Goal: Contribute content: Contribute content

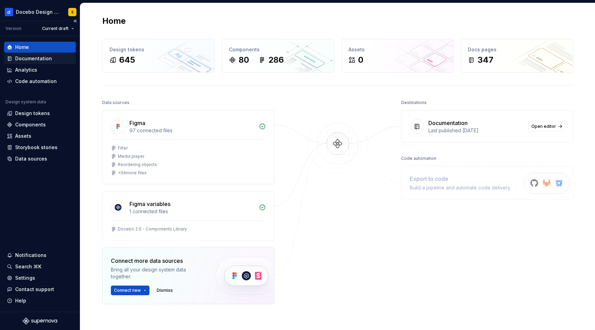
click at [41, 57] on div "Documentation" at bounding box center [33, 58] width 37 height 7
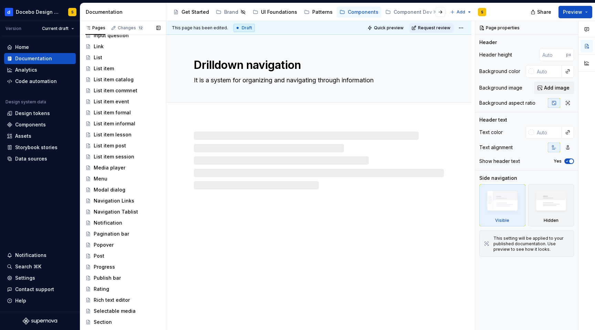
scroll to position [633, 0]
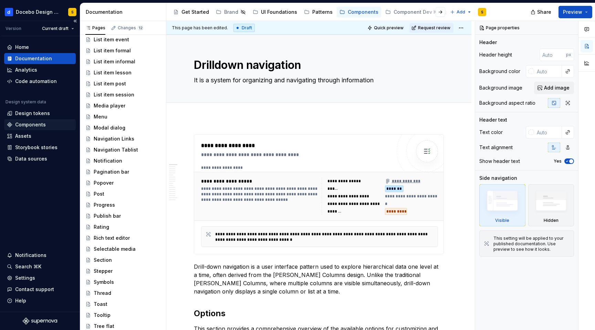
click at [42, 126] on div "Components" at bounding box center [30, 124] width 31 height 7
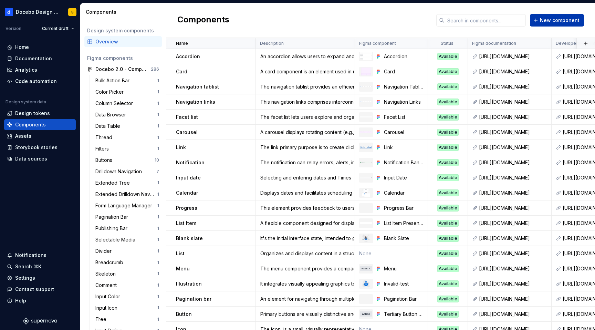
click at [560, 18] on span "New component" at bounding box center [560, 20] width 40 height 7
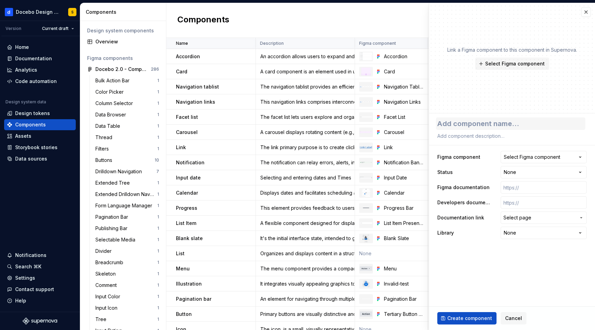
type textarea "*"
type textarea "T"
type textarea "*"
type textarea "Tr"
type textarea "*"
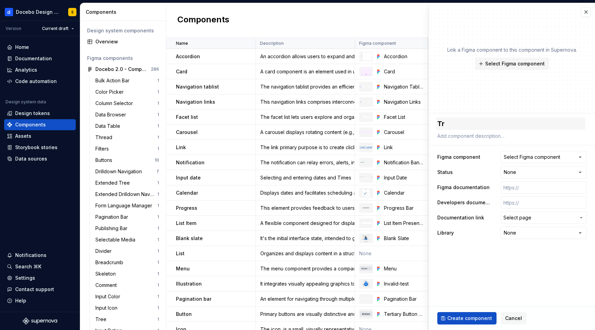
type textarea "Tre"
type textarea "*"
type textarea "Tree"
click at [472, 140] on textarea at bounding box center [511, 136] width 150 height 10
paste textarea "A tree is a hierarchical data structure with a root node and zero or more child…"
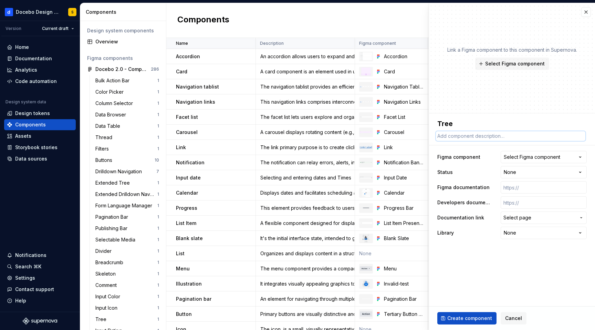
type textarea "*"
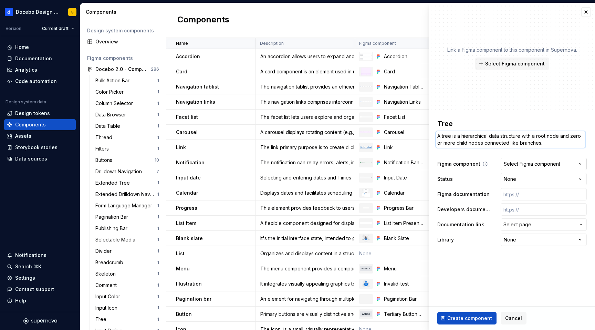
type textarea "A tree is a hierarchical data structure with a root node and zero or more child…"
click at [522, 161] on div "Select Figma component" at bounding box center [532, 164] width 57 height 7
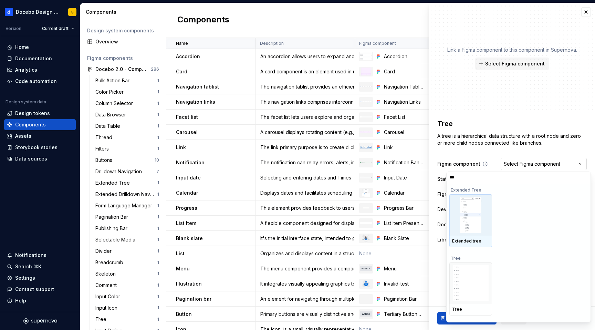
type input "****"
click at [468, 272] on img at bounding box center [471, 283] width 36 height 36
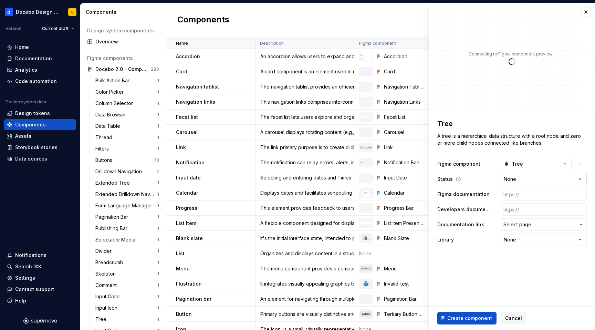
click at [517, 181] on html "Docebo Design System S Version Current draft Home Documentation Analytics Code …" at bounding box center [297, 165] width 595 height 330
type textarea "*"
select select "**********"
click at [523, 194] on input "text" at bounding box center [544, 194] width 86 height 12
click at [517, 193] on input "text" at bounding box center [544, 194] width 86 height 12
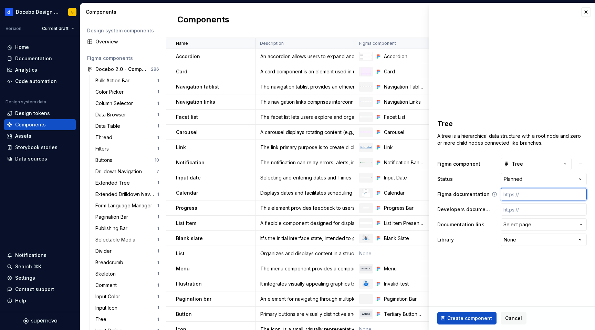
paste input "[URL][DOMAIN_NAME]"
type textarea "*"
type input "[URL][DOMAIN_NAME]"
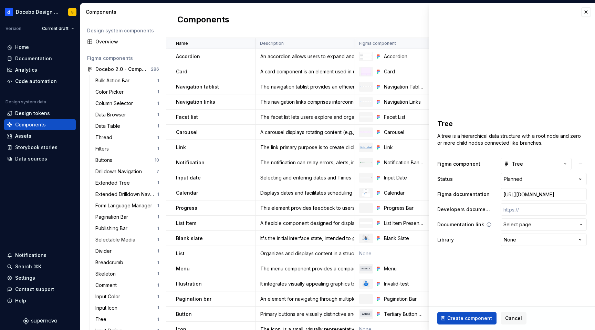
click at [534, 223] on span "Select page" at bounding box center [540, 224] width 72 height 7
click at [523, 241] on html "Docebo Design System S Version Current draft Home Documentation Analytics Code …" at bounding box center [297, 165] width 595 height 330
select select "**********"
click at [523, 226] on span "Select page" at bounding box center [518, 224] width 28 height 7
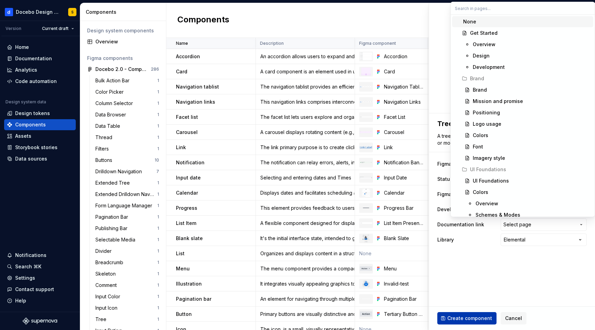
click at [464, 321] on html "Docebo Design System S Version Current draft Home Documentation Analytics Code …" at bounding box center [297, 165] width 595 height 330
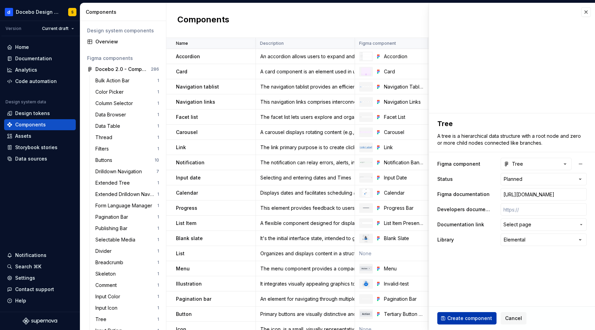
click at [458, 319] on span "Create component" at bounding box center [470, 318] width 45 height 7
type textarea "*"
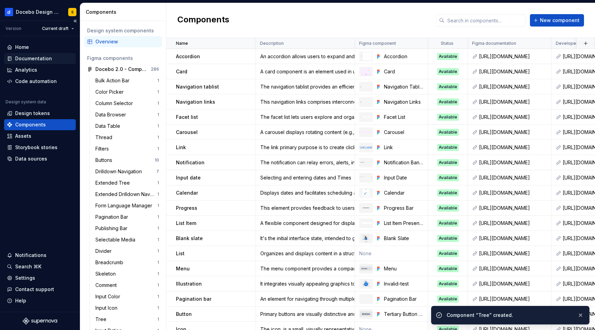
click at [44, 58] on div "Documentation" at bounding box center [33, 58] width 37 height 7
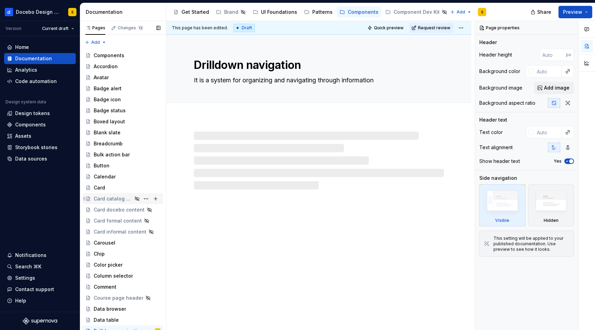
scroll to position [633, 0]
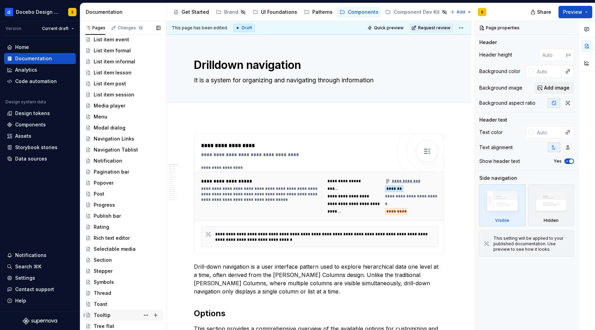
click at [115, 318] on div "Tooltip" at bounding box center [127, 315] width 67 height 10
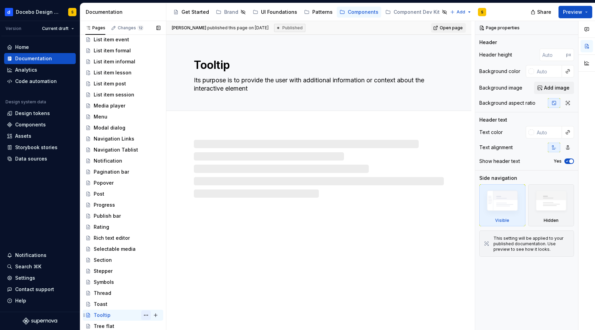
click at [147, 315] on button "Page tree" at bounding box center [146, 315] width 10 height 10
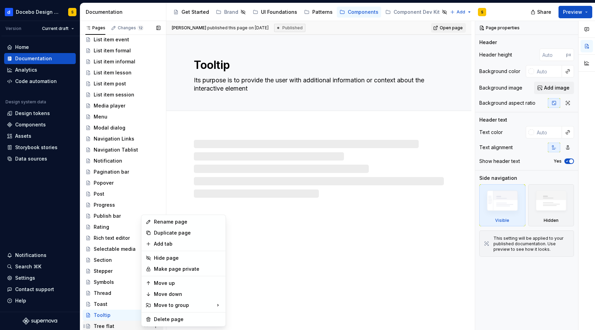
click at [115, 325] on div "Pages Changes 12 Add Accessibility guide for tree Page tree. Navigate the tree …" at bounding box center [123, 177] width 86 height 312
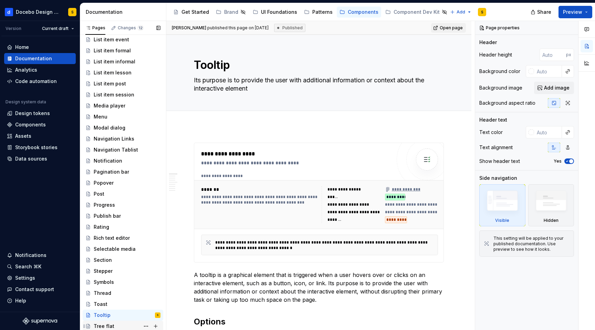
click at [103, 325] on div "Tree flat" at bounding box center [104, 326] width 21 height 7
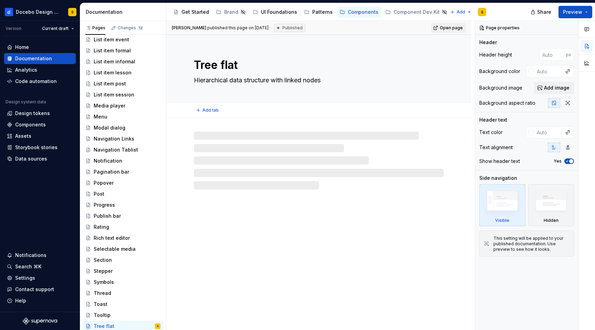
click at [229, 65] on textarea "Tree flat" at bounding box center [318, 65] width 250 height 17
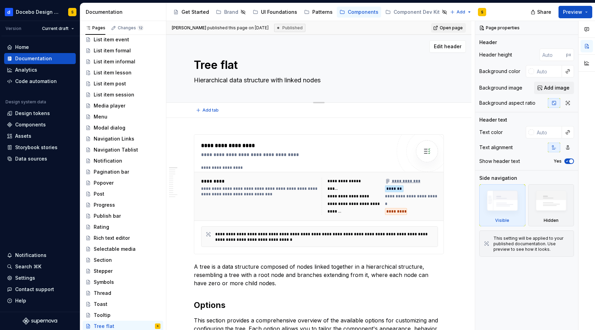
click at [227, 67] on textarea "Tree flat" at bounding box center [318, 65] width 250 height 17
type textarea "*"
type textarea "Tree"
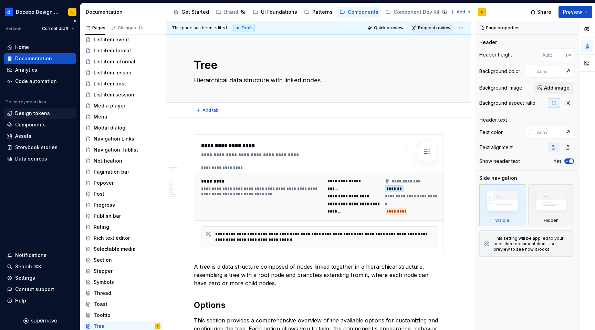
type textarea "*"
type textarea "Tree"
click at [36, 113] on div "Design tokens" at bounding box center [32, 113] width 35 height 7
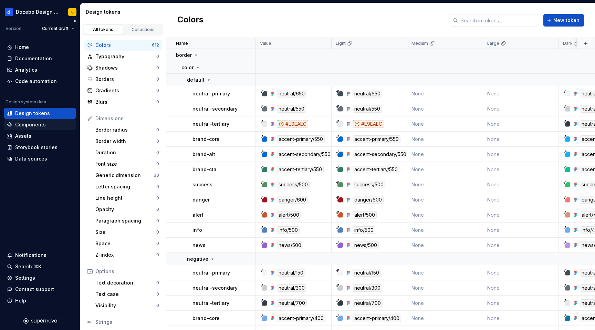
click at [41, 123] on div "Components" at bounding box center [30, 124] width 31 height 7
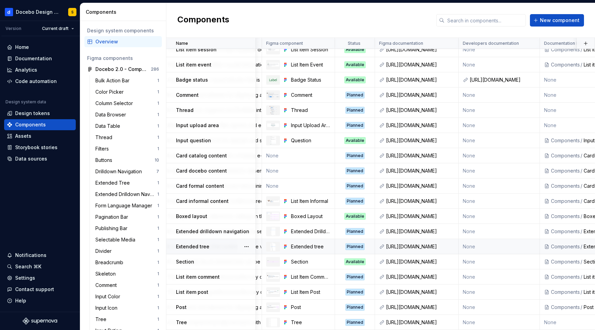
scroll to position [947, 106]
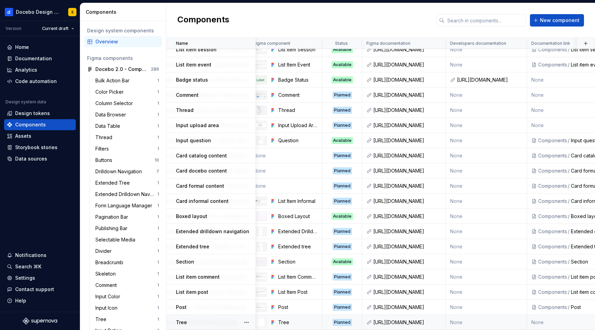
click at [540, 319] on td "None" at bounding box center [595, 322] width 135 height 15
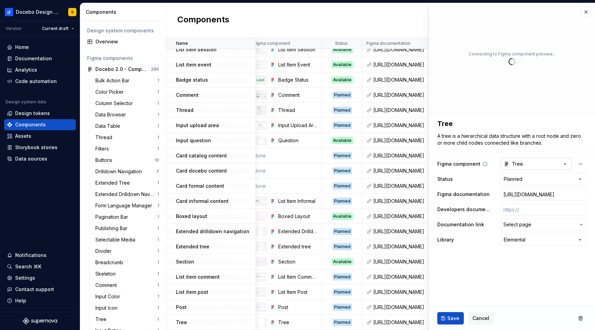
type textarea "*"
click at [528, 224] on span "Select page" at bounding box center [518, 224] width 28 height 7
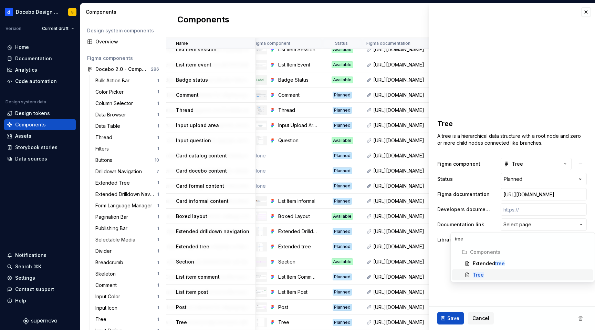
type input "tree"
click at [489, 275] on div "Tree" at bounding box center [532, 275] width 118 height 7
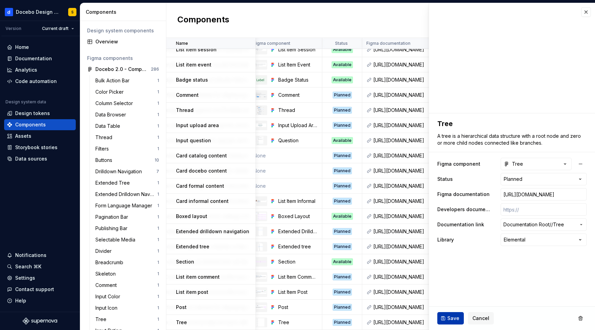
click at [453, 316] on span "Save" at bounding box center [454, 318] width 12 height 7
type textarea "*"
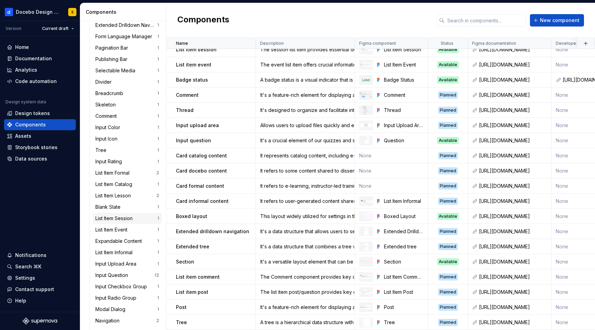
scroll to position [157, 0]
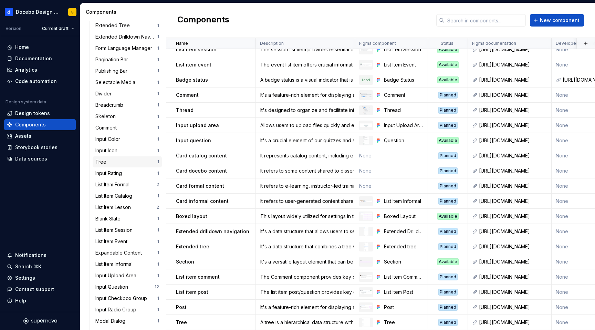
click at [116, 161] on div "Tree" at bounding box center [126, 161] width 62 height 7
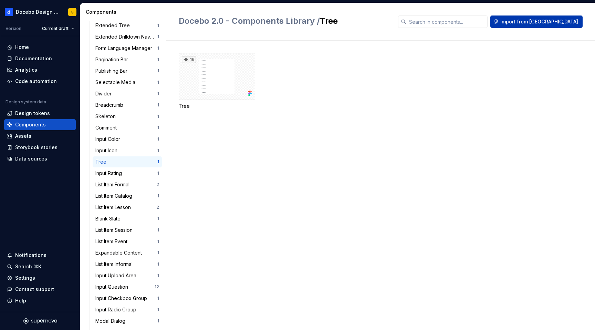
click at [541, 19] on span "Import from [GEOGRAPHIC_DATA]" at bounding box center [540, 21] width 78 height 7
click at [37, 133] on div "Assets" at bounding box center [40, 136] width 66 height 7
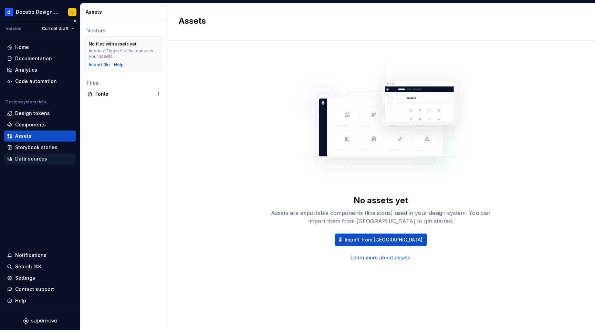
click at [41, 159] on div "Data sources" at bounding box center [31, 158] width 32 height 7
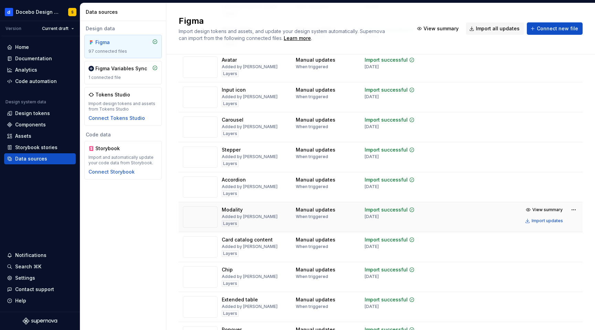
scroll to position [1681, 0]
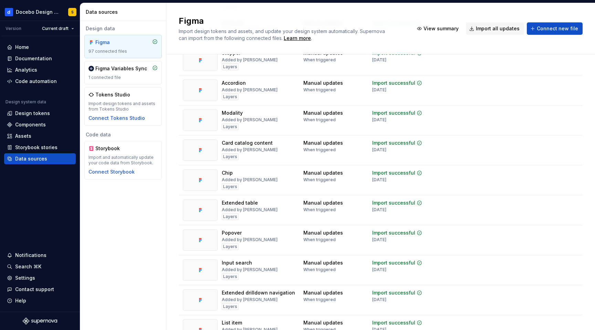
click at [567, 22] on div "Figma Import design tokens and assets, and update your design system automatica…" at bounding box center [381, 29] width 404 height 26
click at [566, 26] on span "Connect new file" at bounding box center [557, 28] width 41 height 7
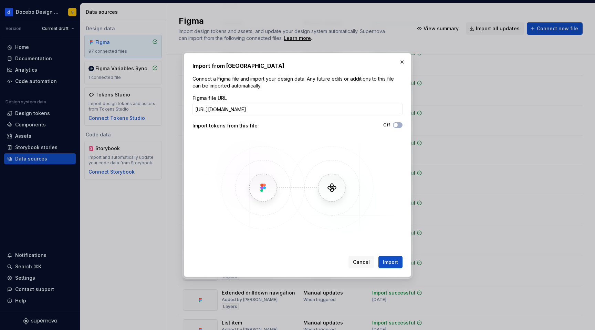
scroll to position [0, 58]
type input "[URL][DOMAIN_NAME]"
click at [386, 263] on span "Import" at bounding box center [390, 262] width 15 height 7
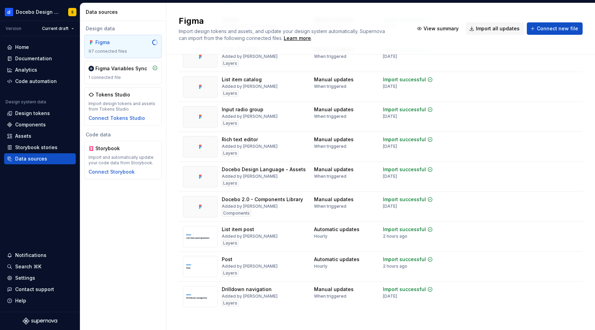
scroll to position [2682, 0]
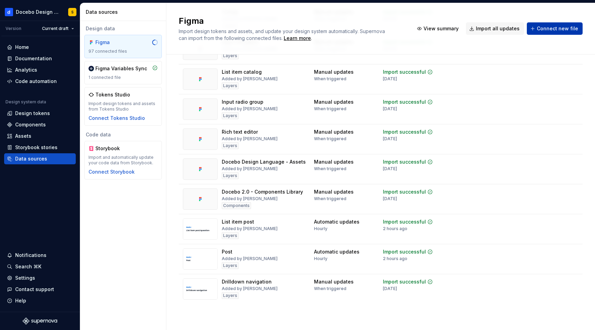
click at [545, 30] on span "Connect new file" at bounding box center [557, 28] width 41 height 7
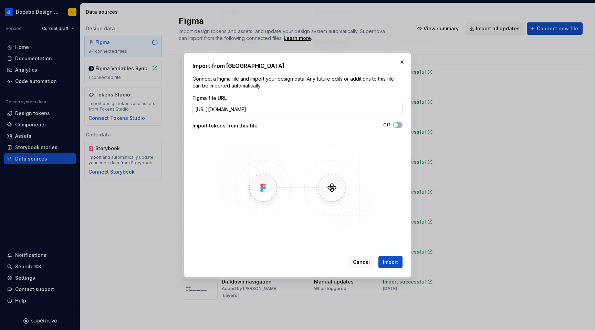
scroll to position [0, 117]
type input "[URL][DOMAIN_NAME]"
click at [383, 262] on span "Import" at bounding box center [390, 262] width 15 height 7
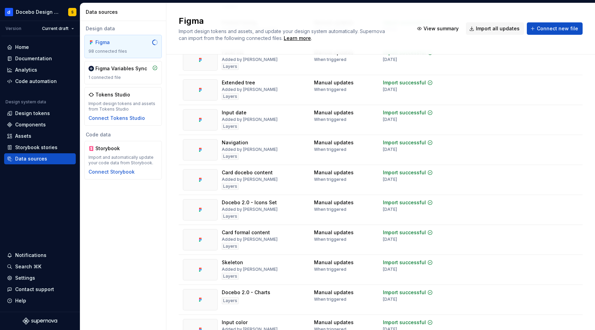
scroll to position [0, 0]
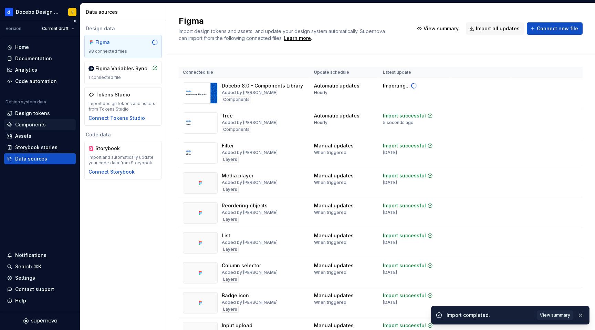
click at [39, 123] on div "Components" at bounding box center [30, 124] width 31 height 7
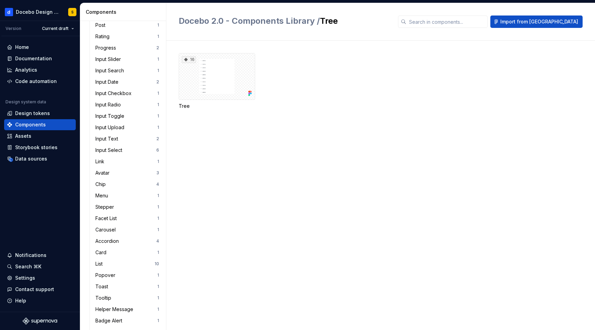
scroll to position [597, 0]
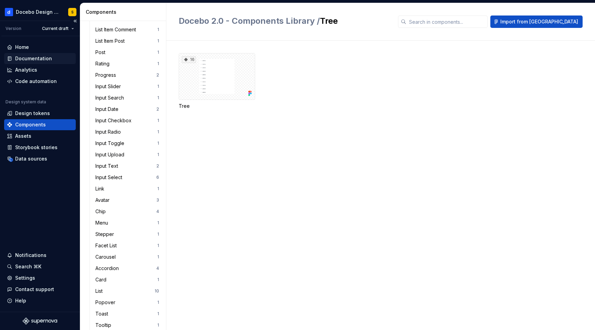
click at [38, 58] on div "Documentation" at bounding box center [33, 58] width 37 height 7
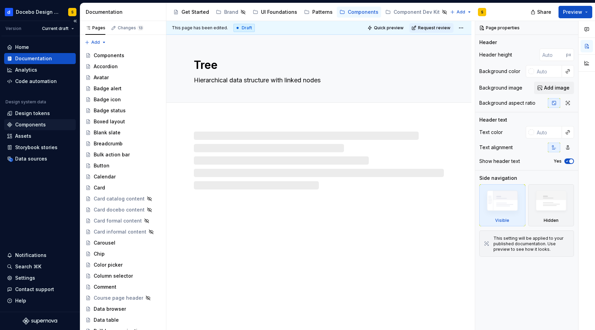
click at [39, 124] on div "Components" at bounding box center [30, 124] width 31 height 7
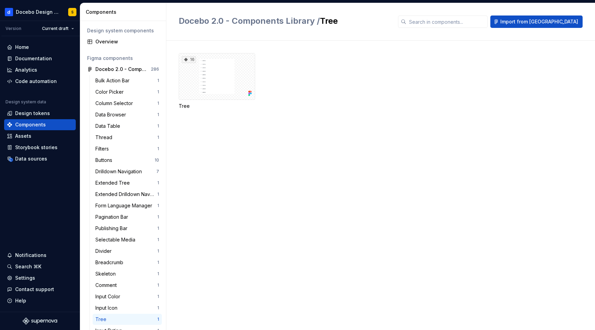
click at [218, 23] on span "Docebo 2.0 - Components Library /" at bounding box center [249, 21] width 141 height 10
click at [204, 21] on span "Docebo 2.0 - Components Library /" at bounding box center [249, 21] width 141 height 10
click at [157, 69] on button "button" at bounding box center [157, 69] width 10 height 10
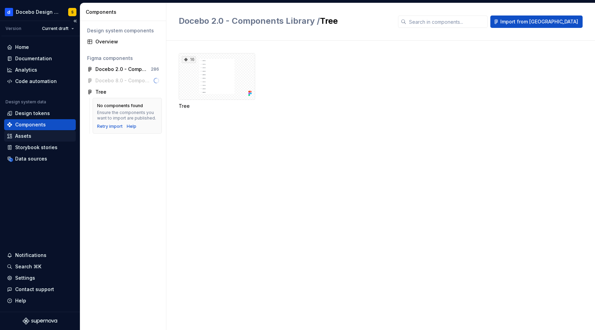
click at [46, 139] on div "Assets" at bounding box center [40, 136] width 66 height 7
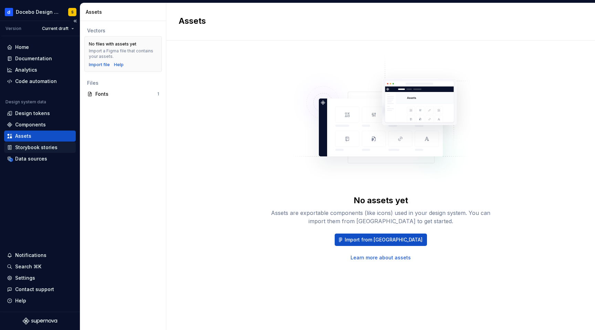
click at [50, 147] on div "Storybook stories" at bounding box center [36, 147] width 42 height 7
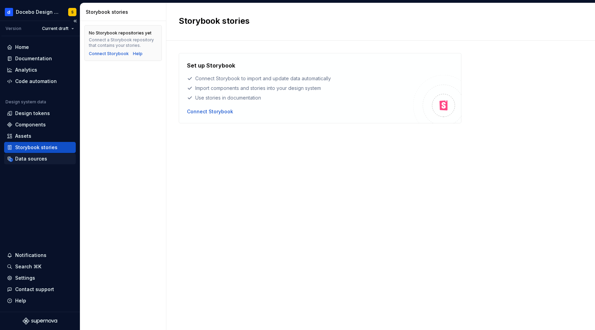
click at [49, 157] on div "Data sources" at bounding box center [40, 158] width 66 height 7
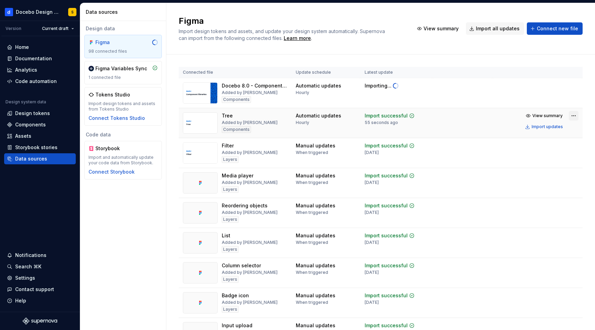
click at [575, 114] on html "Docebo Design System S Version Current draft Home Documentation Analytics Code …" at bounding box center [297, 165] width 595 height 330
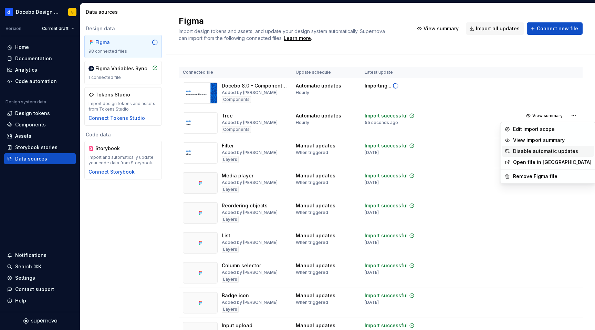
click at [556, 151] on div "Disable automatic updates" at bounding box center [552, 151] width 79 height 7
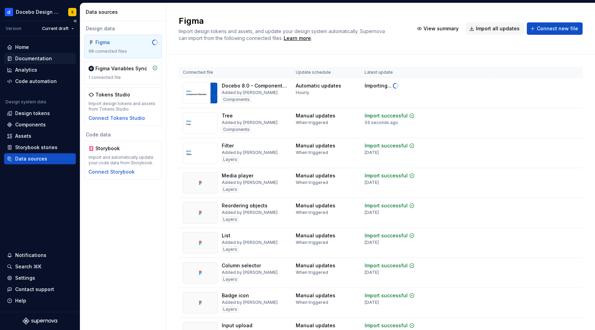
click at [47, 55] on div "Documentation" at bounding box center [33, 58] width 37 height 7
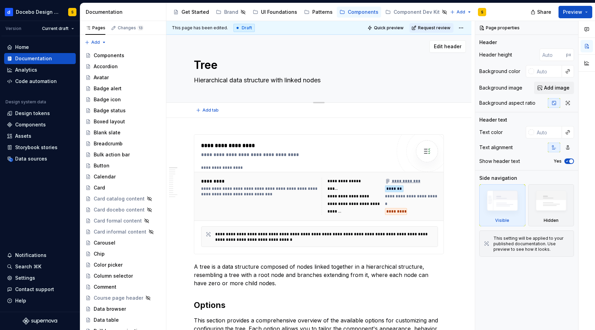
click at [284, 82] on textarea "Hierarchical data structure with linked nodes" at bounding box center [318, 80] width 250 height 11
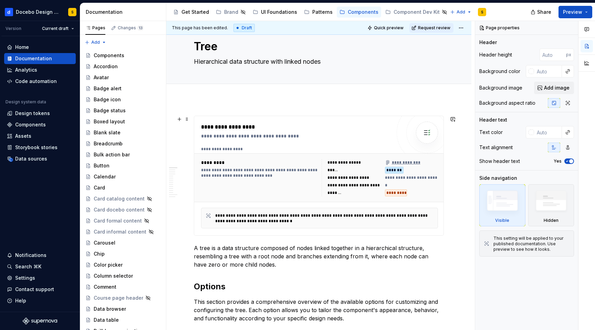
click at [280, 136] on div "**********" at bounding box center [298, 136] width 194 height 7
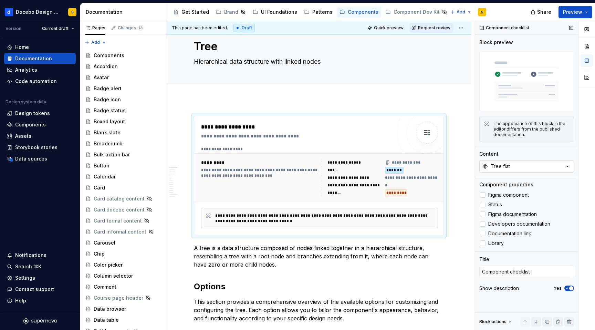
click at [520, 167] on button "Tree flat" at bounding box center [527, 166] width 95 height 12
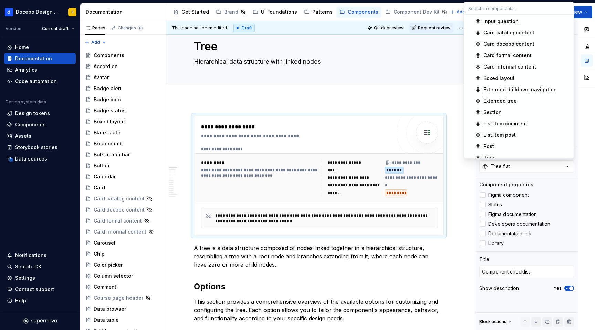
scroll to position [779, 0]
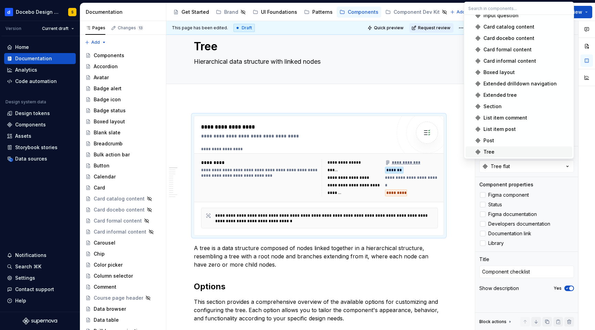
click at [493, 150] on div "Tree" at bounding box center [489, 152] width 11 height 7
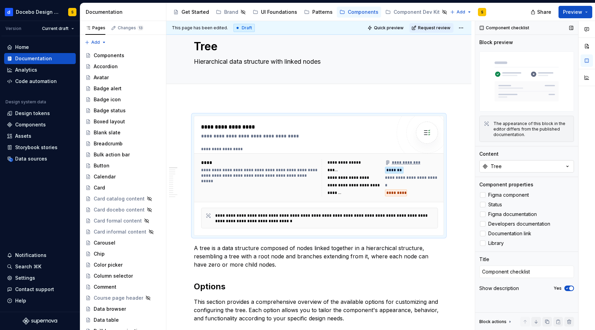
click at [516, 170] on button "Tree" at bounding box center [527, 166] width 95 height 12
click at [441, 93] on div "Add tab" at bounding box center [319, 92] width 250 height 10
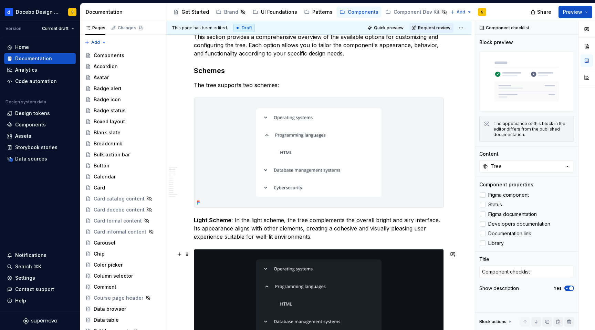
scroll to position [290, 0]
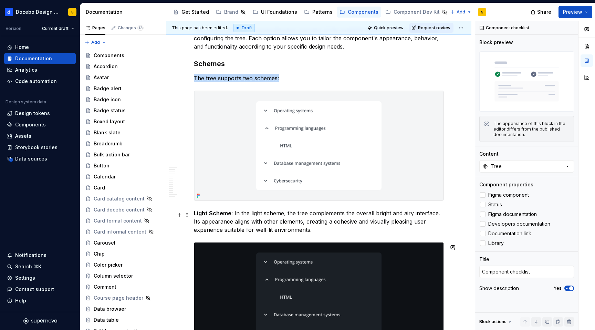
click at [375, 159] on img at bounding box center [318, 146] width 249 height 110
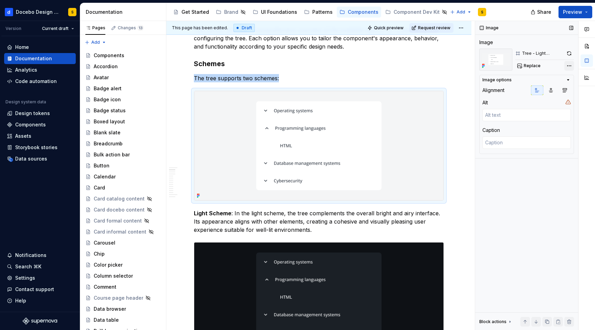
click at [570, 66] on div "Comments Open comments No comments yet Select ‘Comment’ from the block context …" at bounding box center [535, 175] width 120 height 309
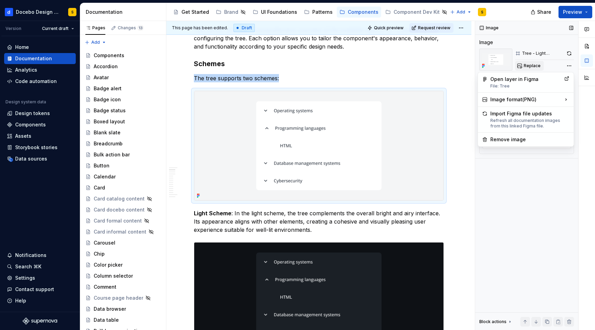
click at [531, 70] on div "Comments Open comments No comments yet Select ‘Comment’ from the block context …" at bounding box center [535, 175] width 120 height 309
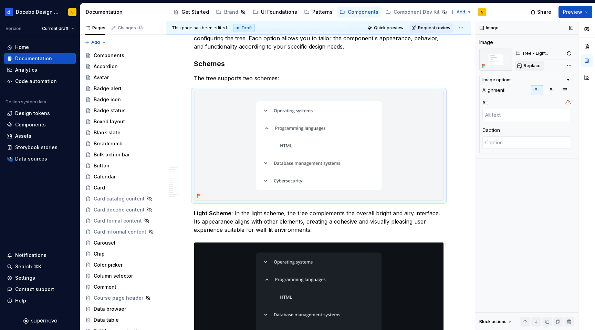
click at [529, 64] on span "Replace" at bounding box center [532, 66] width 17 height 6
type textarea "*"
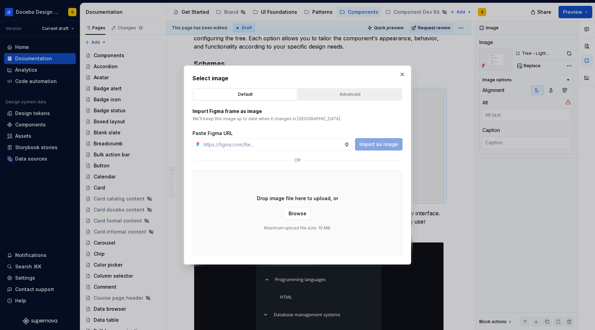
click at [358, 99] on button "Advanced" at bounding box center [350, 95] width 104 height 12
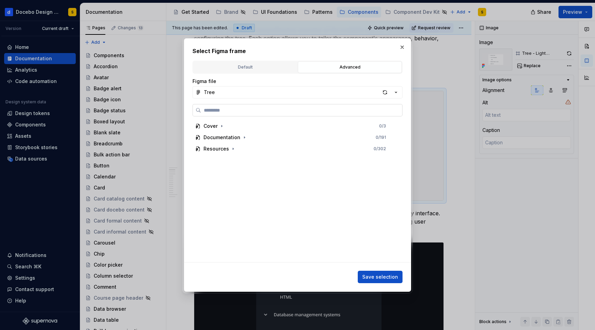
paste input "**********"
type input "**********"
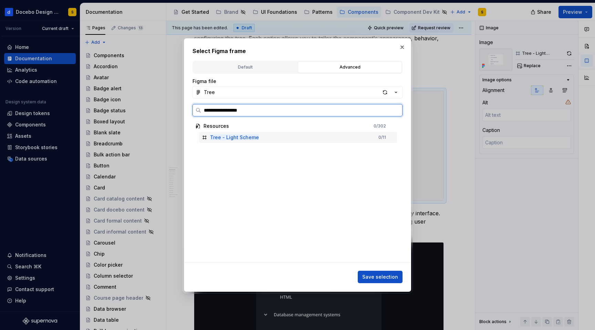
click at [277, 137] on div "Tree - Light Scheme 0 / 11" at bounding box center [298, 137] width 198 height 11
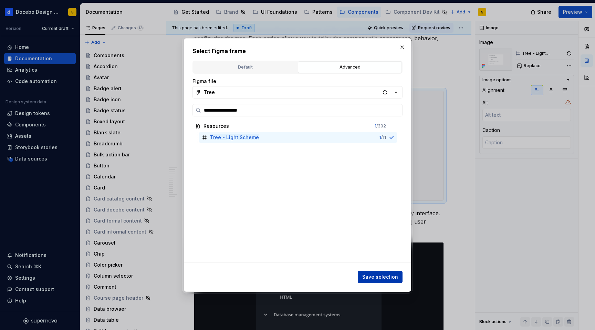
click at [383, 274] on span "Save selection" at bounding box center [380, 277] width 36 height 7
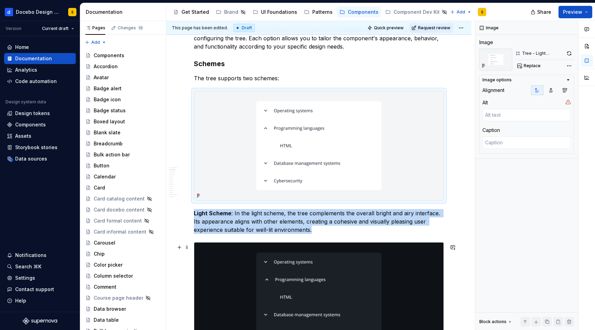
click at [429, 259] on img at bounding box center [318, 297] width 249 height 109
click at [422, 260] on img at bounding box center [318, 297] width 249 height 109
click at [537, 64] on span "Replace" at bounding box center [532, 66] width 17 height 6
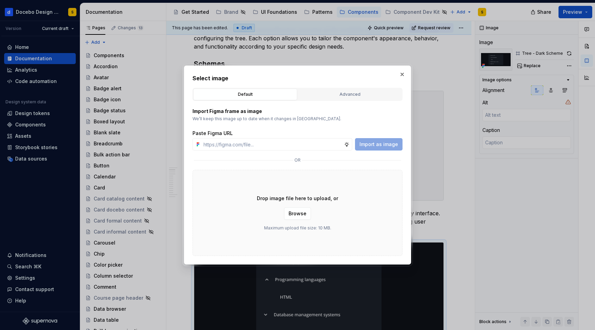
type textarea "*"
type input "Tree - Dark Scheme"
click at [362, 98] on div "Advanced" at bounding box center [349, 94] width 99 height 7
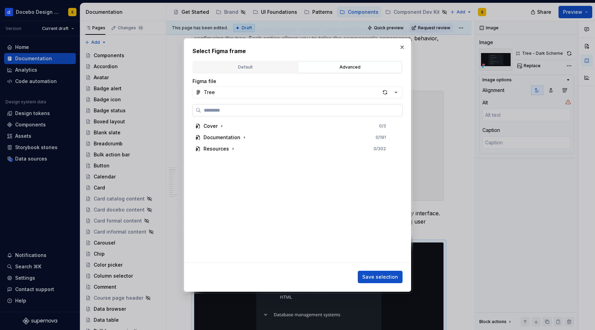
paste input "**********"
type input "**********"
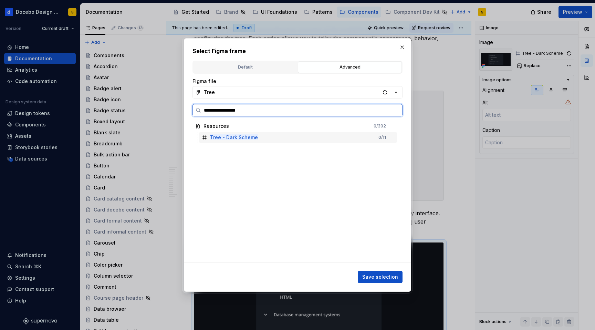
click at [273, 139] on div "Tree - Dark Scheme 0 / 11" at bounding box center [298, 137] width 198 height 11
click at [374, 275] on span "Save selection" at bounding box center [380, 277] width 36 height 7
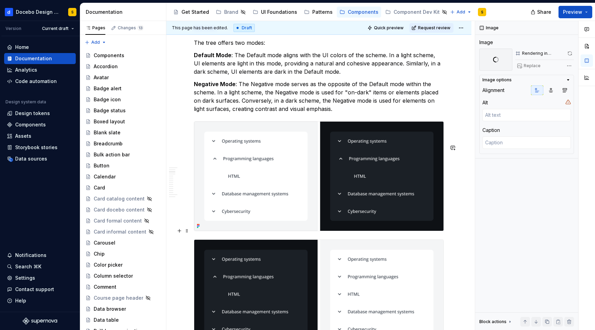
scroll to position [513, 0]
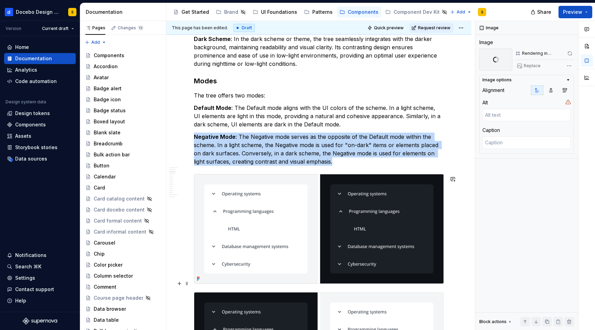
click at [364, 215] on img at bounding box center [318, 228] width 249 height 109
click at [533, 65] on span "Replace" at bounding box center [532, 66] width 17 height 6
type textarea "*"
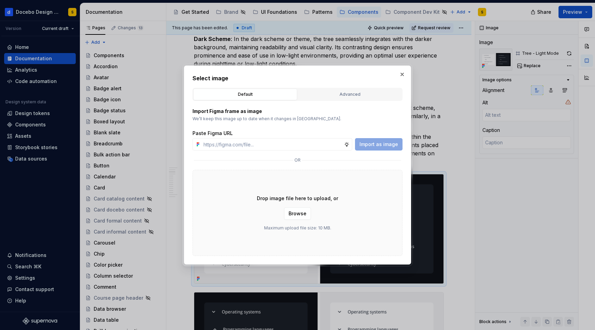
click at [340, 90] on button "Advanced" at bounding box center [350, 95] width 104 height 12
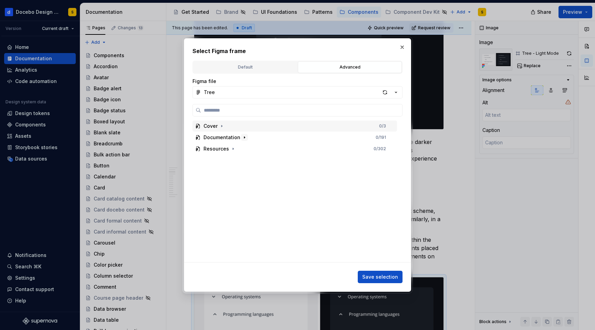
scroll to position [617, 0]
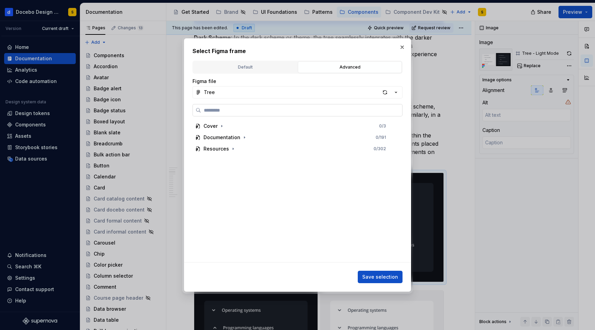
paste input "**********"
type input "**********"
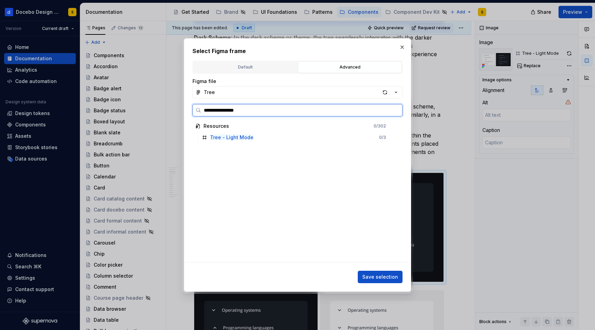
click at [264, 136] on div "Tree - Light Mode 0 / 3" at bounding box center [298, 137] width 198 height 11
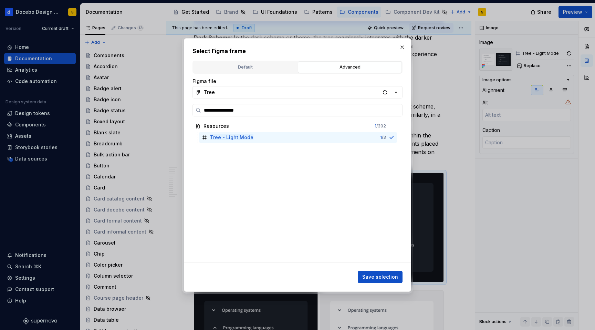
click at [371, 275] on span "Save selection" at bounding box center [380, 277] width 36 height 7
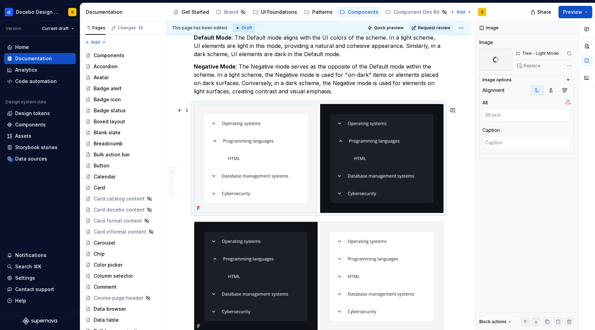
scroll to position [719, 0]
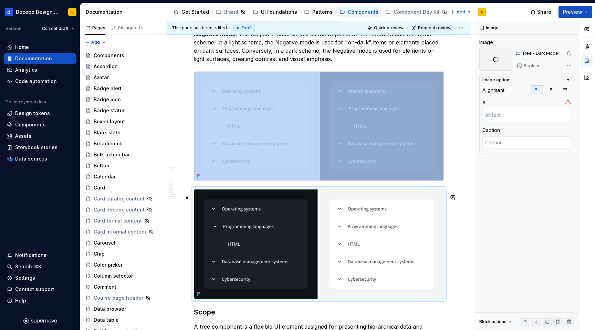
click at [335, 232] on img at bounding box center [318, 244] width 249 height 109
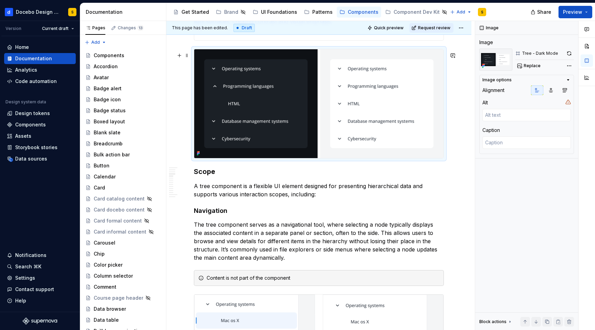
scroll to position [760, 0]
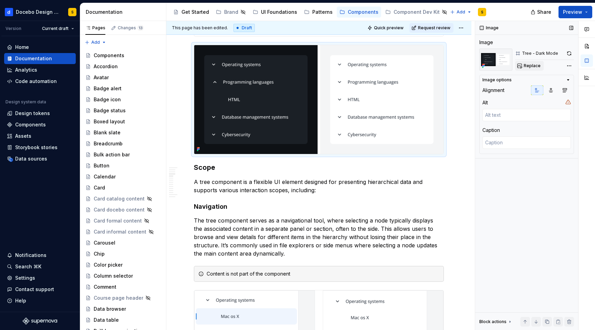
click at [528, 65] on span "Replace" at bounding box center [532, 66] width 17 height 6
type textarea "*"
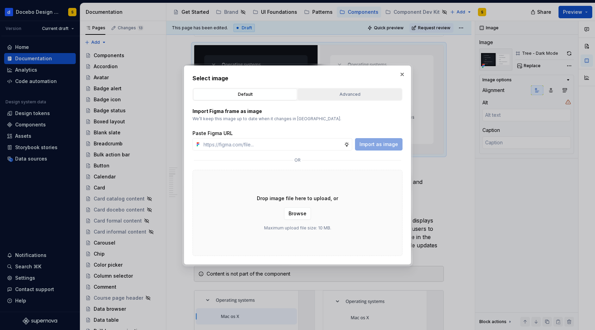
click at [334, 90] on button "Advanced" at bounding box center [350, 95] width 104 height 12
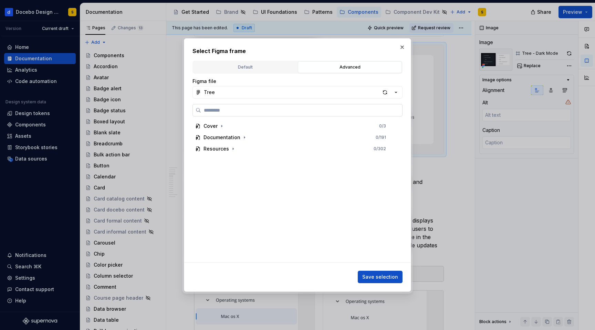
paste input "**********"
type input "**********"
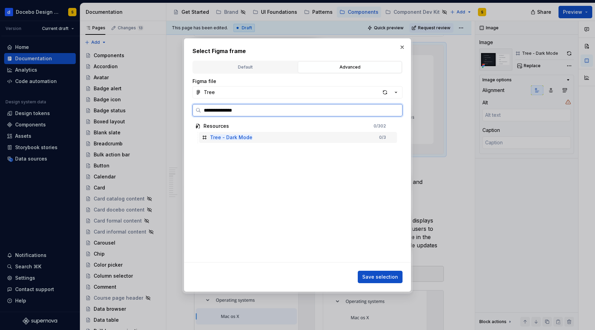
click at [315, 132] on div "Tree - Dark Mode 0 / 3" at bounding box center [298, 137] width 198 height 11
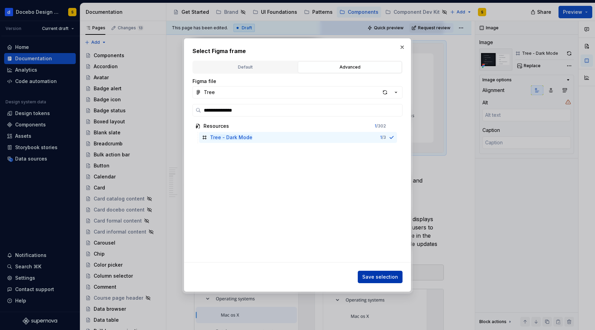
click at [389, 276] on span "Save selection" at bounding box center [380, 277] width 36 height 7
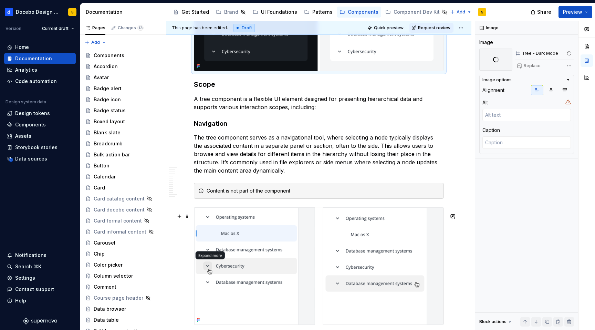
scroll to position [1030, 0]
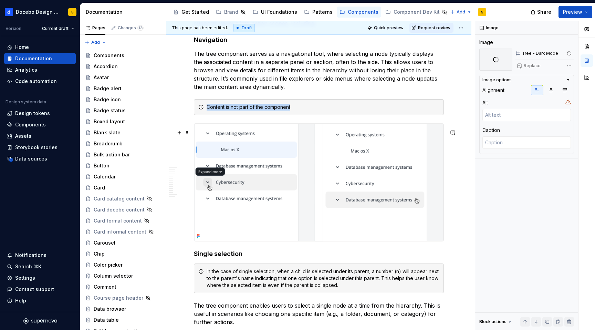
click at [343, 200] on img at bounding box center [318, 182] width 249 height 117
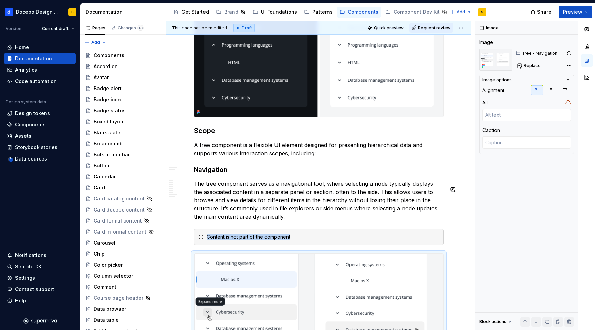
scroll to position [899, 0]
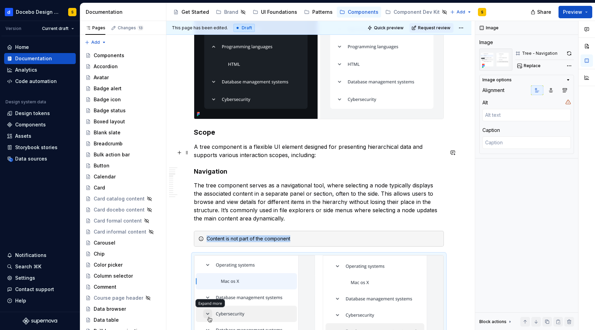
drag, startPoint x: 174, startPoint y: 135, endPoint x: 204, endPoint y: 155, distance: 36.4
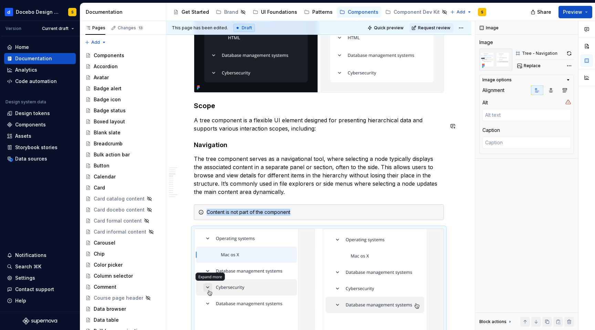
scroll to position [930, 0]
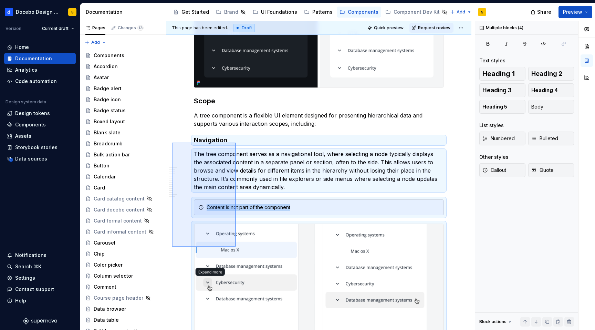
drag, startPoint x: 172, startPoint y: 143, endPoint x: 236, endPoint y: 247, distance: 122.2
click at [236, 247] on div "**********" at bounding box center [320, 175] width 309 height 309
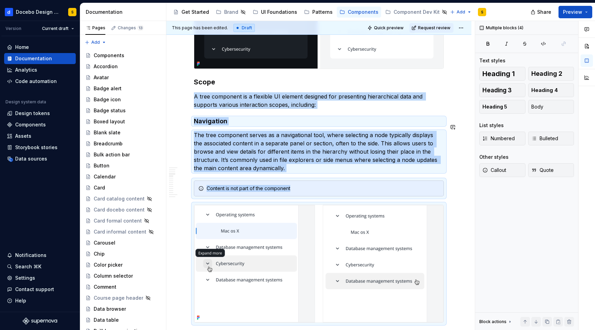
copy div "A tree component is a flexible UI element designed for presenting hierarchical …"
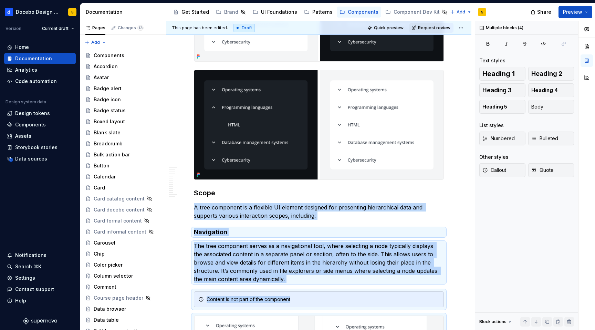
scroll to position [777, 0]
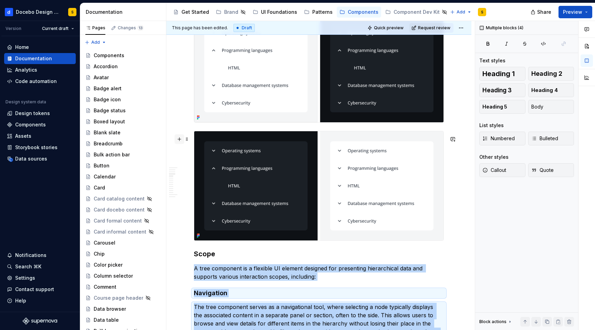
click at [178, 140] on button "button" at bounding box center [180, 139] width 10 height 10
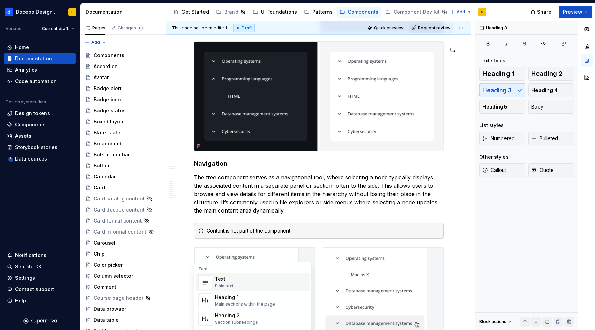
scroll to position [887, 0]
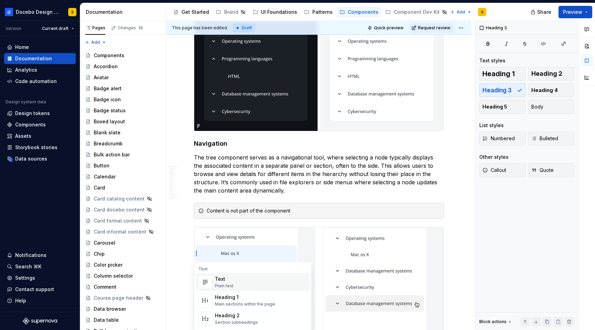
click at [231, 214] on div "Content is not part of the component" at bounding box center [323, 210] width 233 height 7
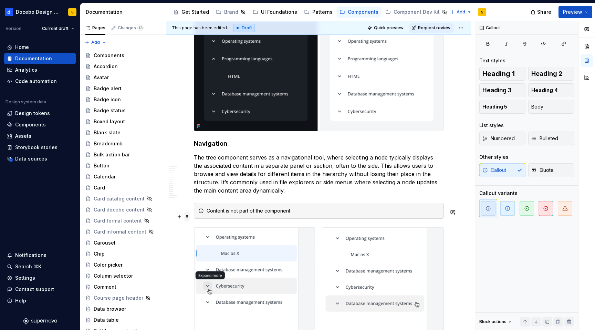
click at [187, 217] on span at bounding box center [187, 217] width 6 height 10
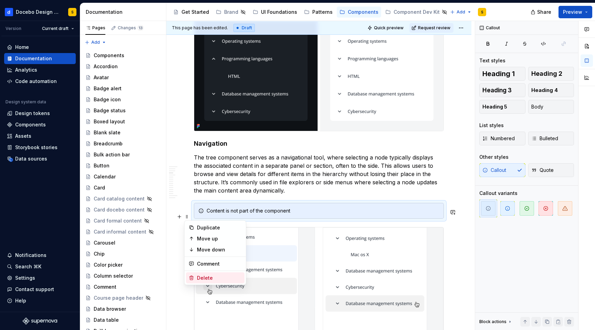
click at [204, 277] on div "Delete" at bounding box center [219, 278] width 45 height 7
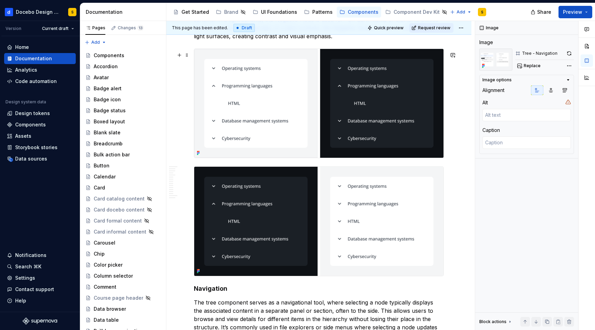
scroll to position [766, 0]
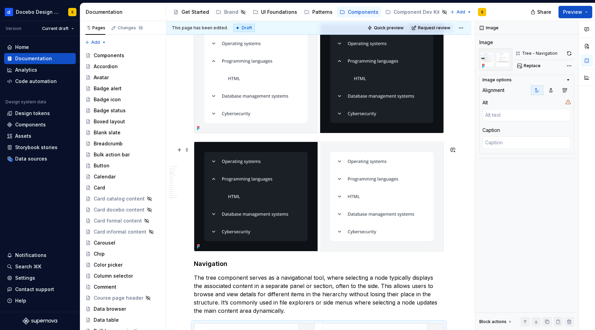
type textarea "*"
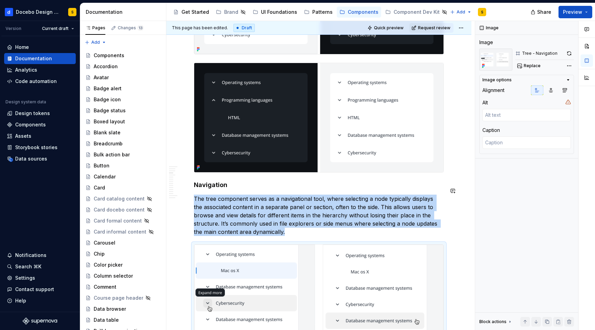
scroll to position [853, 0]
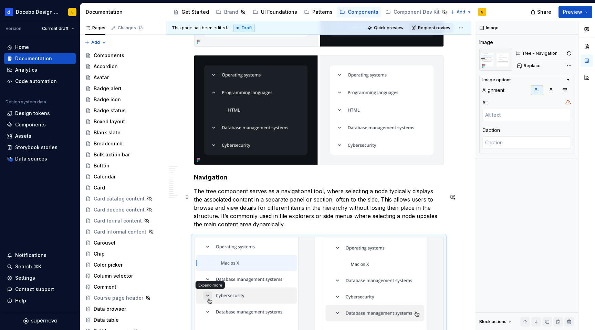
click at [232, 202] on p "The tree component serves as a navigational tool, where selecting a node typica…" at bounding box center [319, 207] width 250 height 41
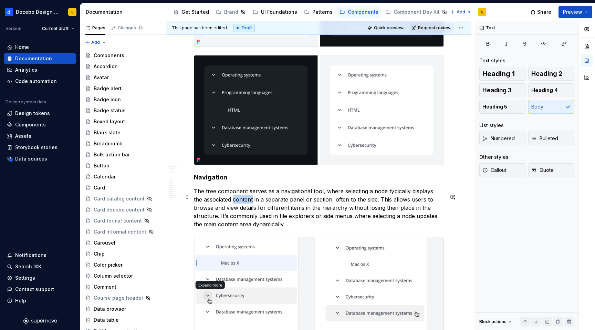
click at [232, 202] on p "The tree component serves as a navigational tool, where selecting a node typica…" at bounding box center [319, 207] width 250 height 41
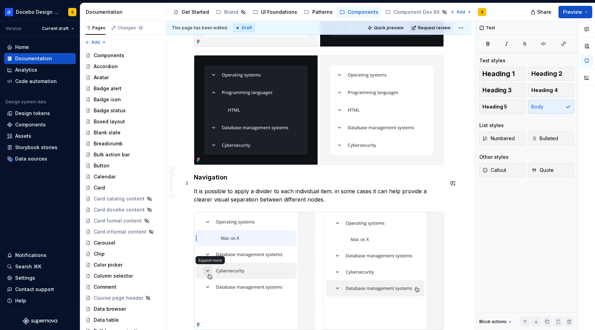
click at [222, 182] on h4 "Navigation" at bounding box center [319, 177] width 250 height 8
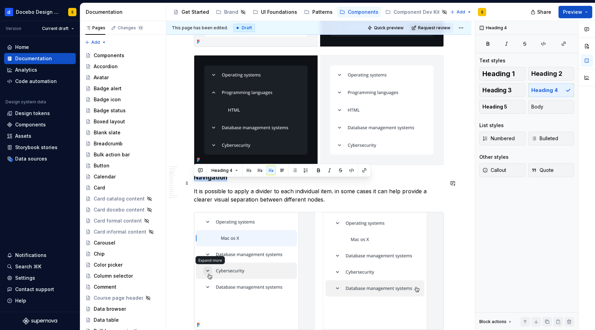
click at [222, 182] on h4 "Navigation" at bounding box center [319, 177] width 250 height 8
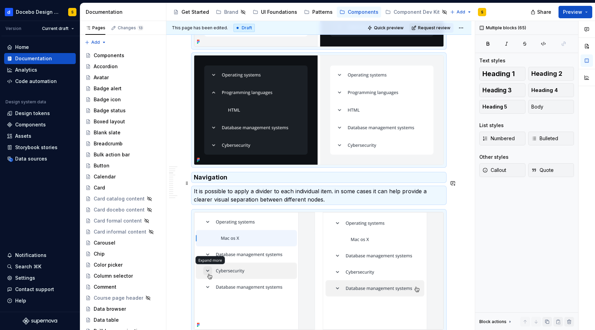
click at [223, 182] on h4 "Navigation" at bounding box center [319, 177] width 250 height 8
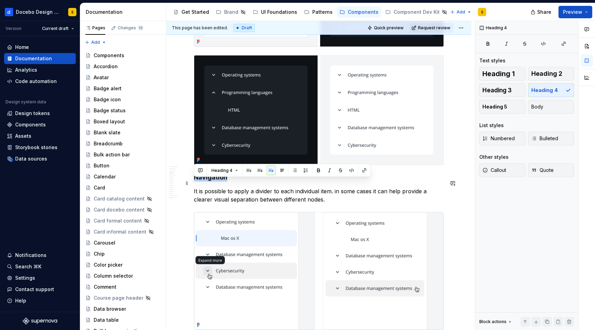
click at [223, 182] on h4 "Navigation" at bounding box center [319, 177] width 250 height 8
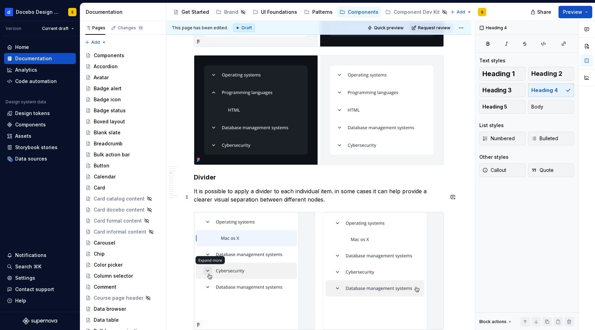
click at [255, 200] on p "It is possible to apply a divider to each individual item. in some cases it can…" at bounding box center [319, 195] width 250 height 17
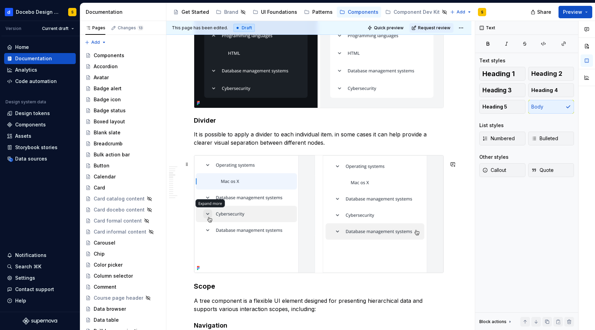
scroll to position [936, 0]
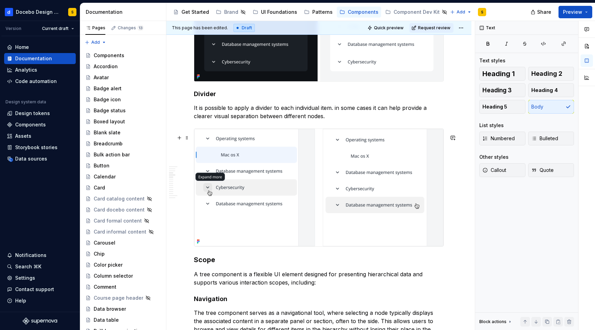
click at [349, 181] on img at bounding box center [318, 187] width 249 height 117
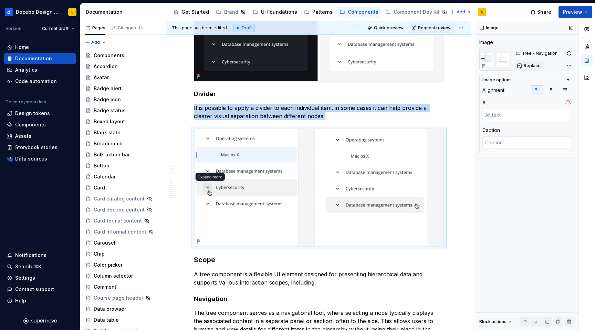
click at [529, 61] on button "Replace" at bounding box center [529, 66] width 29 height 10
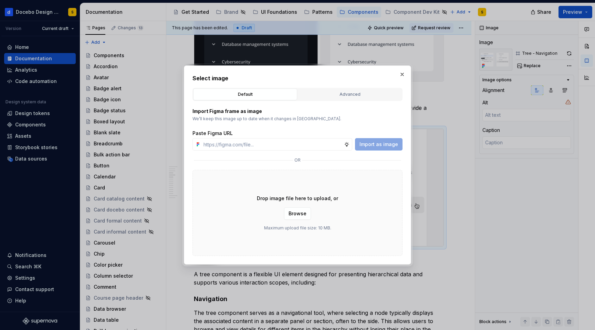
type textarea "*"
click at [329, 93] on div "Advanced" at bounding box center [349, 94] width 99 height 7
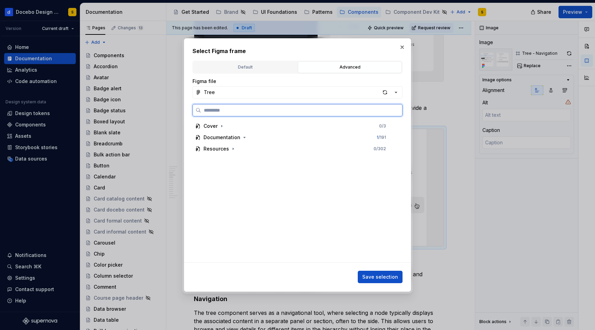
click at [308, 107] on input "search" at bounding box center [301, 110] width 201 height 7
paste input "**********"
type input "**********"
click at [325, 183] on div "List - Divider" at bounding box center [311, 182] width 172 height 11
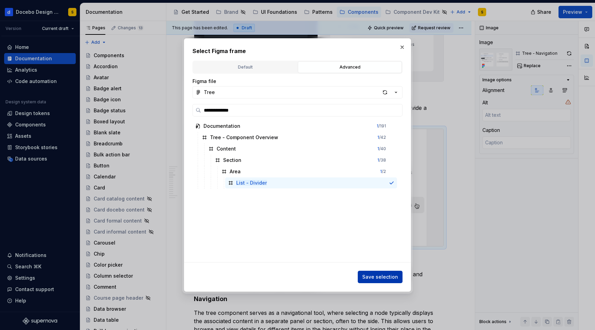
click at [381, 278] on span "Save selection" at bounding box center [380, 277] width 36 height 7
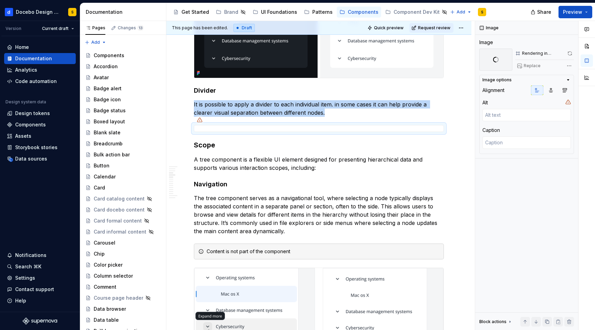
scroll to position [965, 0]
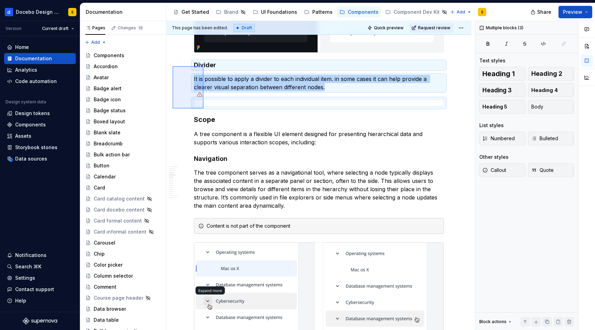
drag, startPoint x: 173, startPoint y: 66, endPoint x: 204, endPoint y: 109, distance: 52.5
click at [204, 109] on div "**********" at bounding box center [320, 175] width 309 height 309
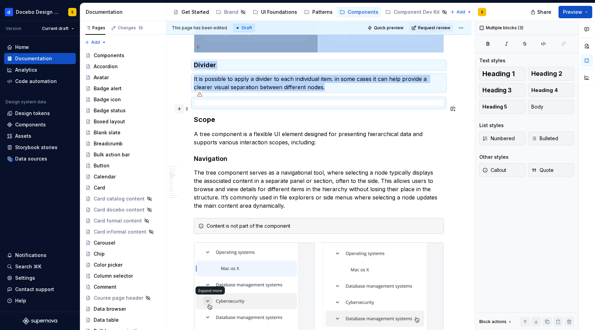
click at [178, 109] on button "button" at bounding box center [180, 109] width 10 height 10
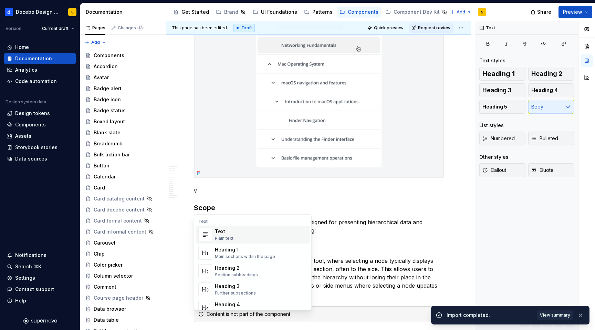
scroll to position [1084, 0]
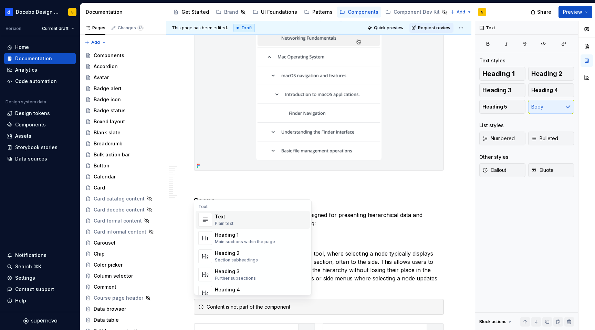
click at [242, 171] on img at bounding box center [318, 76] width 249 height 190
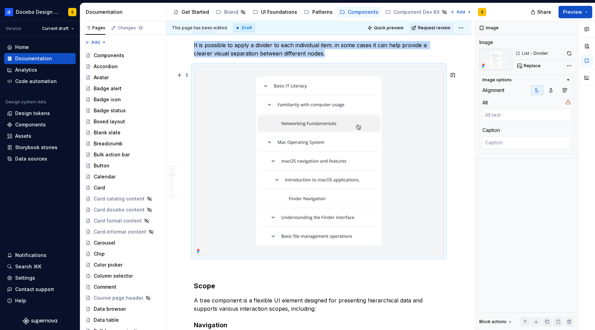
scroll to position [957, 0]
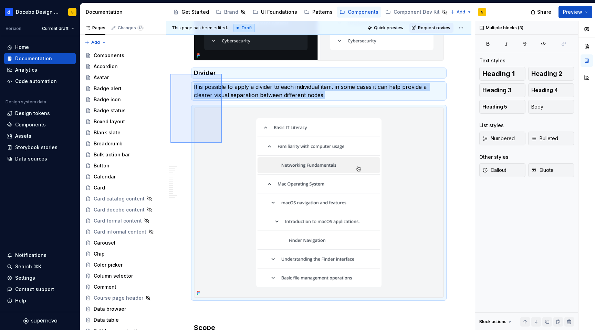
drag, startPoint x: 171, startPoint y: 74, endPoint x: 222, endPoint y: 143, distance: 86.2
click at [222, 143] on div "**********" at bounding box center [320, 175] width 309 height 309
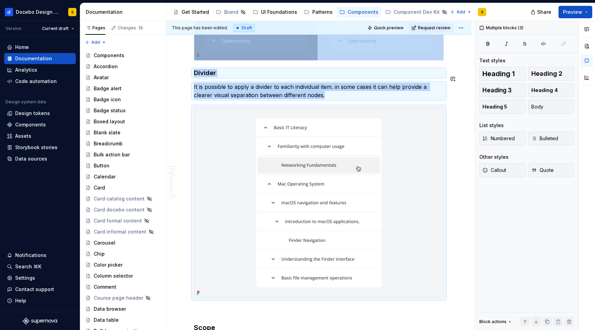
copy div "Divider It is possible to apply a divider to each individual item. in some case…"
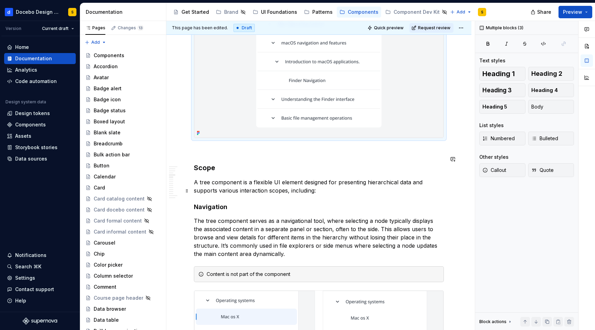
scroll to position [1195, 0]
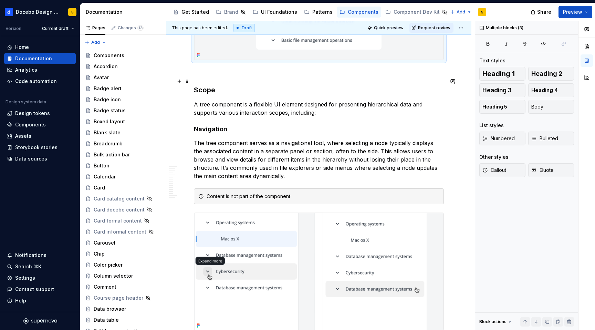
click at [204, 77] on p at bounding box center [319, 73] width 250 height 8
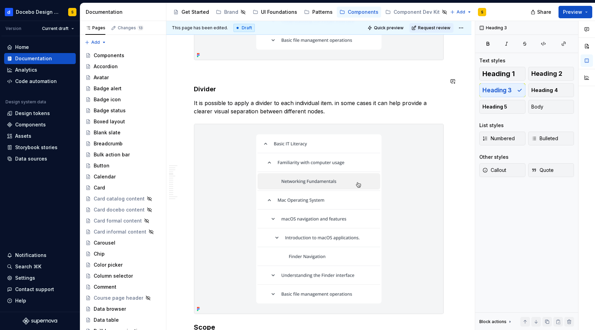
click at [201, 77] on p at bounding box center [319, 73] width 250 height 8
click at [187, 80] on span at bounding box center [187, 81] width 6 height 10
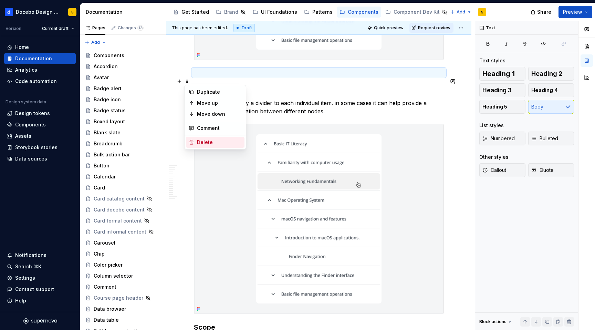
click at [211, 140] on div "Delete" at bounding box center [219, 142] width 45 height 7
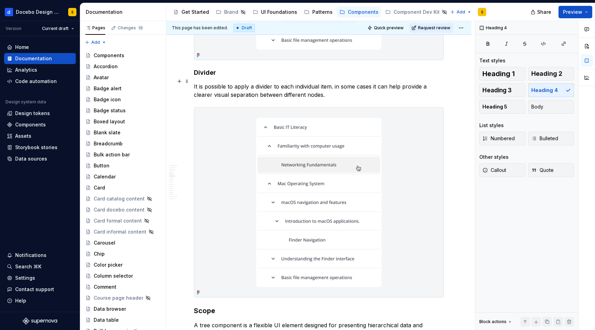
click at [269, 99] on p "It is possible to apply a divider to each individual item. in some cases it can…" at bounding box center [319, 90] width 250 height 17
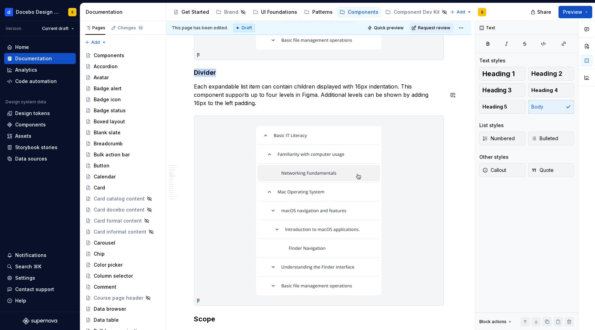
click at [209, 77] on h4 "Divider" at bounding box center [319, 73] width 250 height 8
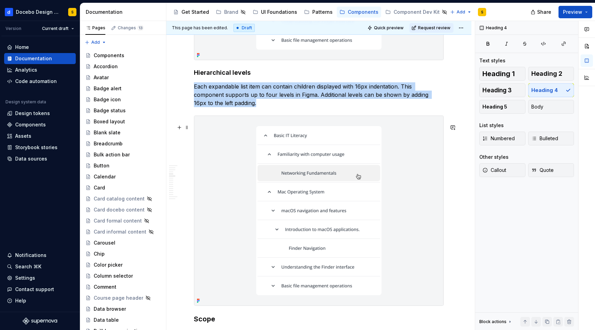
click at [423, 164] on img at bounding box center [318, 211] width 249 height 190
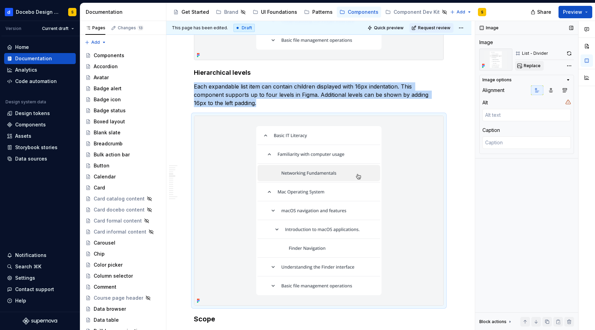
click at [529, 66] on span "Replace" at bounding box center [532, 66] width 17 height 6
type textarea "*"
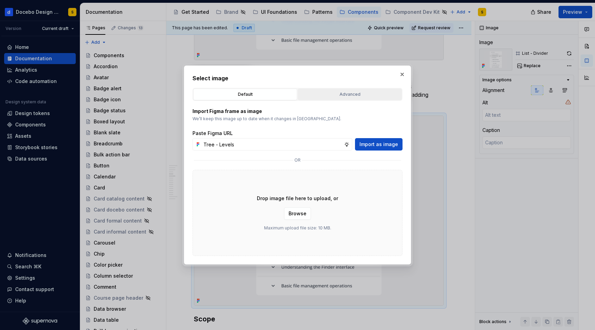
type input "Tree - Levels"
click at [378, 90] on button "Advanced" at bounding box center [350, 95] width 104 height 12
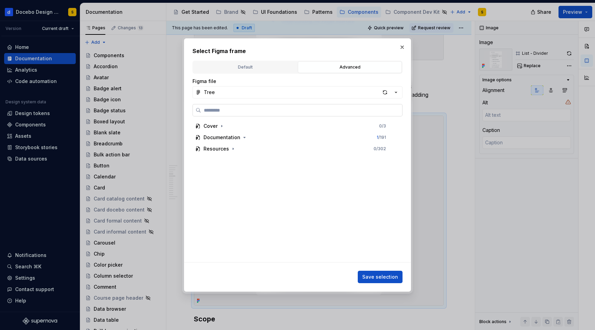
paste input "**********"
type input "**********"
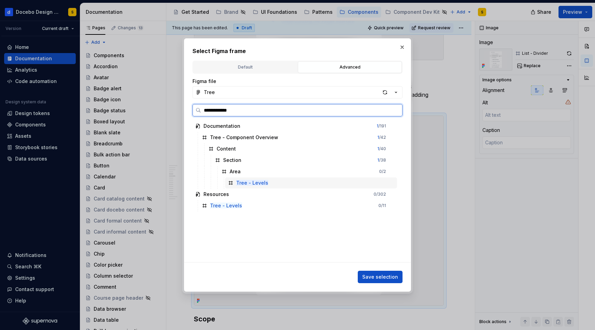
click at [276, 184] on div "Tree - Levels" at bounding box center [311, 182] width 172 height 11
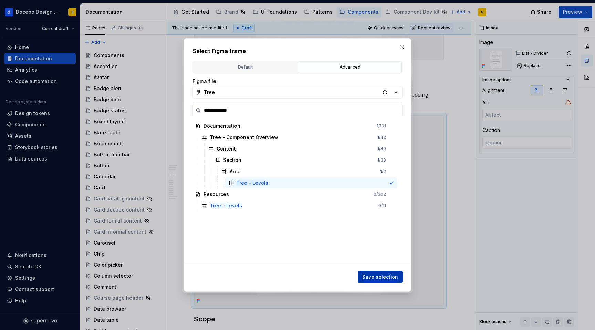
click at [374, 274] on span "Save selection" at bounding box center [380, 277] width 36 height 7
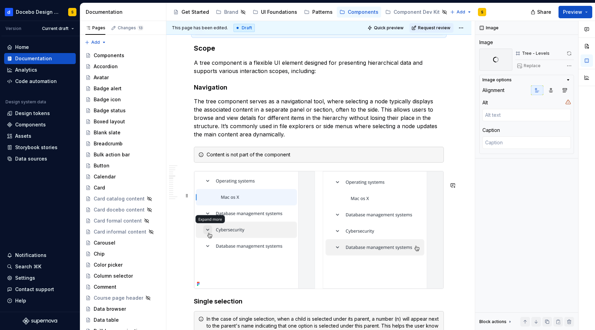
scroll to position [1298, 0]
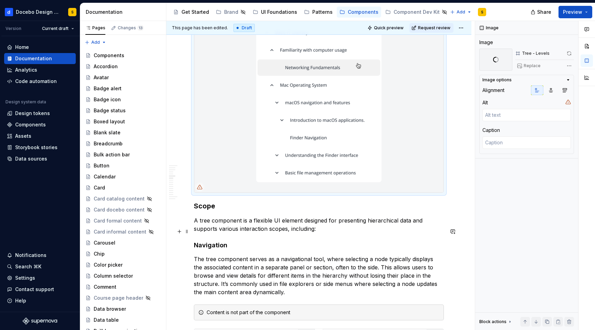
click at [227, 233] on p "A tree component is a flexible UI element designed for presenting hierarchical …" at bounding box center [319, 224] width 250 height 17
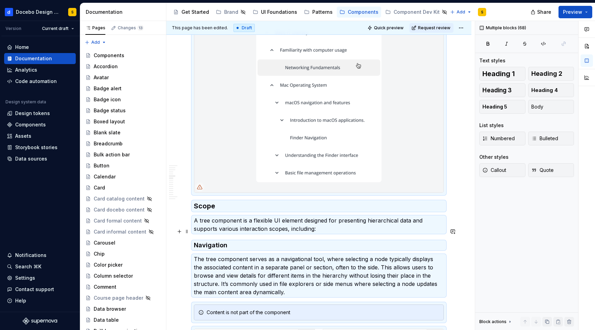
click at [226, 233] on p "A tree component is a flexible UI element designed for presenting hierarchical …" at bounding box center [319, 224] width 250 height 17
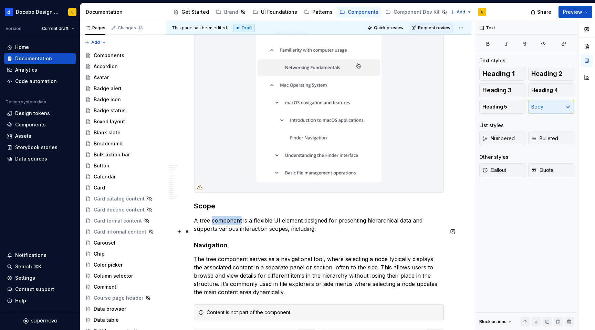
click at [226, 233] on p "A tree component is a flexible UI element designed for presenting hierarchical …" at bounding box center [319, 224] width 250 height 17
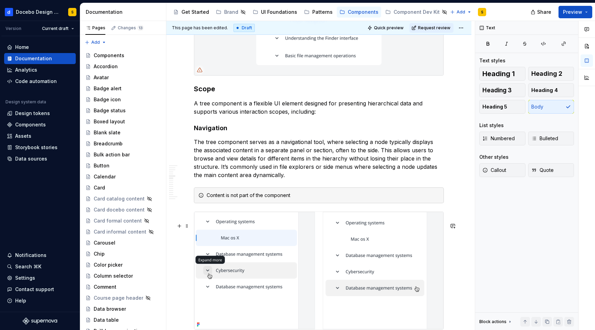
scroll to position [1436, 0]
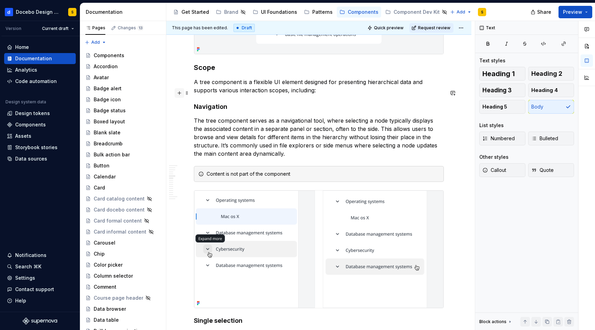
click at [178, 93] on button "button" at bounding box center [180, 93] width 10 height 10
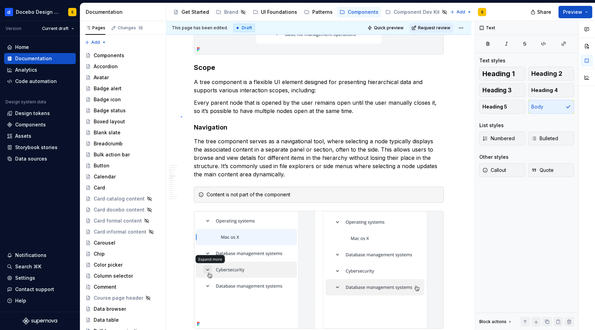
click at [181, 116] on div "**********" at bounding box center [320, 175] width 309 height 309
click at [180, 113] on button "button" at bounding box center [180, 114] width 10 height 10
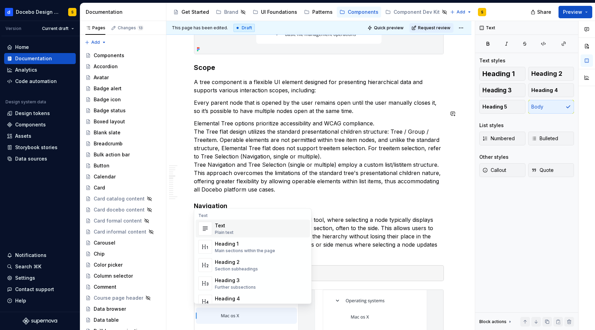
click at [362, 152] on p "Elemental Tree options prioritize accessibility and WCAG compliance. The Tree f…" at bounding box center [319, 156] width 250 height 74
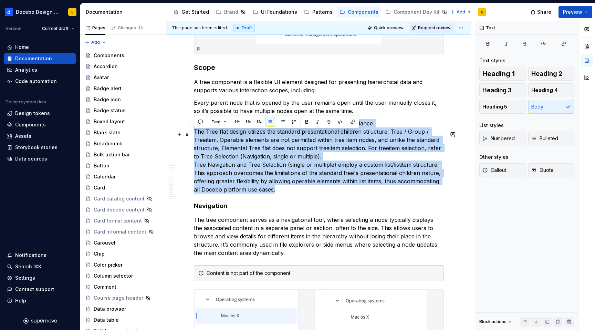
drag, startPoint x: 275, startPoint y: 200, endPoint x: 191, endPoint y: 130, distance: 109.6
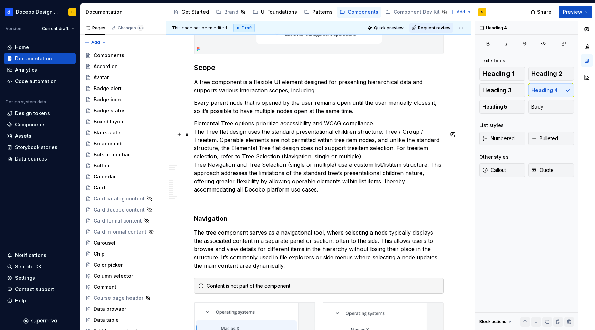
click at [195, 175] on p "Elemental Tree options prioritize accessibility and WCAG compliance. The Tree f…" at bounding box center [319, 156] width 250 height 74
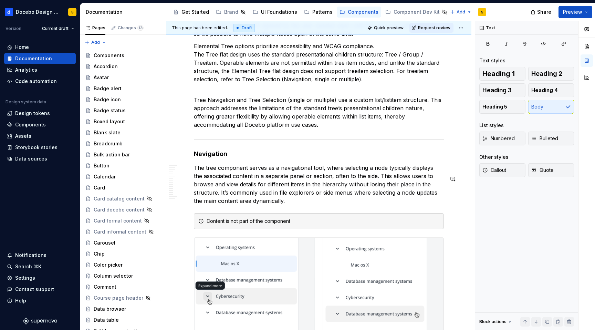
scroll to position [1521, 0]
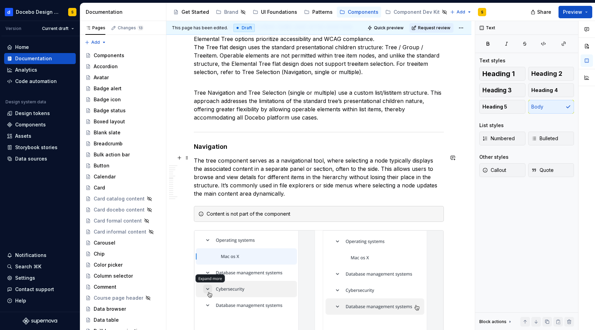
click at [207, 151] on h4 "Navigation" at bounding box center [319, 147] width 250 height 8
click at [237, 194] on p "The tree component serves as a navigational tool, where selecting a node typica…" at bounding box center [319, 176] width 250 height 41
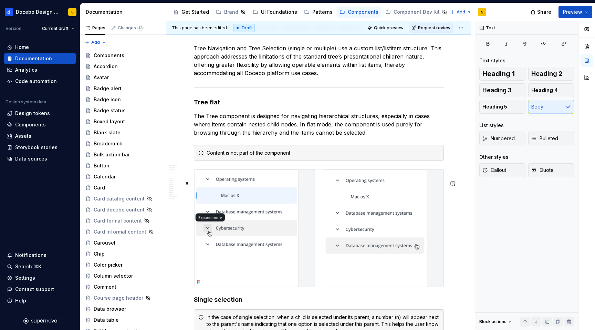
scroll to position [1587, 0]
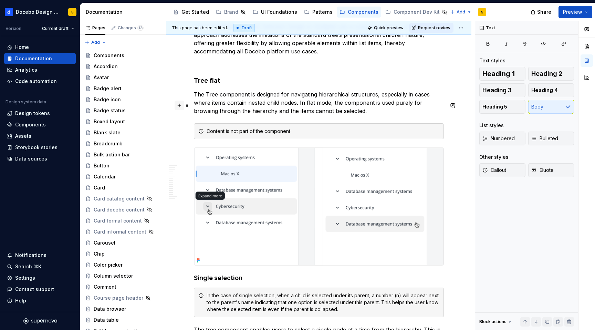
click at [179, 105] on button "button" at bounding box center [180, 106] width 10 height 10
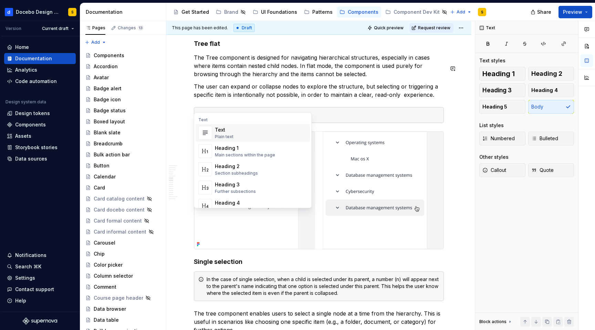
scroll to position [1625, 0]
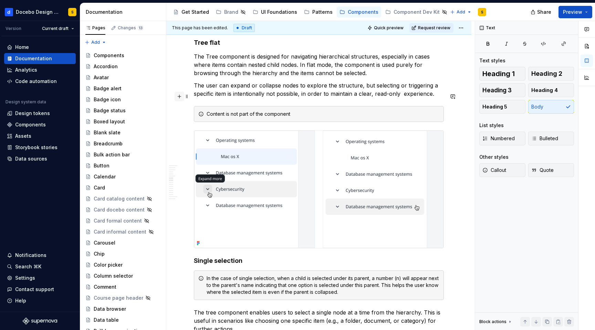
click at [178, 98] on button "button" at bounding box center [180, 97] width 10 height 10
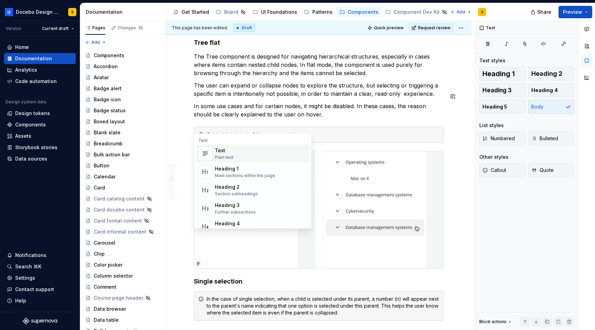
click at [393, 138] on div "Content is not part of the component" at bounding box center [323, 134] width 233 height 7
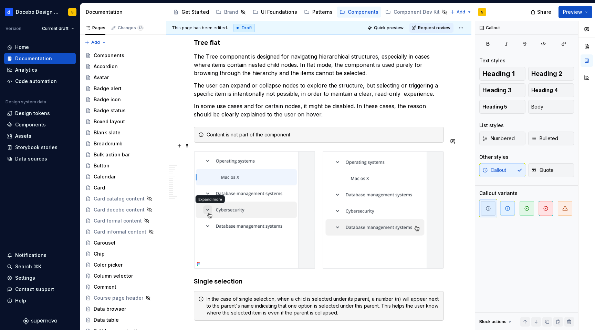
click at [383, 139] on div "Content is not part of the component" at bounding box center [319, 135] width 250 height 16
click at [305, 138] on div "Content is not part of the component" at bounding box center [323, 134] width 233 height 7
click at [185, 145] on span at bounding box center [187, 146] width 6 height 10
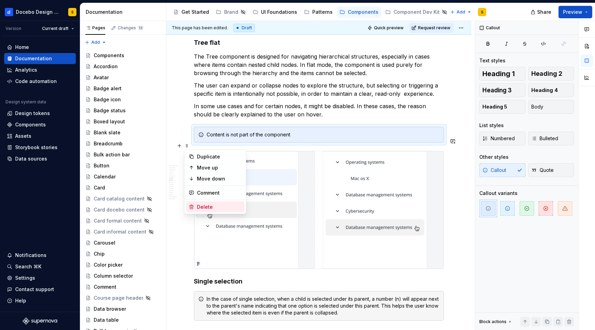
click at [203, 207] on div "Delete" at bounding box center [219, 207] width 45 height 7
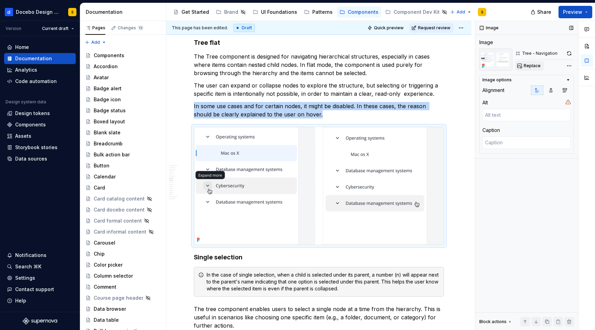
click at [530, 64] on span "Replace" at bounding box center [532, 66] width 17 height 6
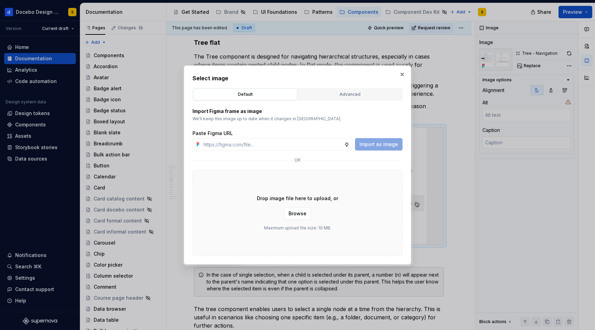
type textarea "*"
click at [350, 93] on div "Advanced" at bounding box center [349, 94] width 99 height 7
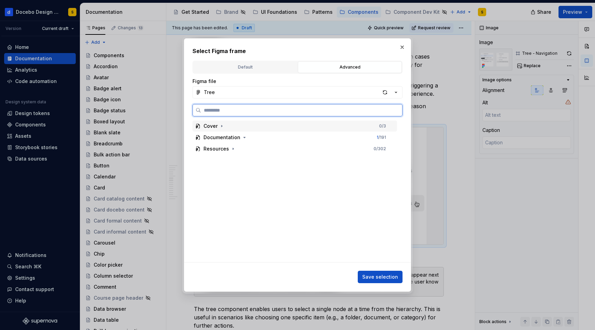
paste input "**********"
type input "**********"
click at [253, 136] on div "Tree - Flat 0 / 12" at bounding box center [298, 137] width 198 height 11
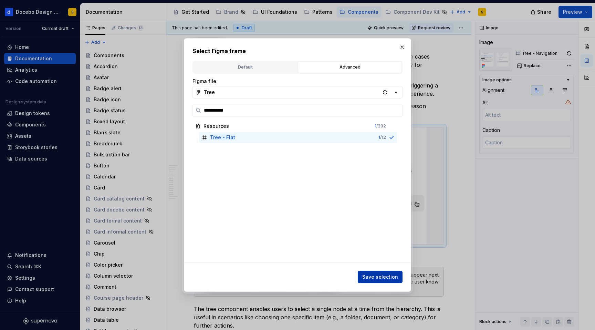
click at [380, 277] on span "Save selection" at bounding box center [380, 277] width 36 height 7
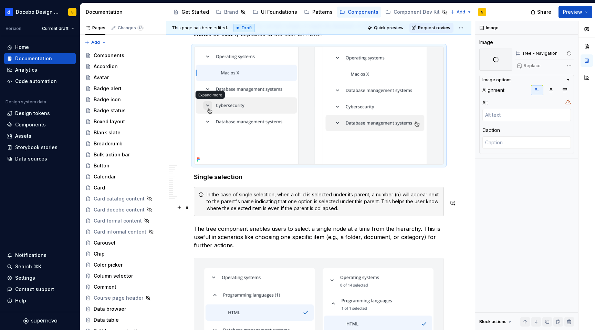
scroll to position [1709, 0]
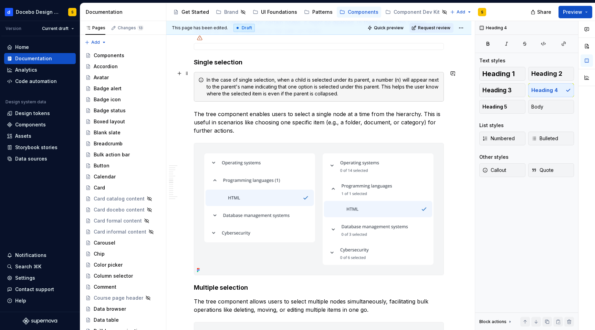
click at [222, 67] on h4 "Single selection" at bounding box center [319, 62] width 250 height 8
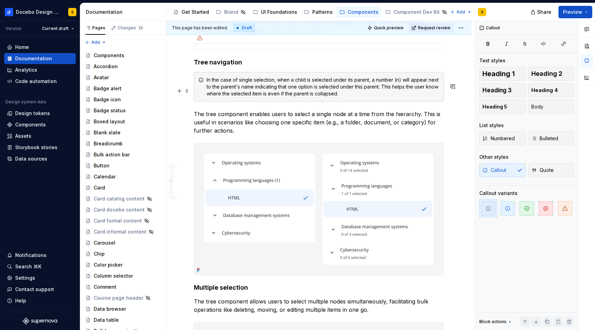
click at [263, 97] on div "In the case of single selection, when a child is selected under its parent, a n…" at bounding box center [323, 86] width 233 height 21
click at [188, 90] on span at bounding box center [187, 91] width 6 height 10
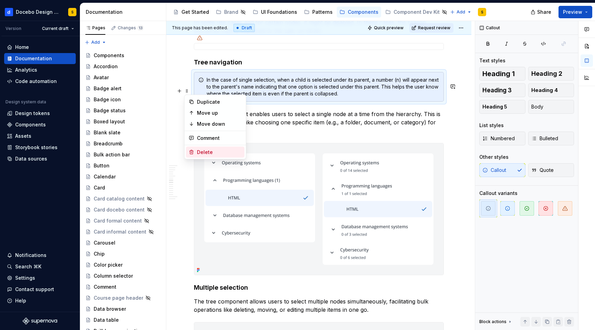
click at [211, 150] on div "Delete" at bounding box center [219, 152] width 45 height 7
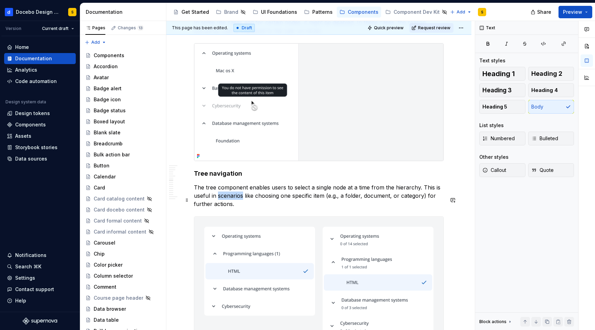
click at [234, 206] on p "The tree component enables users to select a single node at a time from the hie…" at bounding box center [319, 195] width 250 height 25
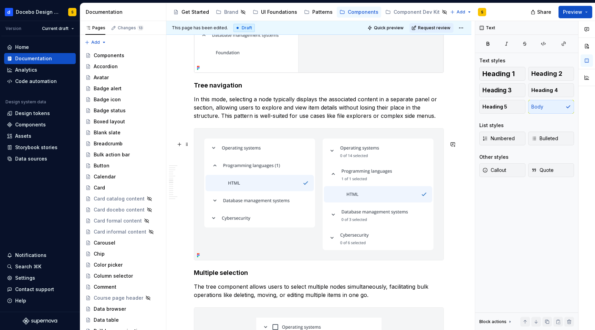
scroll to position [1813, 0]
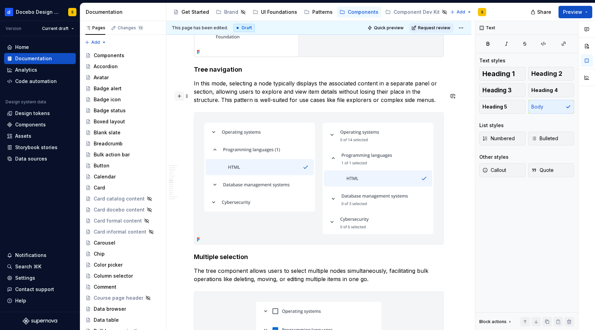
click at [179, 95] on button "button" at bounding box center [180, 96] width 10 height 10
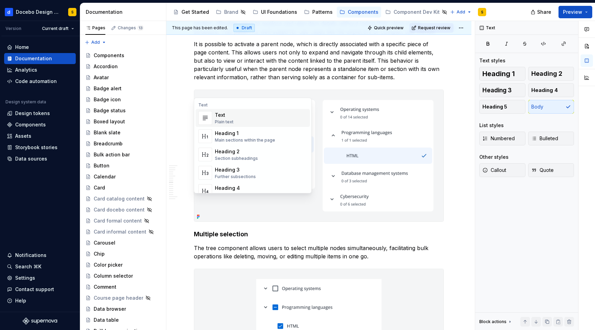
scroll to position [1883, 0]
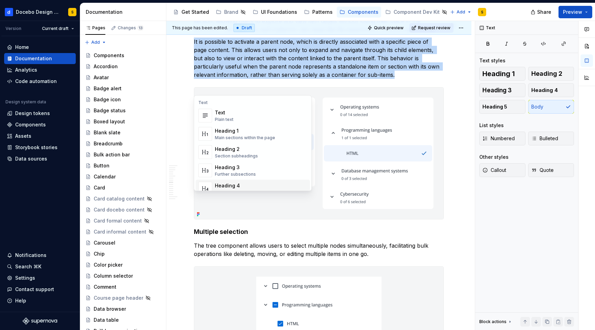
click at [289, 219] on img at bounding box center [318, 154] width 249 height 132
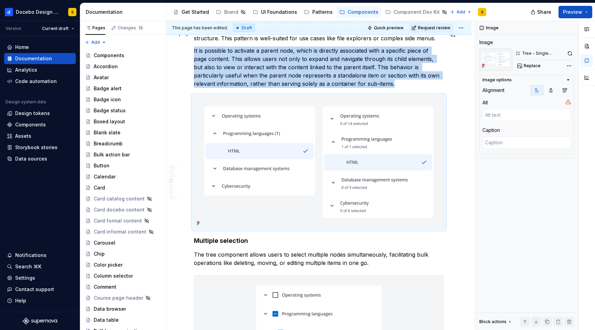
scroll to position [1872, 0]
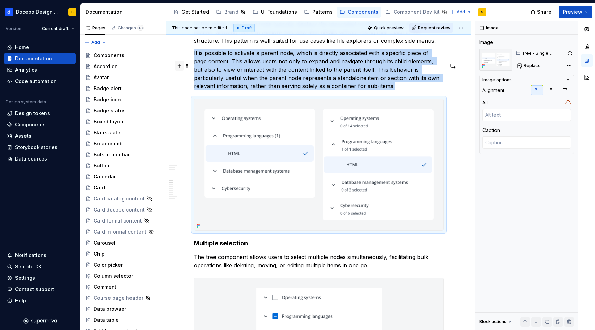
click at [177, 66] on button "button" at bounding box center [180, 66] width 10 height 10
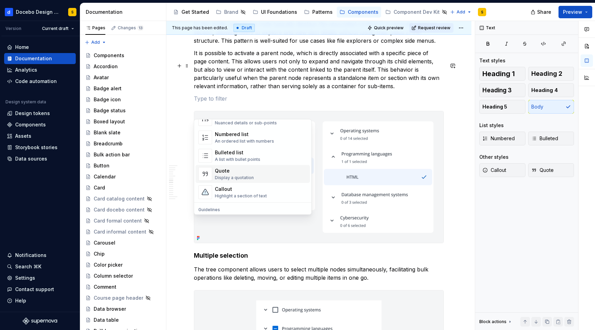
scroll to position [114, 0]
click at [242, 192] on div "Highlight a section of text" at bounding box center [241, 194] width 52 height 6
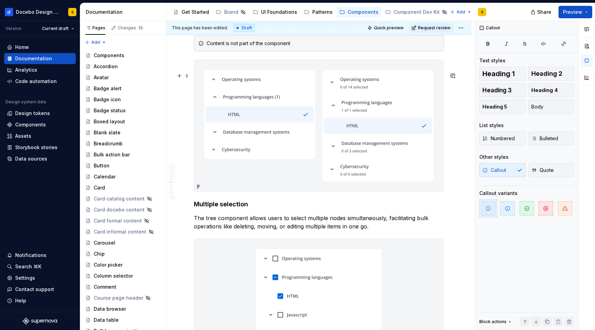
scroll to position [1929, 0]
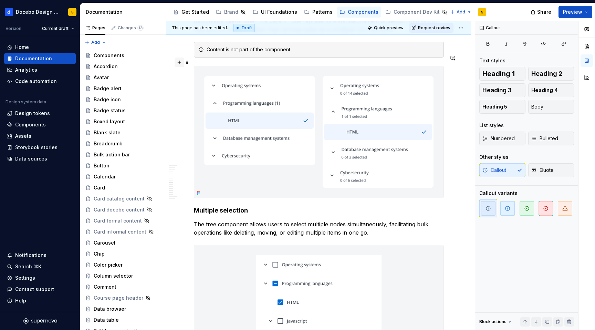
click at [180, 60] on button "button" at bounding box center [180, 63] width 10 height 10
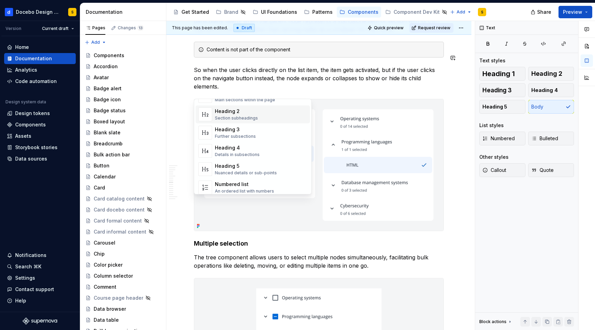
scroll to position [49, 0]
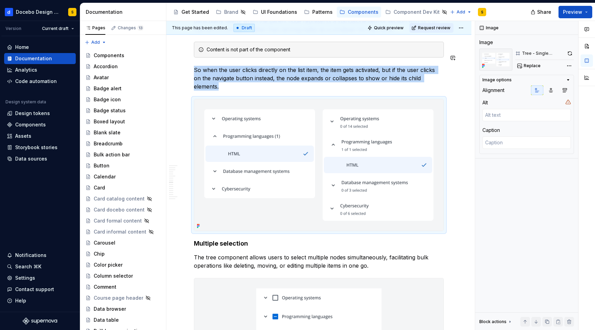
click at [365, 170] on img at bounding box center [318, 165] width 249 height 132
click at [346, 170] on img at bounding box center [318, 165] width 249 height 132
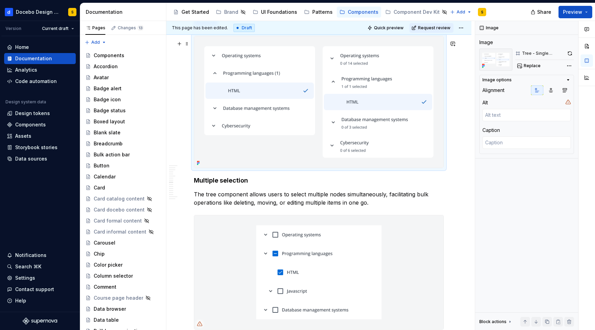
scroll to position [2004, 0]
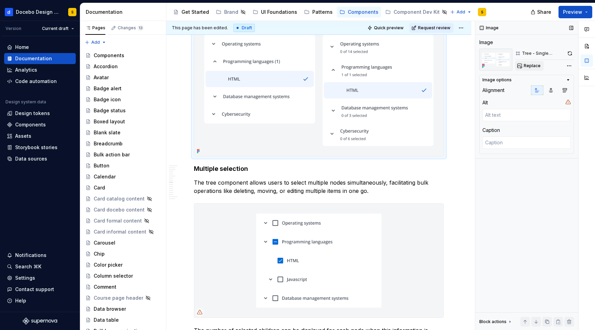
click at [530, 67] on span "Replace" at bounding box center [532, 66] width 17 height 6
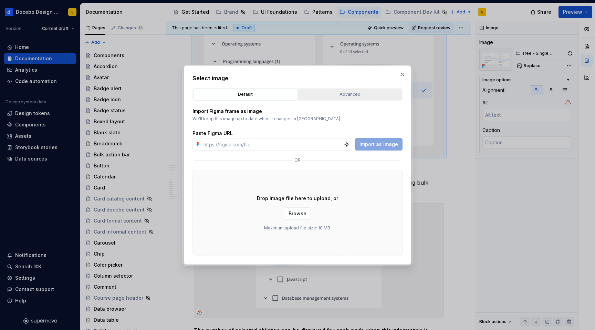
type textarea "*"
click at [340, 93] on div "Advanced" at bounding box center [349, 94] width 99 height 7
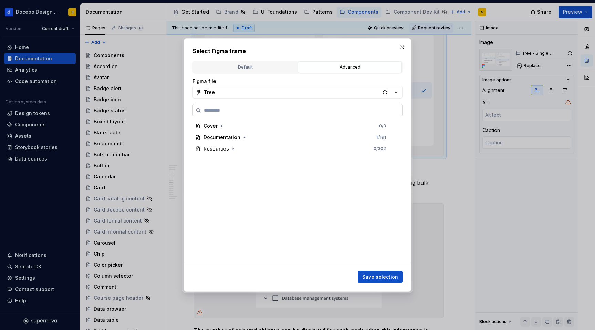
paste input "**********"
type input "**********"
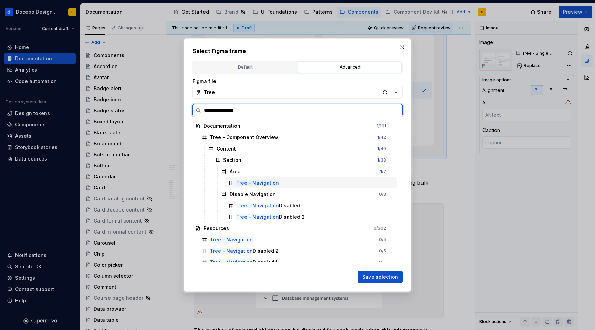
click at [301, 185] on div "Tree - Navigation" at bounding box center [311, 182] width 172 height 11
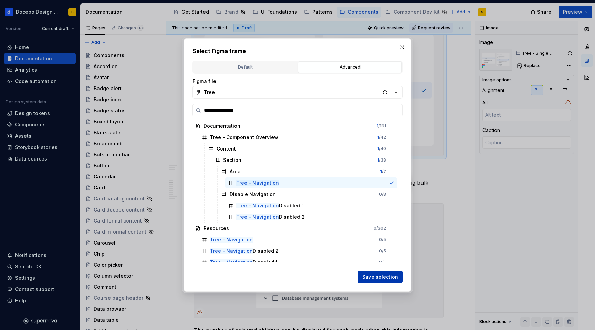
click at [379, 277] on span "Save selection" at bounding box center [380, 277] width 36 height 7
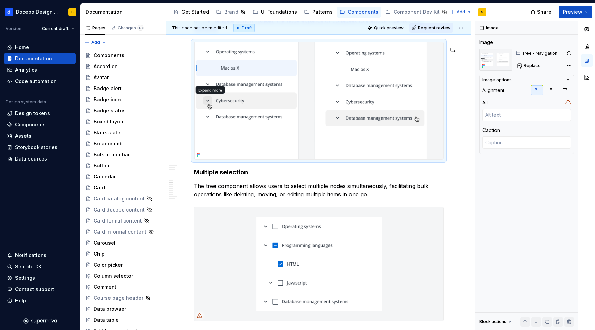
scroll to position [1994, 0]
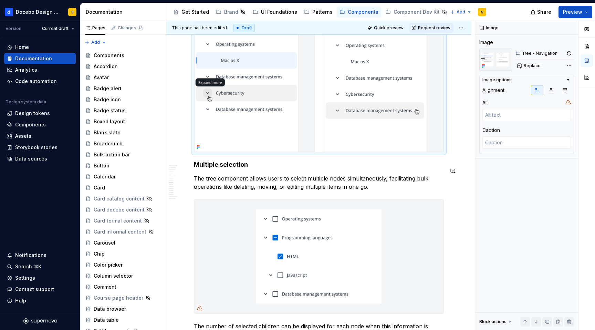
click at [212, 169] on h4 "Multiple selection" at bounding box center [319, 165] width 250 height 8
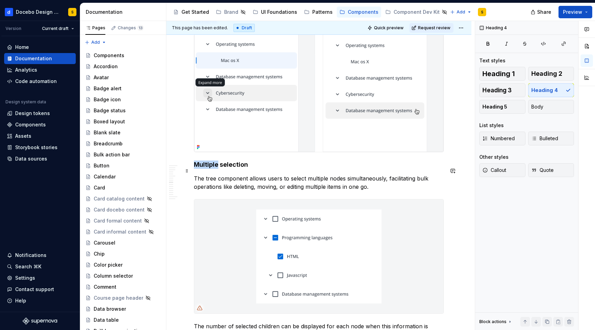
click at [212, 169] on h4 "Multiple selection" at bounding box center [319, 165] width 250 height 8
click at [254, 191] on p "The tree component allows users to select multiple nodes simultaneously, facili…" at bounding box center [319, 182] width 250 height 17
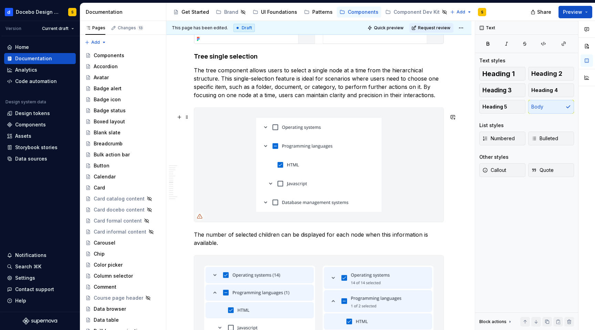
scroll to position [2102, 0]
click at [178, 76] on button "button" at bounding box center [180, 76] width 10 height 10
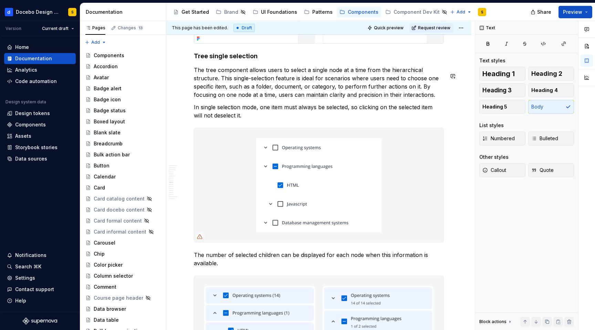
click at [188, 113] on div "**********" at bounding box center [318, 179] width 305 height 4326
click at [180, 112] on button "button" at bounding box center [180, 114] width 10 height 10
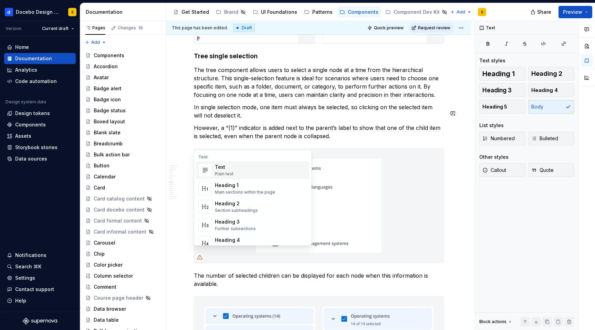
click at [201, 136] on p "However, a “(1)” indicator is added next to the parent’s label to show that one…" at bounding box center [319, 132] width 250 height 17
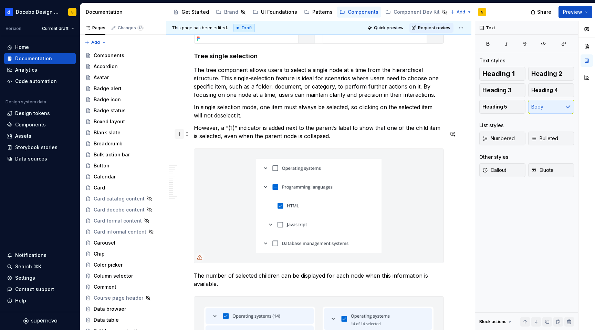
click at [180, 134] on button "button" at bounding box center [180, 134] width 10 height 10
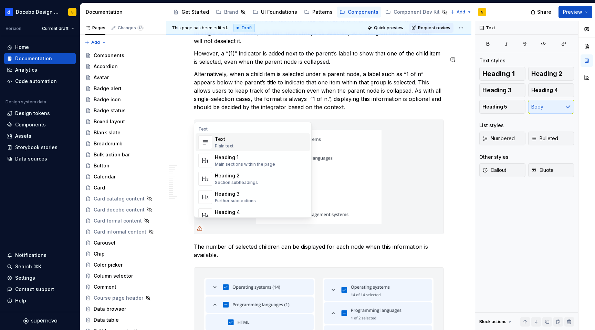
scroll to position [2205, 0]
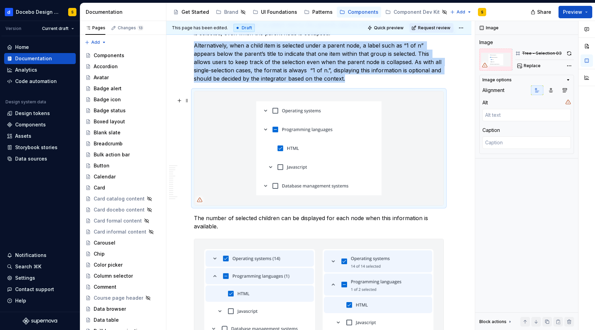
click at [343, 163] on img at bounding box center [318, 148] width 249 height 114
click at [529, 63] on span "Replace" at bounding box center [532, 66] width 17 height 6
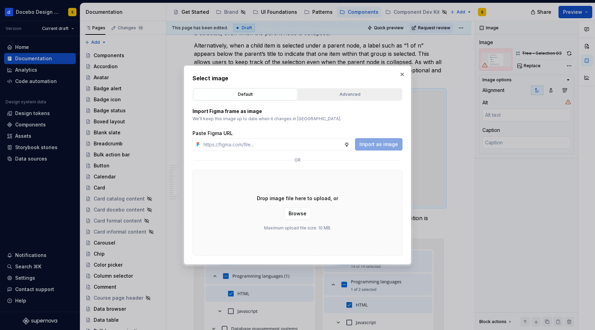
type textarea "*"
click at [341, 95] on div "Advanced" at bounding box center [349, 94] width 99 height 7
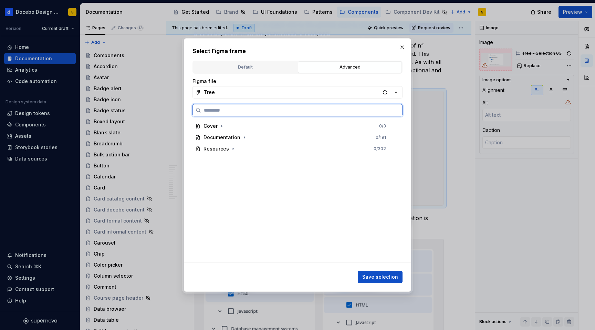
click at [234, 109] on input "search" at bounding box center [301, 110] width 201 height 7
paste input "**********"
type input "**********"
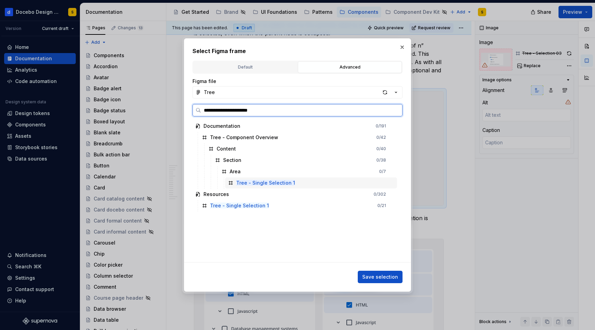
click at [313, 183] on div "Tree - Single Selection 1" at bounding box center [311, 182] width 172 height 11
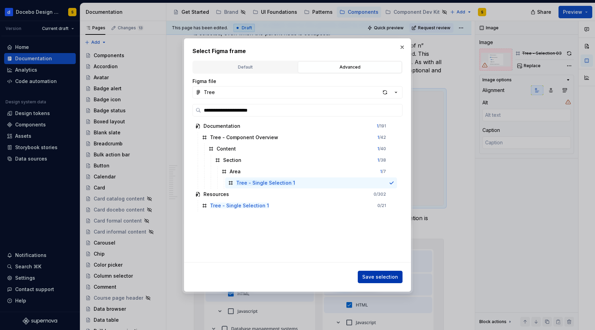
click at [375, 276] on span "Save selection" at bounding box center [380, 277] width 36 height 7
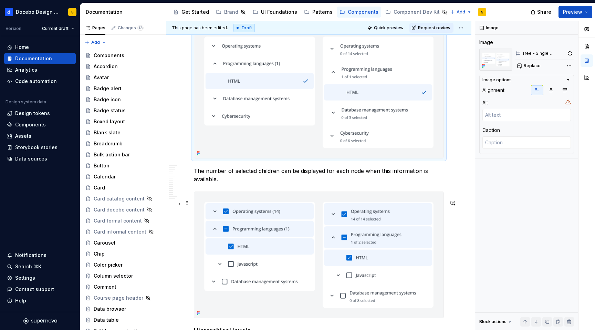
scroll to position [2270, 0]
click at [216, 181] on p "The number of selected children can be displayed for each node when this inform…" at bounding box center [319, 174] width 250 height 17
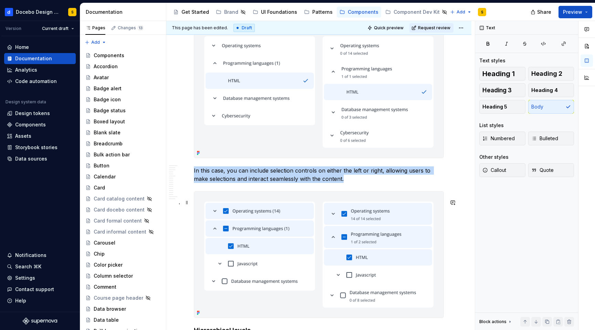
click at [247, 227] on img at bounding box center [318, 255] width 249 height 126
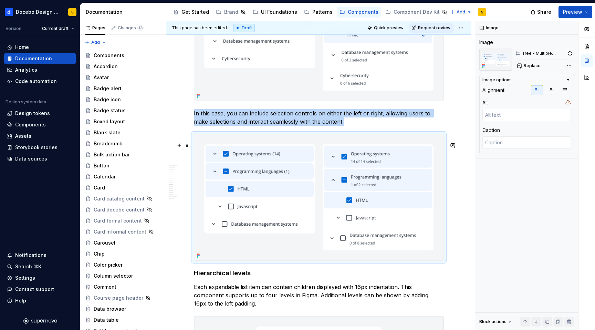
scroll to position [2365, 0]
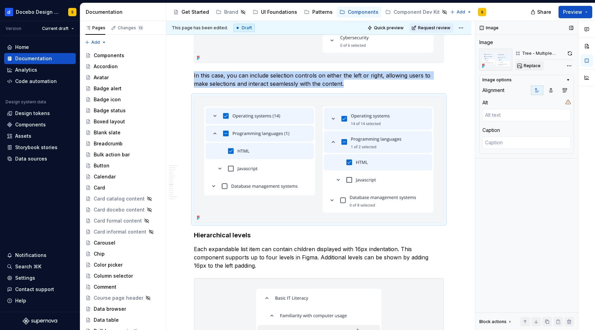
click at [526, 64] on span "Replace" at bounding box center [532, 66] width 17 height 6
type textarea "*"
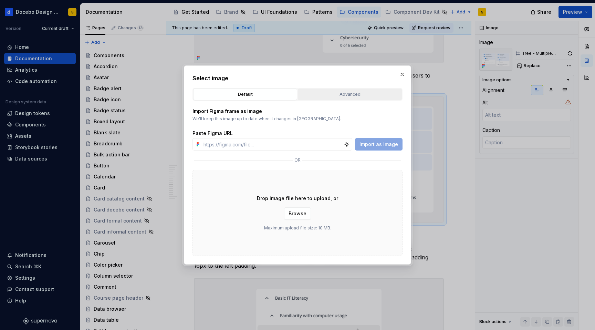
click at [344, 93] on div "Advanced" at bounding box center [349, 94] width 99 height 7
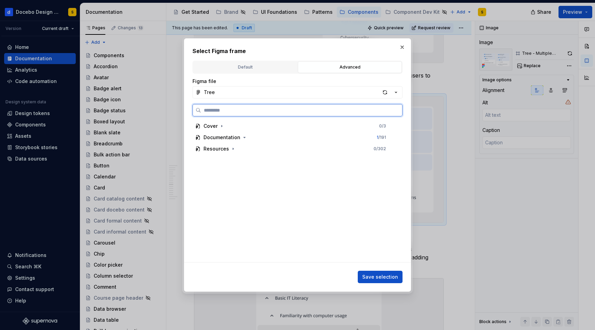
click at [221, 110] on input "search" at bounding box center [301, 110] width 201 height 7
paste input "**********"
type input "**********"
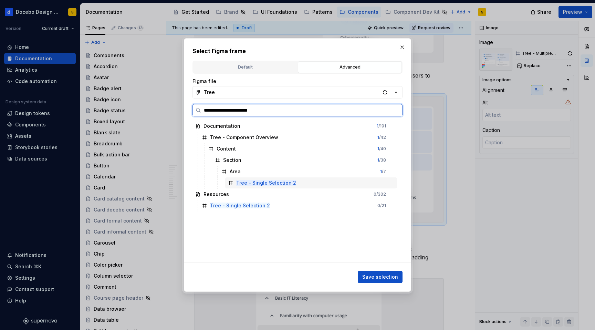
click at [320, 184] on div "Tree - Single Selection 2" at bounding box center [311, 182] width 172 height 11
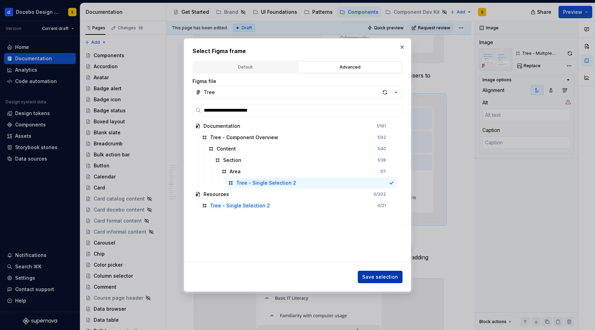
click at [382, 275] on span "Save selection" at bounding box center [380, 277] width 36 height 7
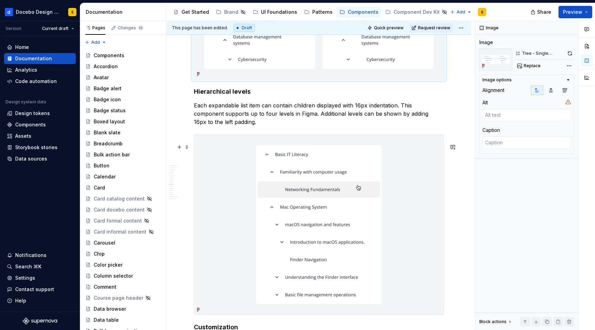
scroll to position [2484, 0]
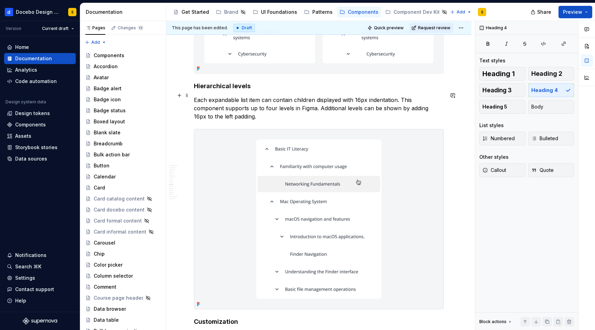
click at [233, 90] on h4 "Hierarchical levels" at bounding box center [319, 86] width 250 height 8
click at [258, 113] on p "Each expandable list item can contain children displayed with 16px indentation.…" at bounding box center [319, 108] width 250 height 25
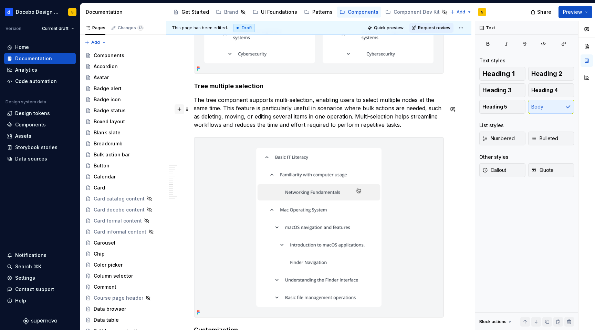
click at [178, 109] on button "button" at bounding box center [180, 109] width 10 height 10
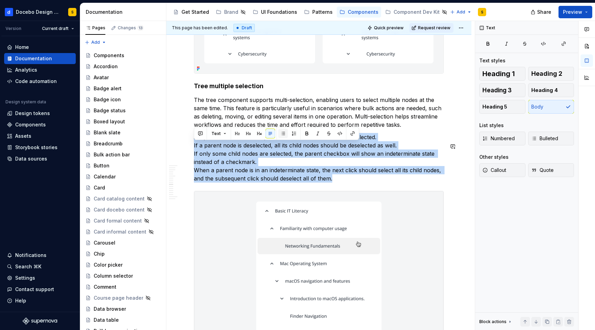
click at [283, 133] on button "button" at bounding box center [283, 134] width 10 height 10
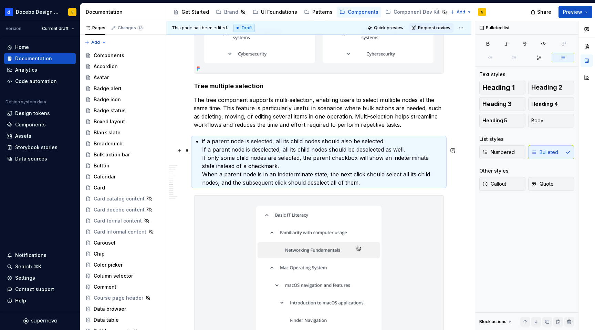
click at [203, 161] on p "if a parent node is selected, all its child nodes should also be selected. If a…" at bounding box center [323, 162] width 242 height 50
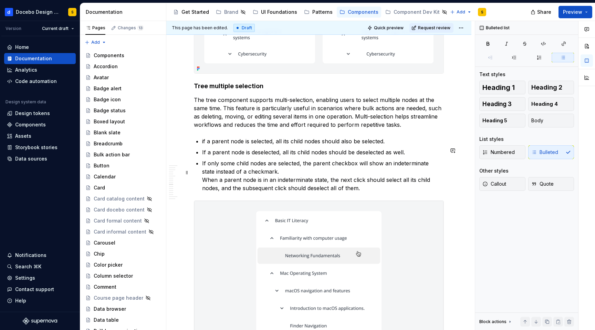
click at [290, 192] on p "If only some child nodes are selected, the parent checkbox will show an indeter…" at bounding box center [323, 175] width 242 height 33
click at [203, 189] on p "If only some child nodes are selected, the parent checkbox will show an indeter…" at bounding box center [323, 175] width 242 height 33
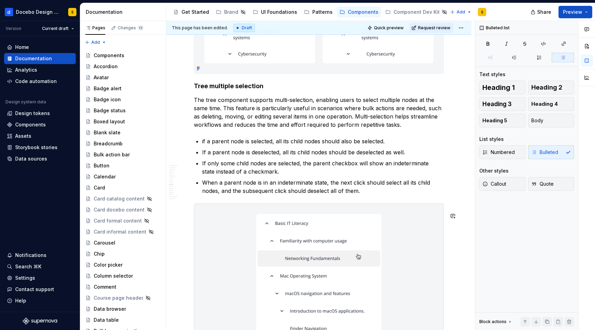
click at [282, 195] on p "When a parent node is in an indeterminate state, the next click should select a…" at bounding box center [323, 186] width 242 height 17
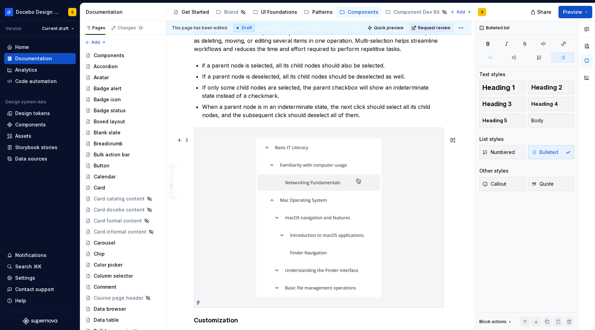
scroll to position [2562, 0]
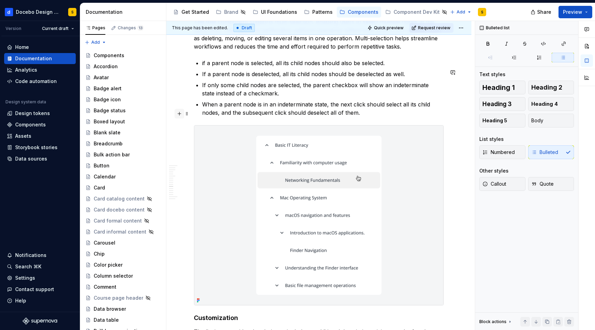
click at [178, 113] on button "button" at bounding box center [180, 114] width 10 height 10
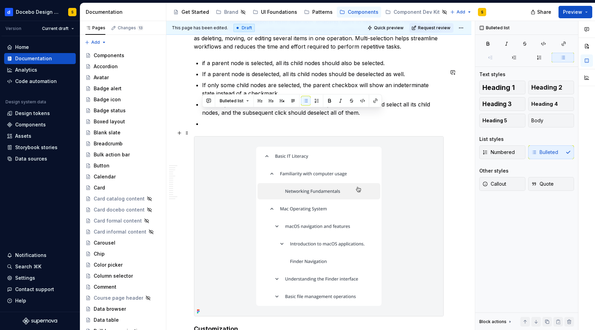
click at [207, 128] on p at bounding box center [323, 124] width 242 height 8
click at [187, 133] on span at bounding box center [187, 133] width 6 height 10
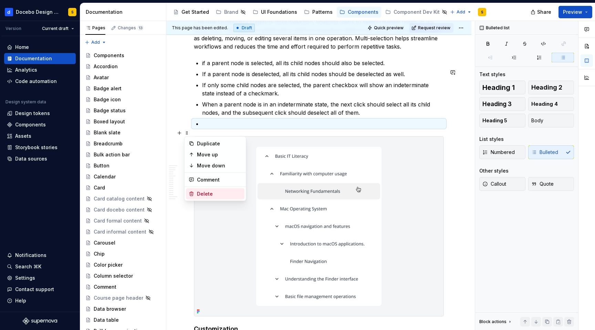
click at [210, 193] on div "Delete" at bounding box center [219, 194] width 45 height 7
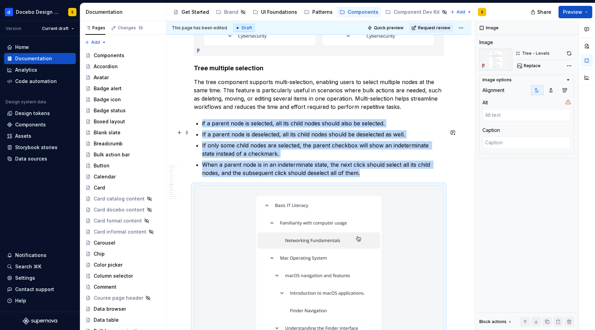
scroll to position [2507, 0]
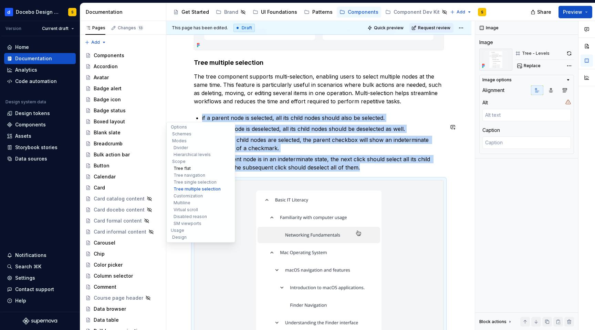
click at [181, 167] on button "Tree flat" at bounding box center [200, 168] width 65 height 7
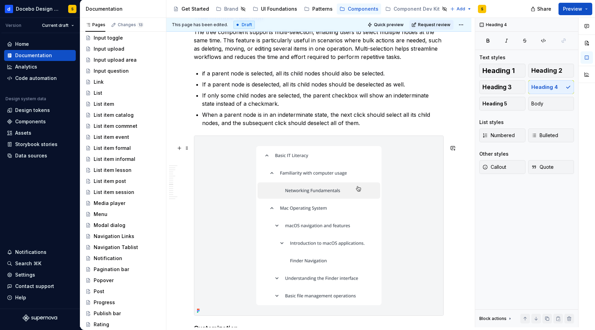
scroll to position [2545, 0]
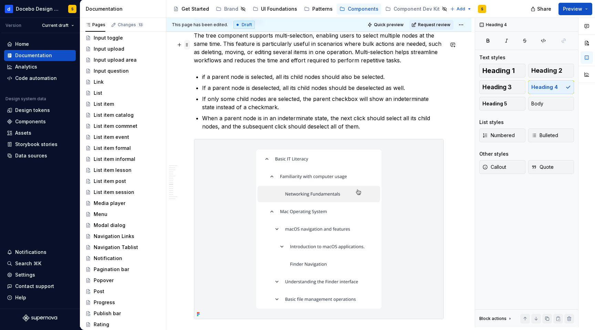
click at [186, 44] on span at bounding box center [187, 45] width 6 height 10
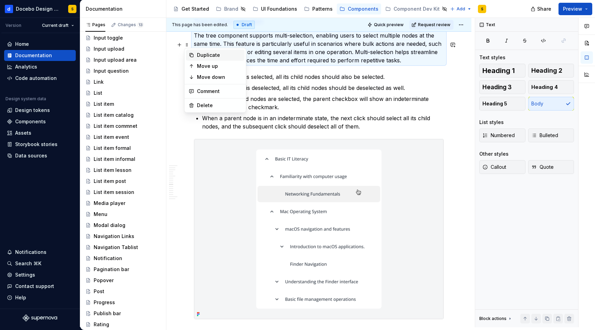
click at [212, 53] on div "Duplicate" at bounding box center [219, 55] width 45 height 7
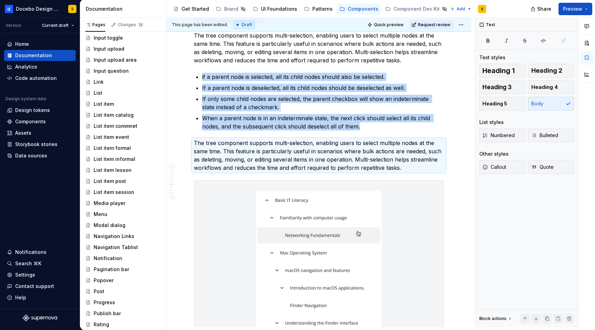
click at [225, 158] on p "The tree component supports multi-selection, enabling users to select multiple …" at bounding box center [319, 155] width 250 height 33
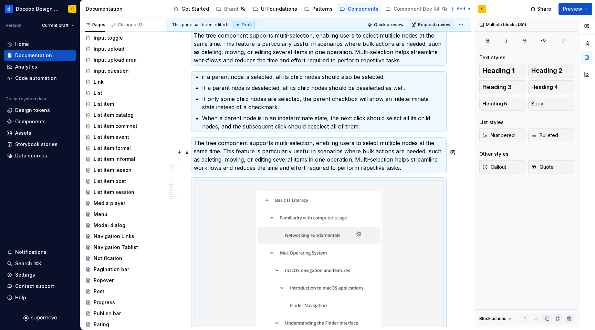
click at [219, 157] on p "The tree component supports multi-selection, enabling users to select multiple …" at bounding box center [319, 155] width 250 height 33
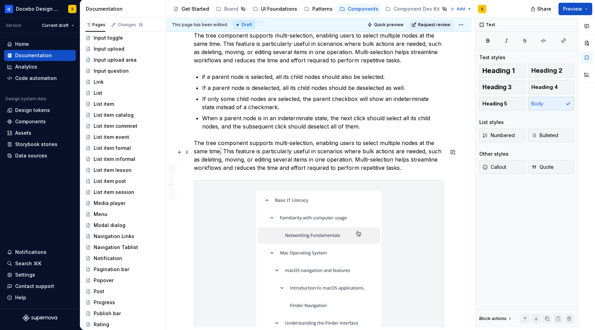
click at [219, 157] on p "The tree component supports multi-selection, enabling users to select multiple …" at bounding box center [319, 155] width 250 height 33
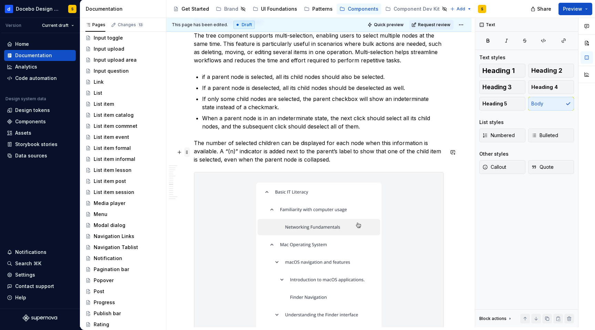
click at [187, 154] on span at bounding box center [187, 152] width 6 height 10
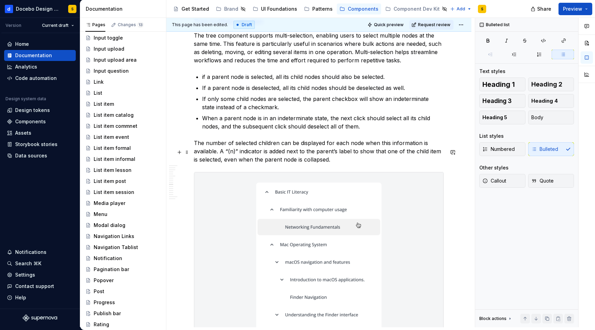
click at [177, 152] on button "button" at bounding box center [180, 152] width 10 height 10
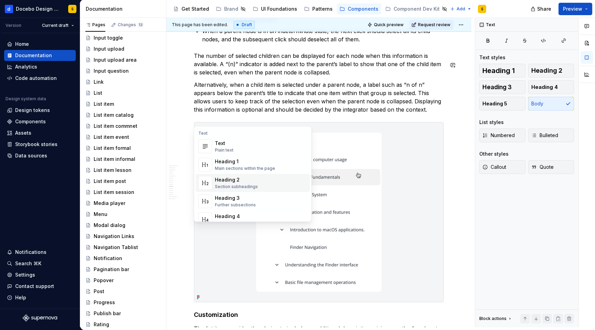
scroll to position [6, 0]
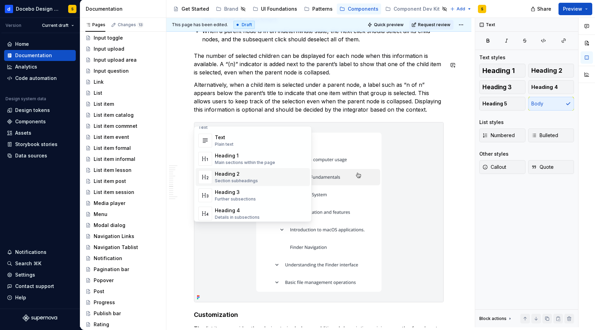
click at [398, 180] on img at bounding box center [318, 212] width 249 height 180
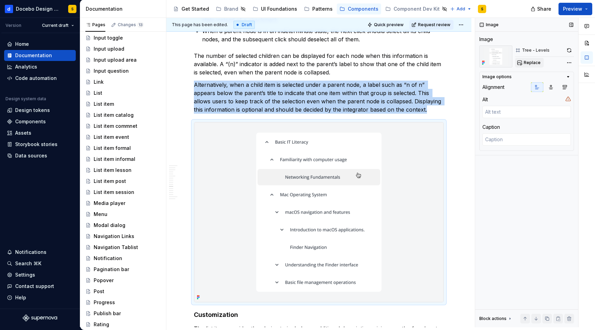
click at [525, 64] on span "Replace" at bounding box center [532, 63] width 17 height 6
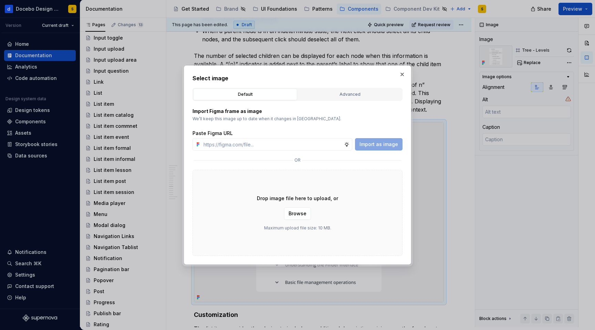
type textarea "*"
click at [345, 95] on div "Advanced" at bounding box center [349, 94] width 99 height 7
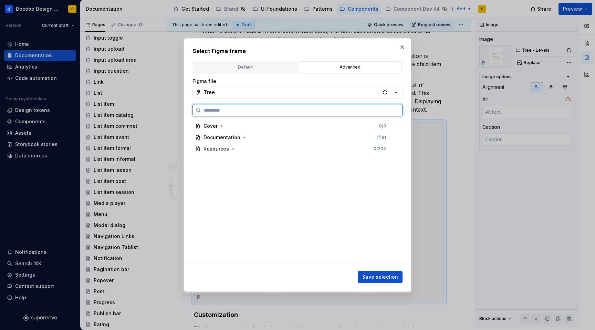
click at [242, 113] on input "search" at bounding box center [301, 110] width 201 height 7
paste input "**********"
type input "**********"
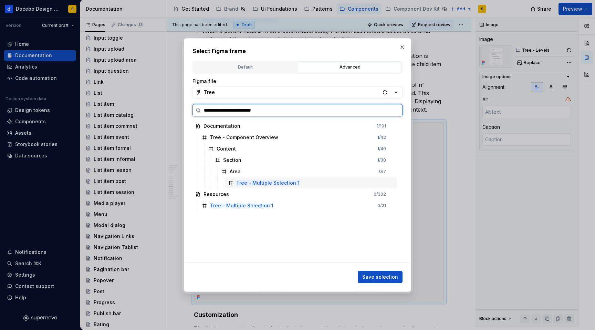
click at [316, 182] on div "Tree - Multiple Selection 1" at bounding box center [311, 182] width 172 height 11
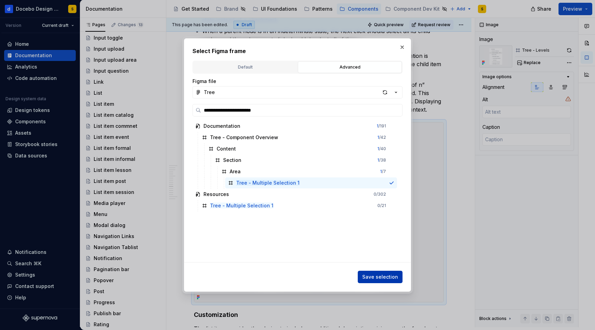
click at [382, 282] on button "Save selection" at bounding box center [380, 277] width 45 height 12
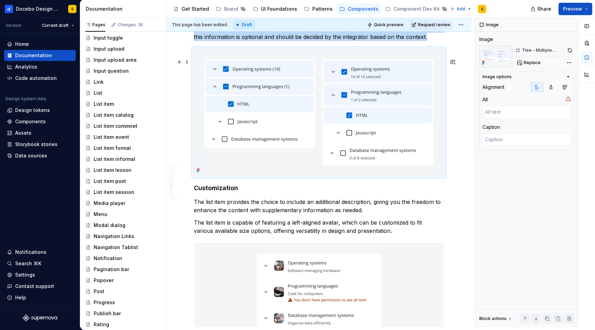
scroll to position [2698, 0]
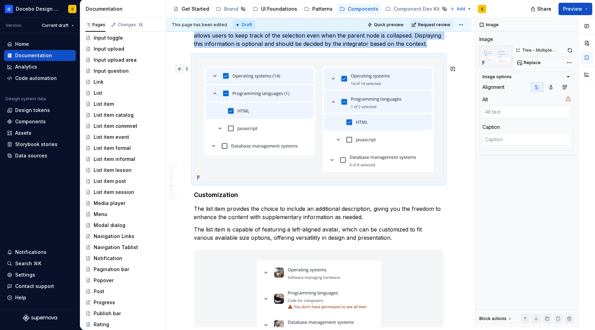
click at [179, 69] on button "button" at bounding box center [180, 69] width 10 height 10
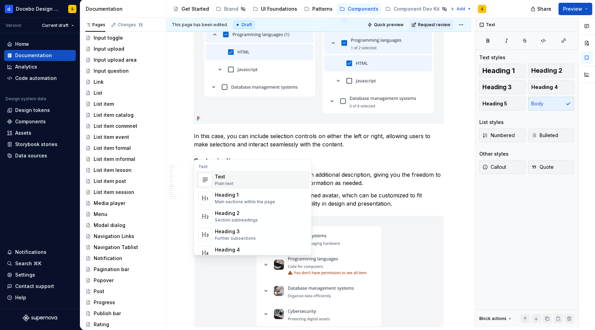
scroll to position [2761, 0]
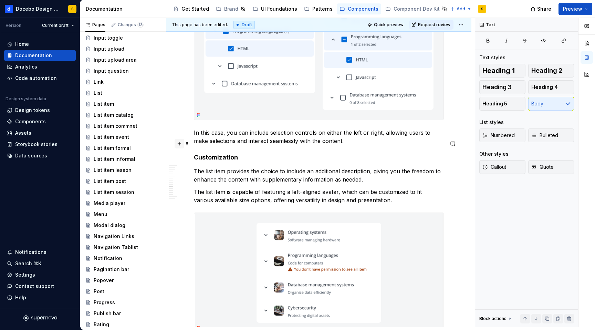
click at [176, 144] on button "button" at bounding box center [180, 144] width 10 height 10
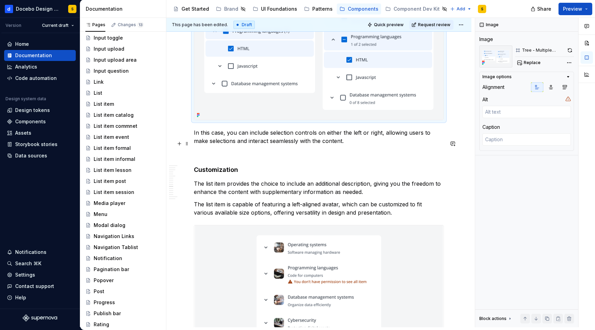
click at [247, 105] on img at bounding box center [318, 57] width 249 height 126
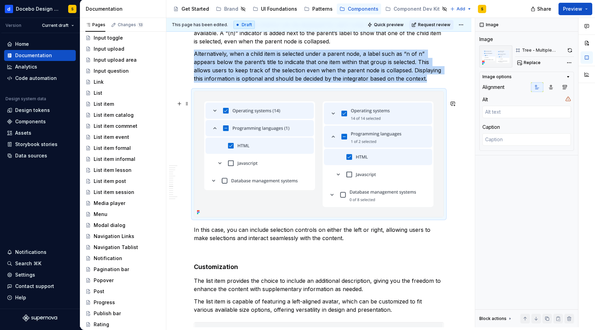
scroll to position [2661, 0]
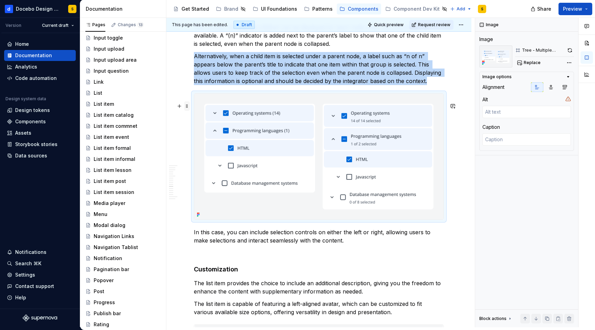
click at [186, 103] on span at bounding box center [187, 106] width 6 height 10
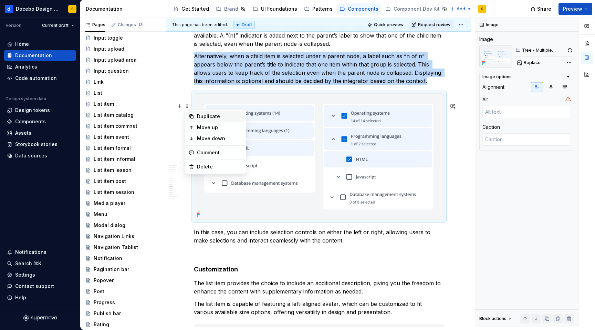
click at [221, 114] on div "Duplicate" at bounding box center [219, 116] width 45 height 7
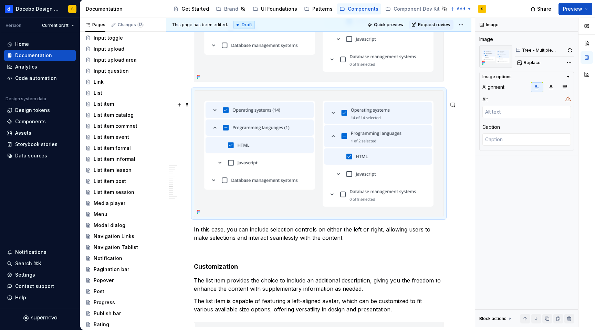
scroll to position [2799, 0]
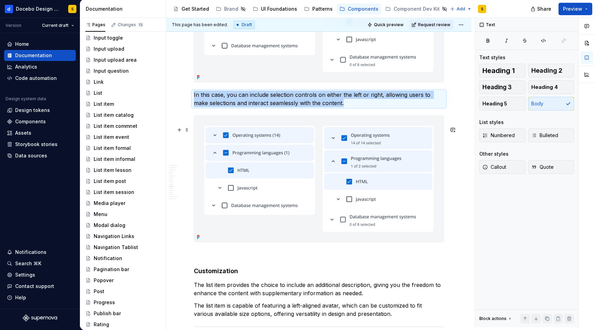
click at [242, 179] on img at bounding box center [318, 179] width 249 height 126
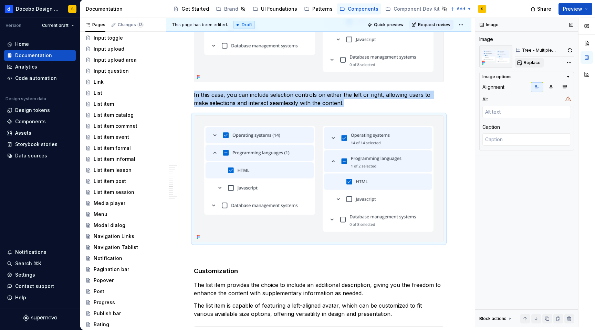
click at [535, 60] on span "Replace" at bounding box center [532, 63] width 17 height 6
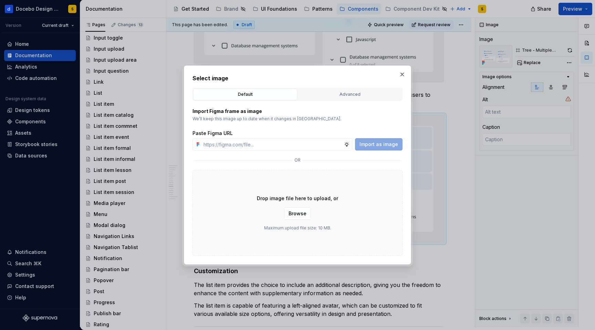
type textarea "*"
click at [333, 93] on div "Advanced" at bounding box center [349, 94] width 99 height 7
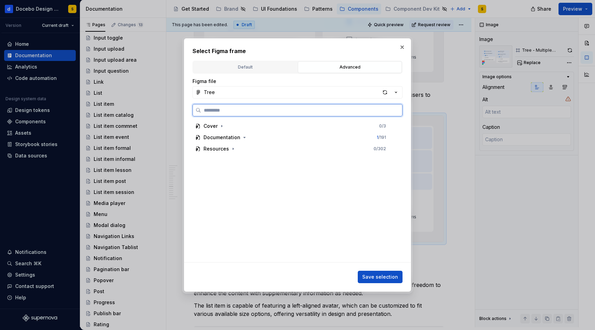
click at [238, 112] on input "search" at bounding box center [301, 110] width 201 height 7
paste input "**********"
type input "**********"
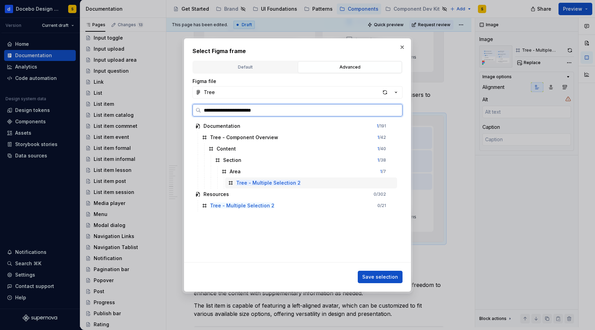
click at [317, 186] on div "Tree - Multiple Selection 2" at bounding box center [311, 182] width 172 height 11
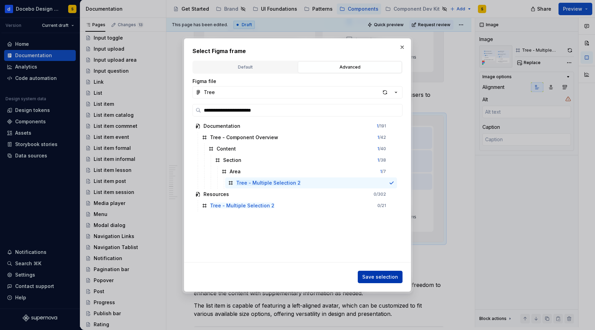
click at [390, 274] on span "Save selection" at bounding box center [380, 277] width 36 height 7
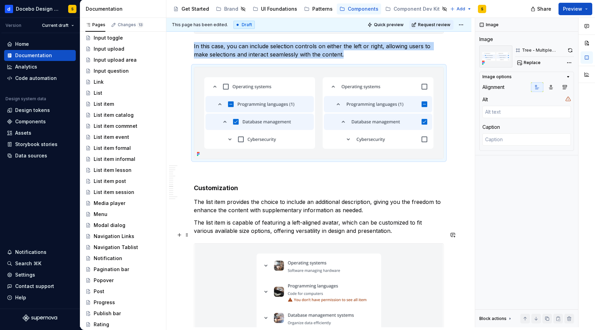
scroll to position [2855, 0]
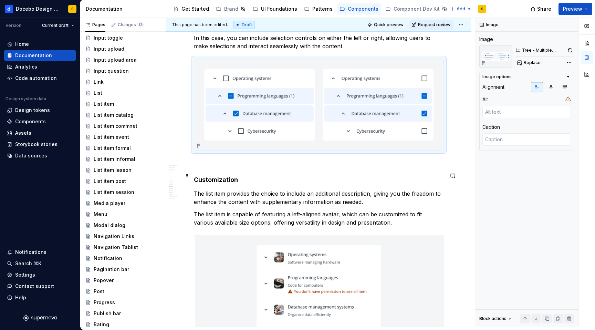
click at [215, 167] on p at bounding box center [319, 163] width 250 height 8
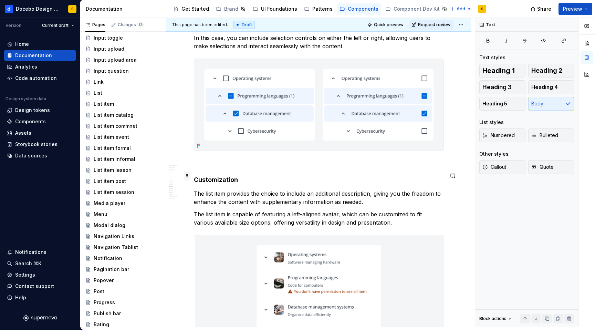
click at [186, 177] on span at bounding box center [187, 176] width 6 height 10
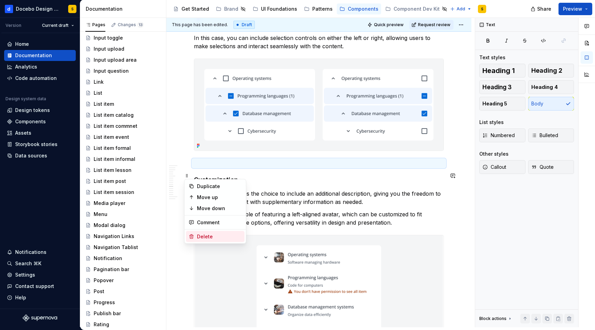
click at [206, 236] on div "Delete" at bounding box center [219, 236] width 45 height 7
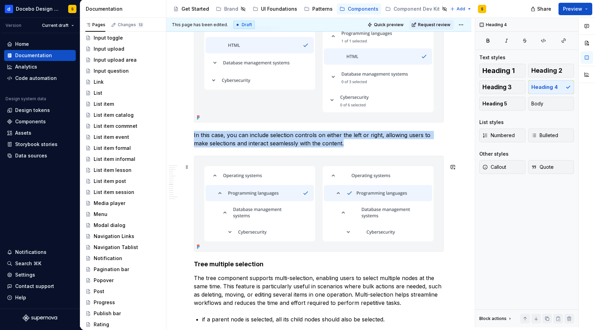
click at [231, 174] on img at bounding box center [318, 203] width 249 height 95
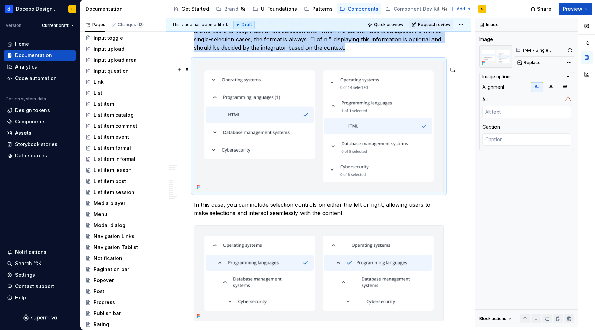
click at [230, 155] on img at bounding box center [318, 126] width 249 height 132
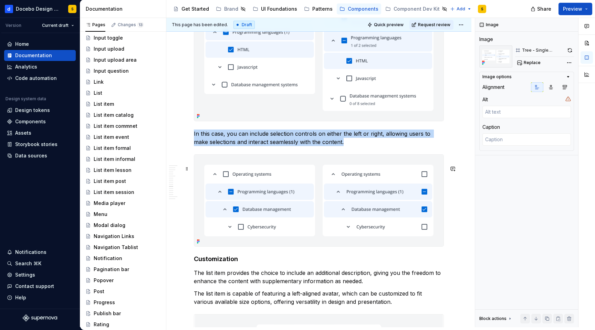
click at [223, 167] on img at bounding box center [318, 201] width 249 height 92
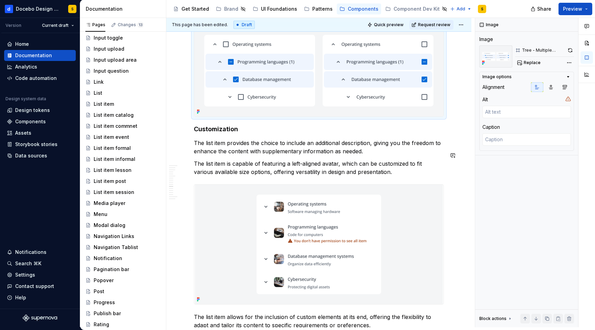
scroll to position [2891, 0]
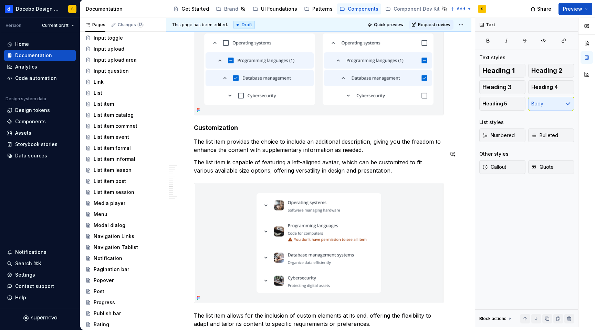
click at [229, 132] on h4 "Customization" at bounding box center [319, 128] width 250 height 8
click at [242, 153] on p "The list item provides the choice to include an additional description, giving …" at bounding box center [319, 145] width 250 height 17
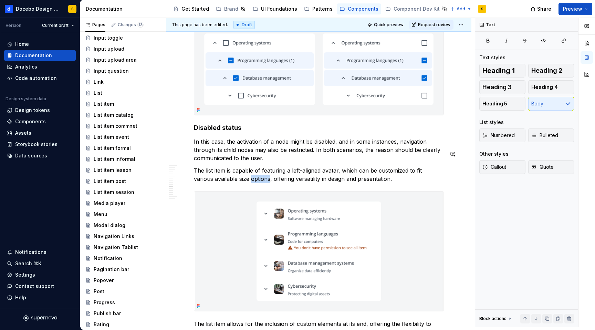
click at [248, 183] on p "The list item is capable of featuring a left-aligned avatar, which can be custo…" at bounding box center [319, 174] width 250 height 17
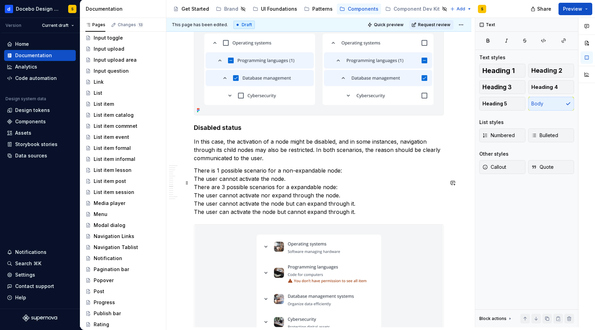
click at [195, 191] on p "There is 1 possible scenario for a non-expandable node: The user cannot activat…" at bounding box center [319, 191] width 250 height 50
drag, startPoint x: 291, startPoint y: 192, endPoint x: 259, endPoint y: 191, distance: 31.7
click at [259, 191] on p "There is 1 possible scenario for a non-expandable node: The user cannot activat…" at bounding box center [319, 191] width 250 height 50
drag, startPoint x: 270, startPoint y: 193, endPoint x: 189, endPoint y: 191, distance: 81.0
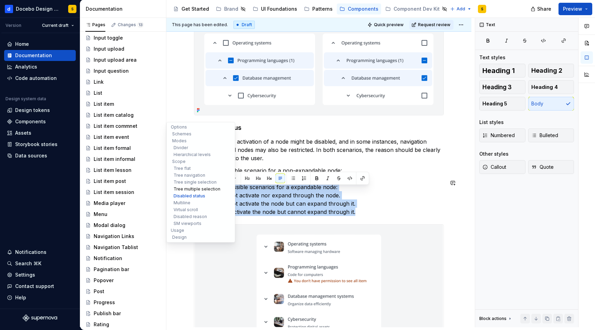
drag, startPoint x: 355, startPoint y: 226, endPoint x: 203, endPoint y: 191, distance: 156.5
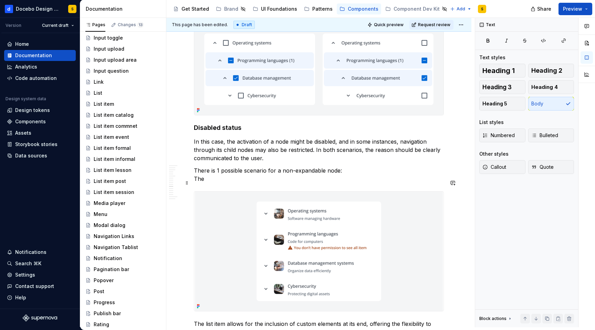
click at [349, 183] on p "There is 1 possible scenario for a non-expandable node: The" at bounding box center [319, 174] width 250 height 17
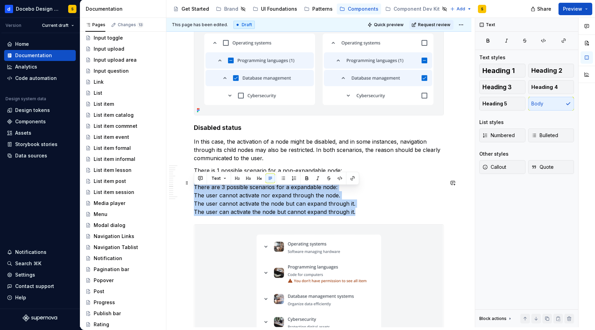
drag, startPoint x: 358, startPoint y: 224, endPoint x: 193, endPoint y: 194, distance: 168.4
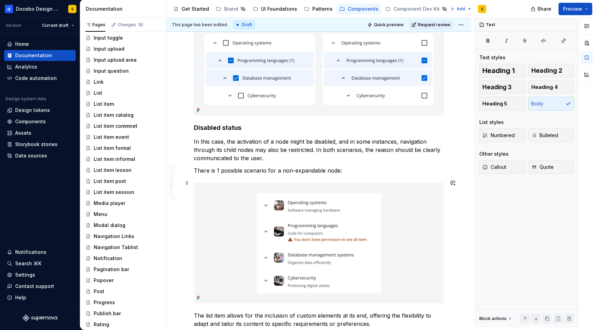
click at [187, 187] on span at bounding box center [187, 183] width 6 height 10
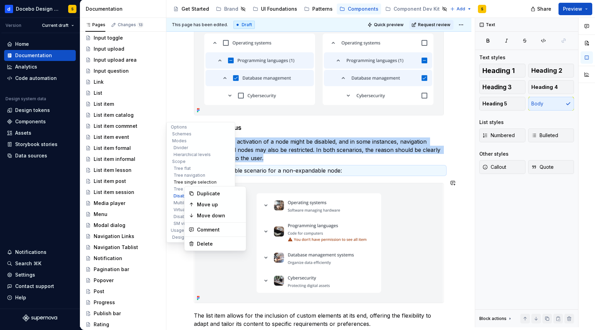
click at [182, 184] on button "Tree single selection" at bounding box center [200, 182] width 65 height 7
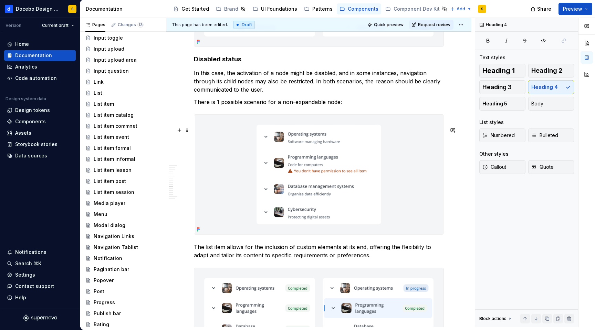
scroll to position [2970, 0]
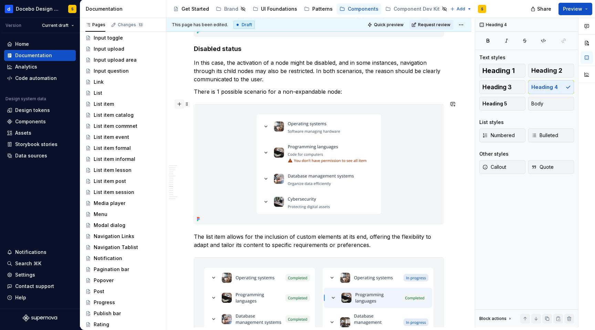
click at [180, 102] on button "button" at bounding box center [180, 104] width 10 height 10
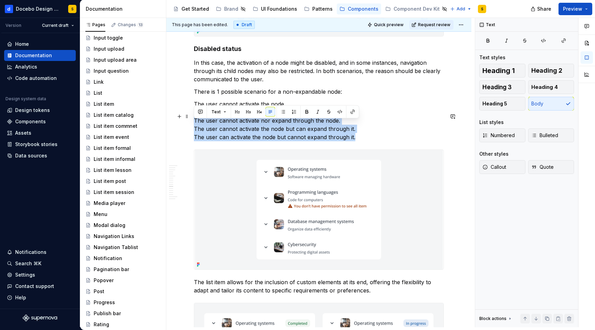
drag, startPoint x: 356, startPoint y: 150, endPoint x: 193, endPoint y: 122, distance: 165.5
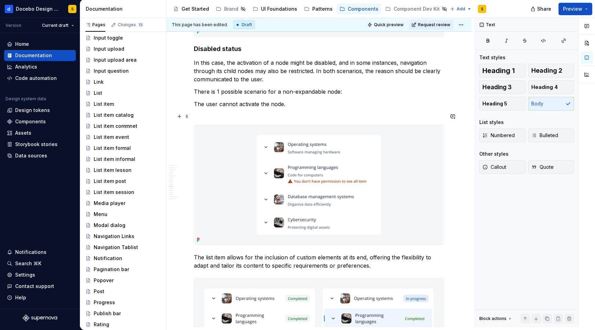
click at [195, 116] on p "The user cannot activate the node." at bounding box center [319, 108] width 250 height 17
drag, startPoint x: 291, startPoint y: 117, endPoint x: 188, endPoint y: 117, distance: 102.7
click at [294, 105] on button "button" at bounding box center [293, 104] width 10 height 10
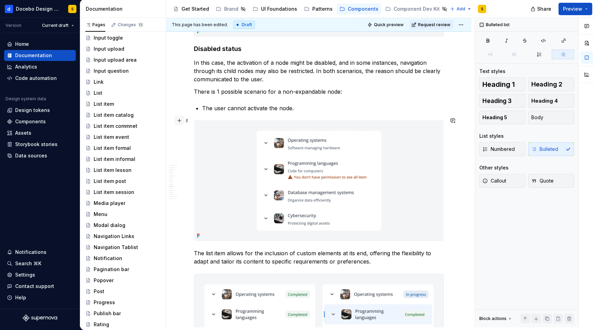
click at [179, 120] on button "button" at bounding box center [180, 121] width 10 height 10
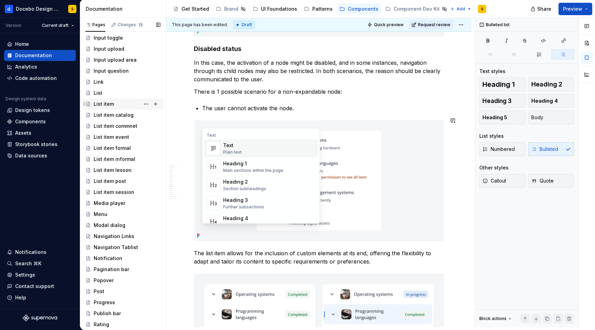
click at [162, 99] on div "List item" at bounding box center [123, 104] width 81 height 11
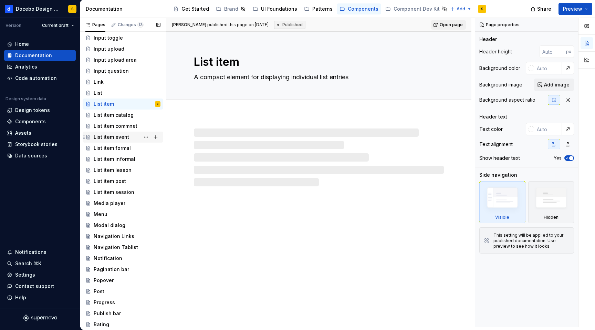
scroll to position [633, 0]
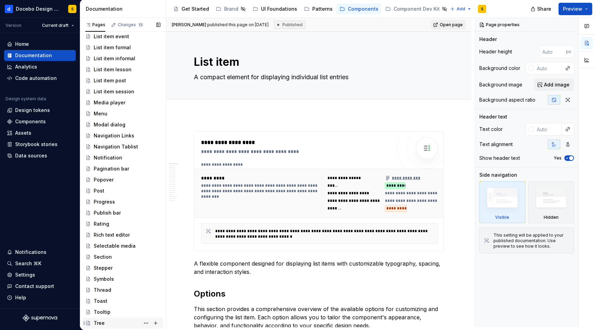
click at [110, 323] on div "Tree" at bounding box center [127, 323] width 67 height 10
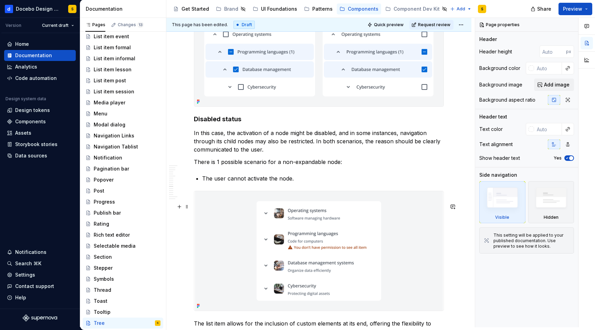
scroll to position [2907, 0]
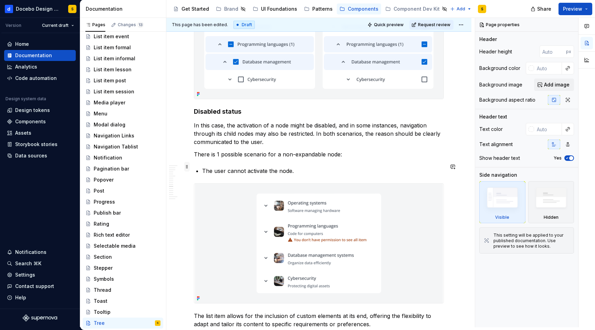
click at [187, 165] on span at bounding box center [187, 167] width 6 height 10
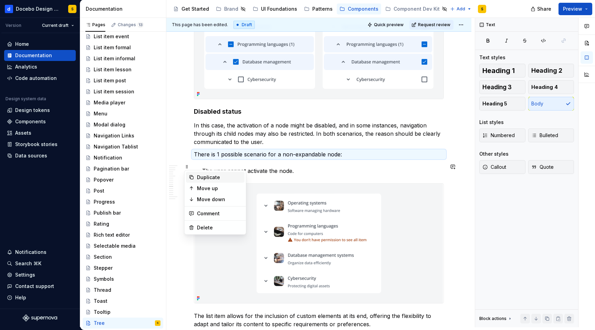
click at [210, 177] on div "Duplicate" at bounding box center [219, 177] width 45 height 7
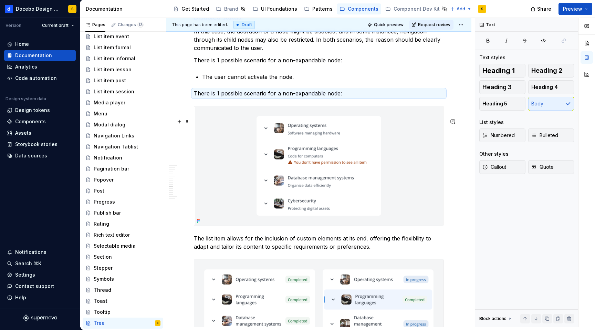
scroll to position [3003, 0]
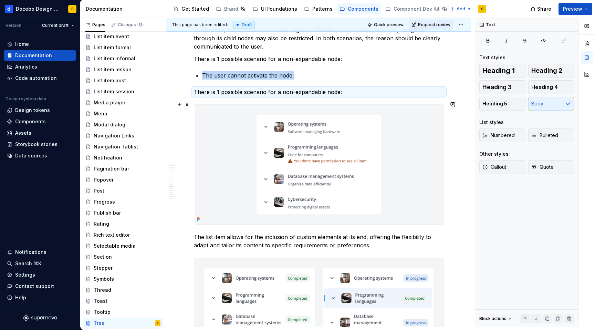
click at [263, 96] on p "There is 1 possible scenario for a non-expandable node:" at bounding box center [319, 92] width 250 height 8
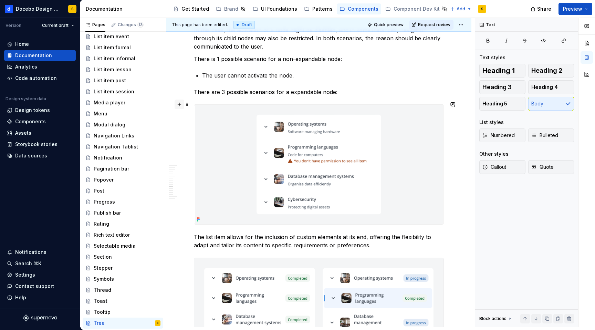
click at [180, 103] on button "button" at bounding box center [180, 105] width 10 height 10
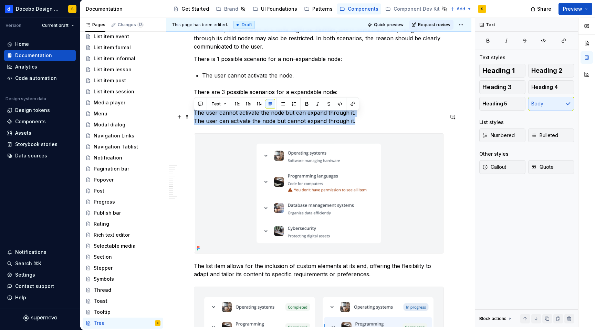
drag, startPoint x: 360, startPoint y: 133, endPoint x: 193, endPoint y: 115, distance: 168.0
click at [282, 104] on button "button" at bounding box center [283, 104] width 10 height 10
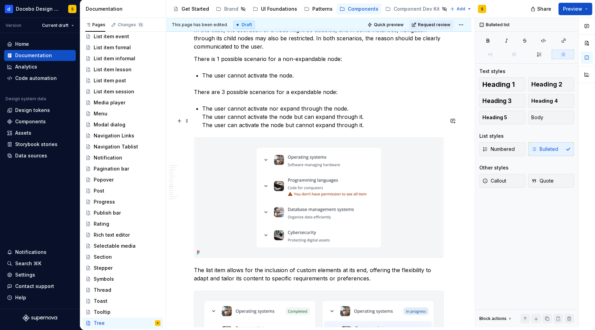
click at [204, 129] on p "The user cannot activate nor expand through the node. The user cannot activate …" at bounding box center [323, 116] width 242 height 25
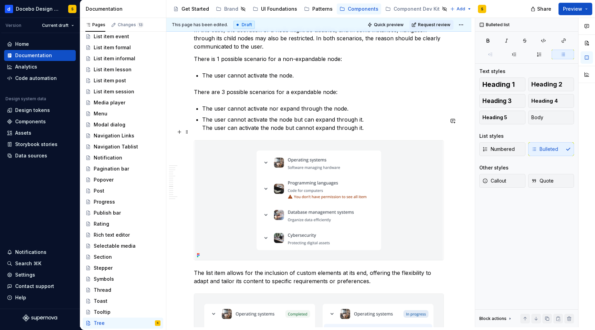
click at [203, 132] on p "The user cannot activate the node but can expand through it. The user can activ…" at bounding box center [323, 123] width 242 height 17
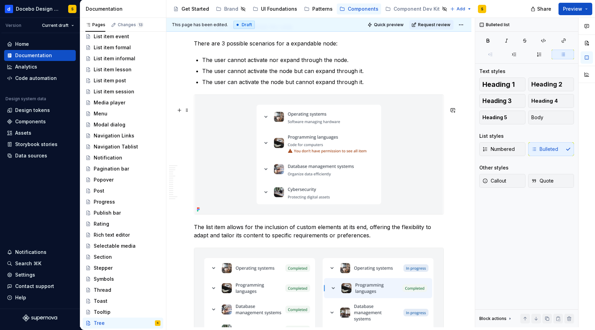
scroll to position [3059, 0]
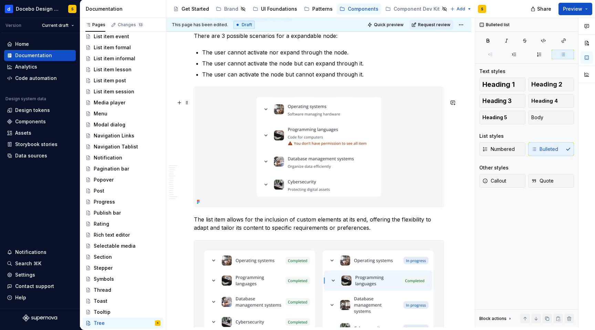
click at [217, 171] on img at bounding box center [318, 147] width 249 height 120
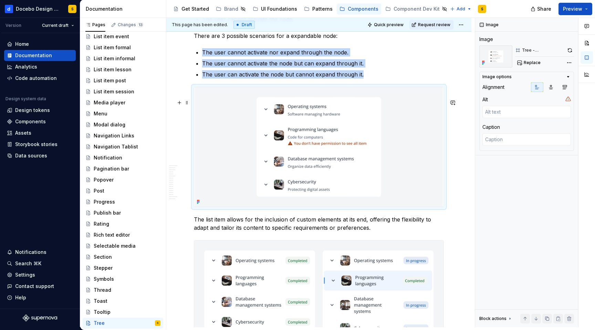
click at [230, 163] on img at bounding box center [318, 147] width 249 height 120
click at [527, 62] on span "Replace" at bounding box center [532, 63] width 17 height 6
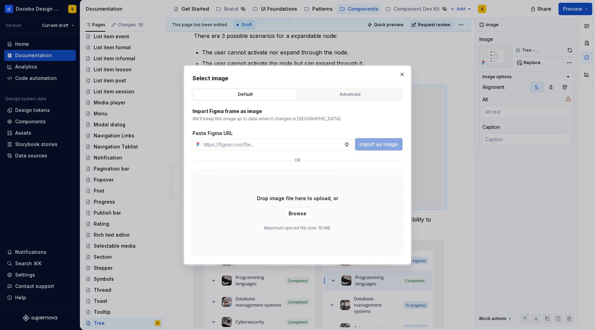
type textarea "*"
click at [351, 91] on div "Advanced" at bounding box center [349, 94] width 99 height 7
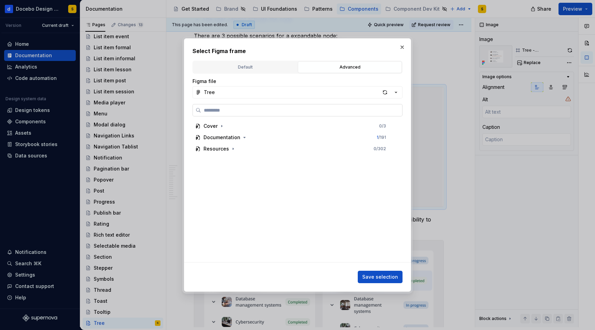
click at [243, 112] on input "search" at bounding box center [301, 110] width 201 height 7
paste input "**********"
type input "**********"
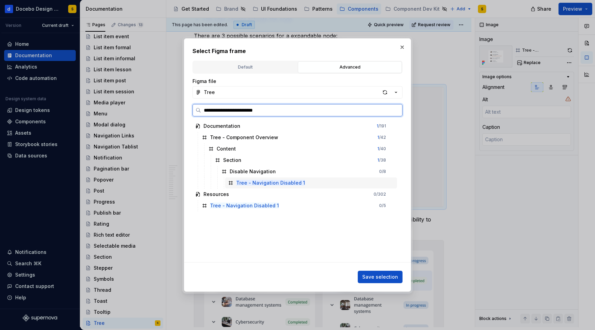
click at [328, 181] on div "Tree - Navigation Disabled 1" at bounding box center [311, 182] width 172 height 11
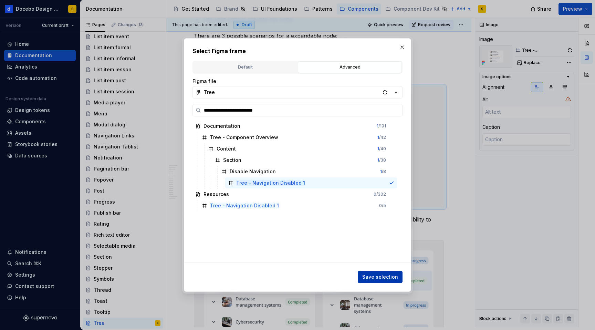
click at [383, 275] on span "Save selection" at bounding box center [380, 277] width 36 height 7
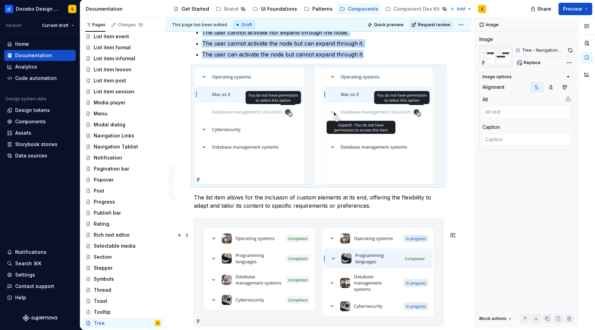
scroll to position [3081, 0]
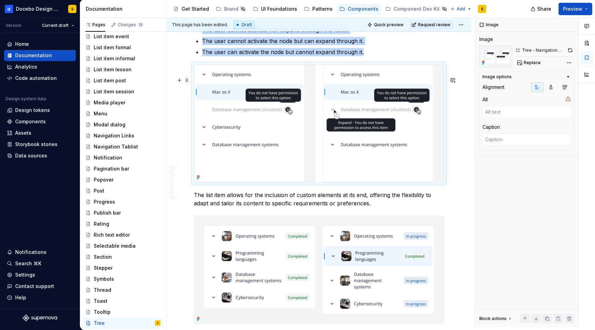
click at [188, 81] on span at bounding box center [187, 80] width 6 height 10
click at [204, 90] on div "Duplicate" at bounding box center [219, 91] width 45 height 7
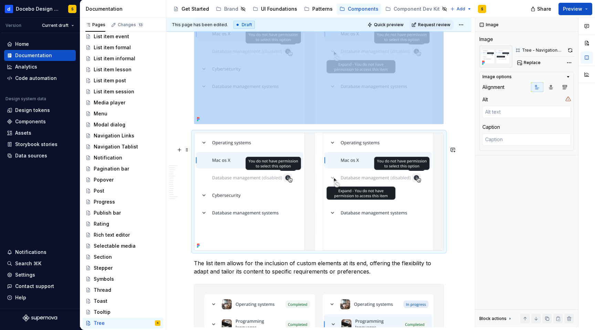
scroll to position [3193, 0]
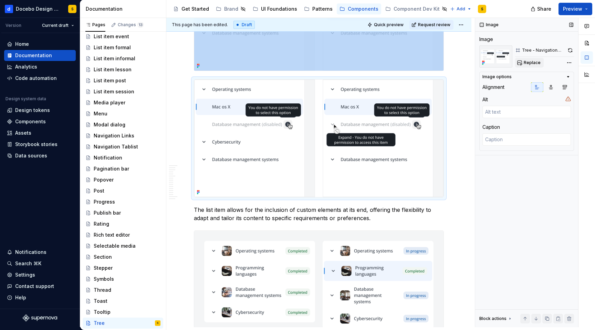
click at [534, 63] on span "Replace" at bounding box center [532, 63] width 17 height 6
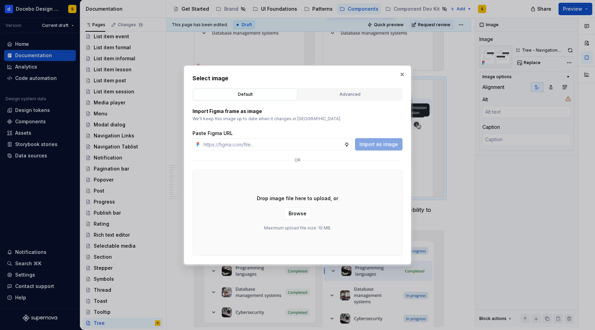
type textarea "*"
click at [341, 93] on div "Advanced" at bounding box center [349, 94] width 99 height 7
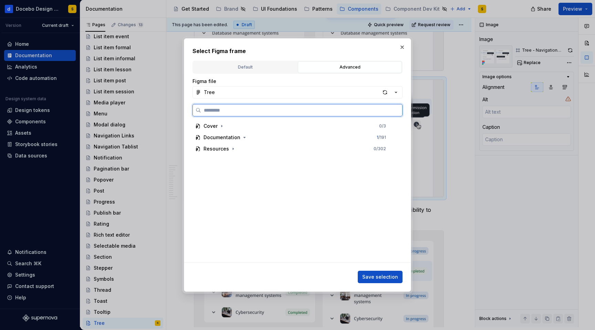
click at [252, 107] on input "search" at bounding box center [301, 110] width 201 height 7
paste input "**********"
type input "**********"
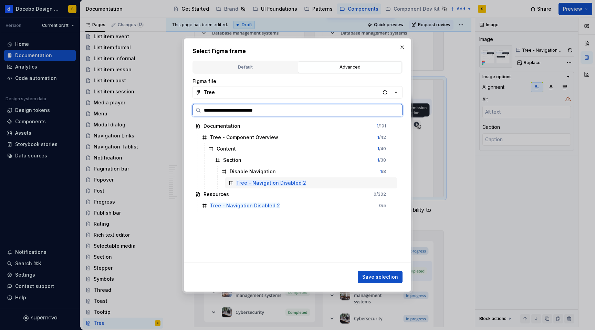
click at [330, 184] on div "Tree - Navigation Disabled 2" at bounding box center [311, 182] width 172 height 11
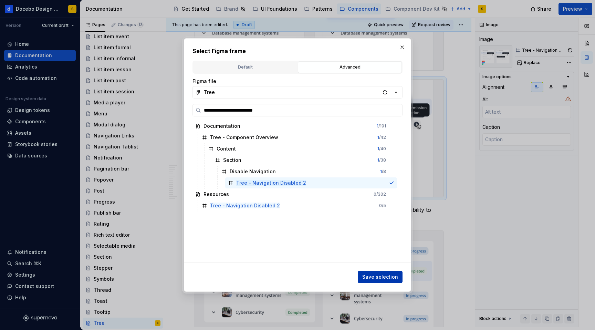
click at [383, 277] on span "Save selection" at bounding box center [380, 277] width 36 height 7
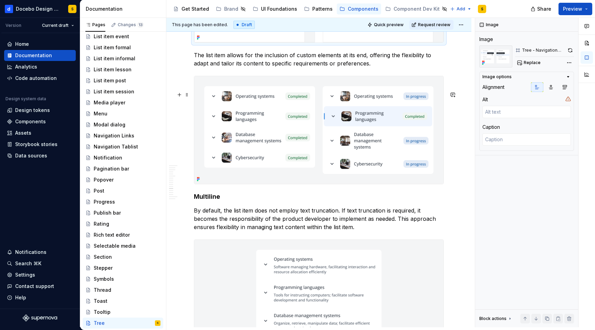
scroll to position [3367, 0]
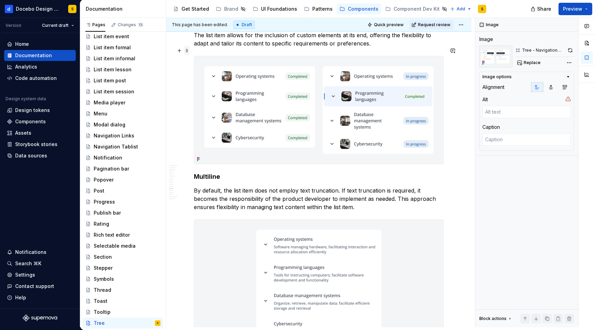
click at [189, 50] on span at bounding box center [187, 51] width 6 height 10
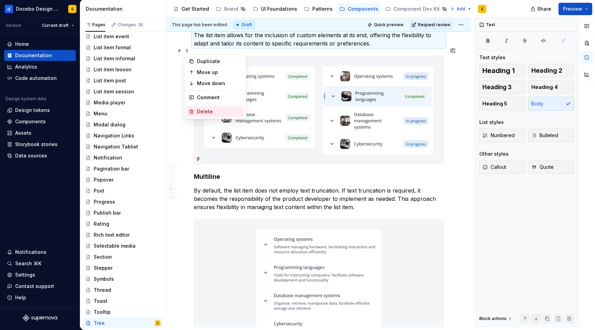
click at [205, 115] on div "Delete" at bounding box center [219, 111] width 45 height 7
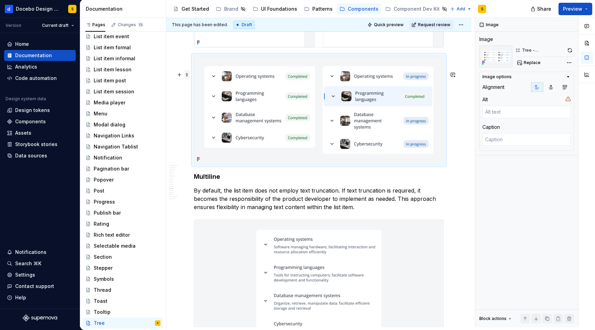
click at [188, 72] on span at bounding box center [187, 75] width 6 height 10
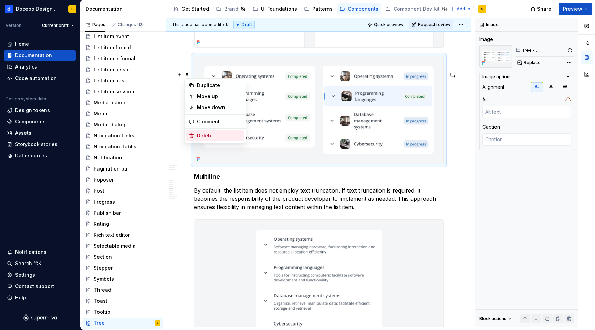
click at [207, 135] on div "Delete" at bounding box center [219, 135] width 45 height 7
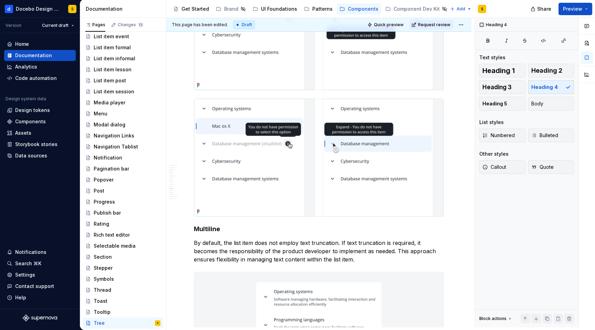
scroll to position [3182, 0]
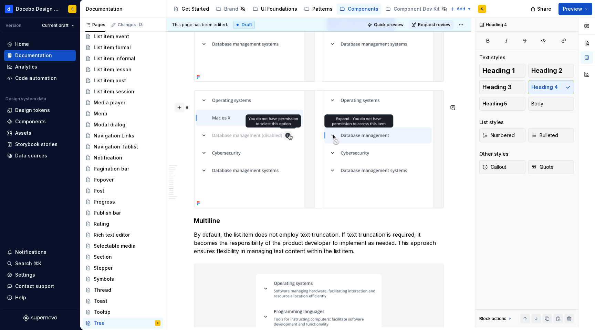
click at [180, 107] on button "button" at bounding box center [180, 108] width 10 height 10
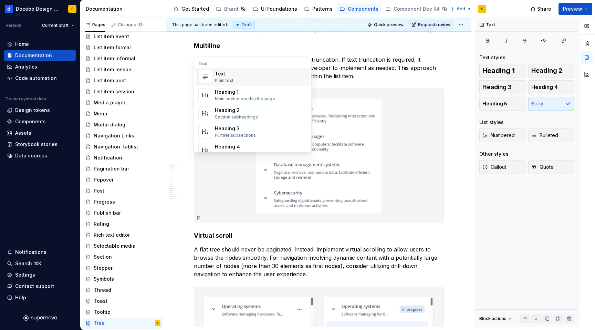
scroll to position [3401, 0]
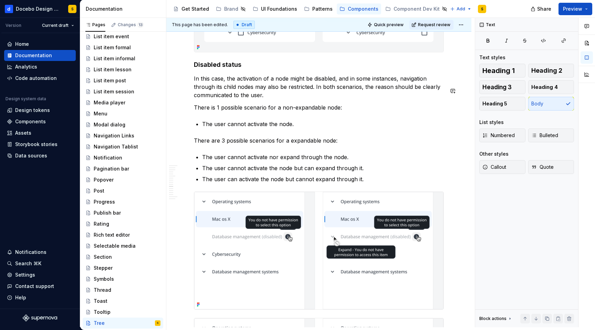
scroll to position [2949, 0]
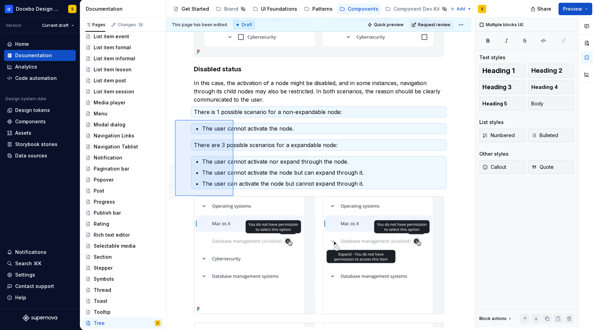
drag, startPoint x: 175, startPoint y: 120, endPoint x: 234, endPoint y: 196, distance: 96.1
click at [234, 196] on div "**********" at bounding box center [320, 172] width 309 height 309
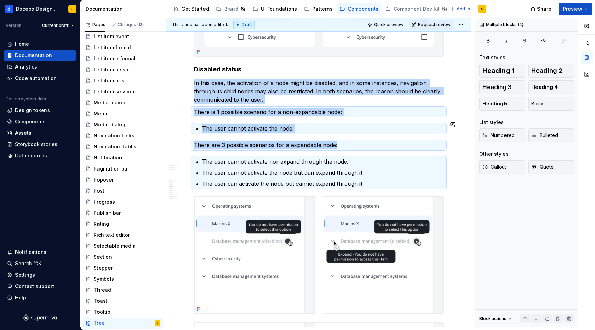
copy div "In this case, the activation of a node might be disabled, and in some instances…"
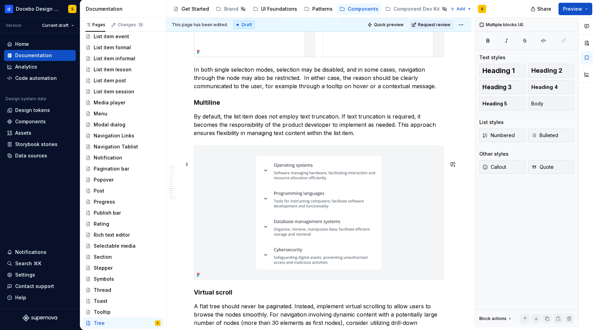
scroll to position [3358, 0]
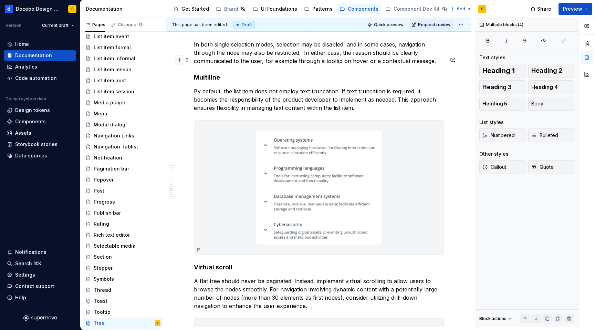
click at [179, 60] on button "button" at bounding box center [180, 60] width 10 height 10
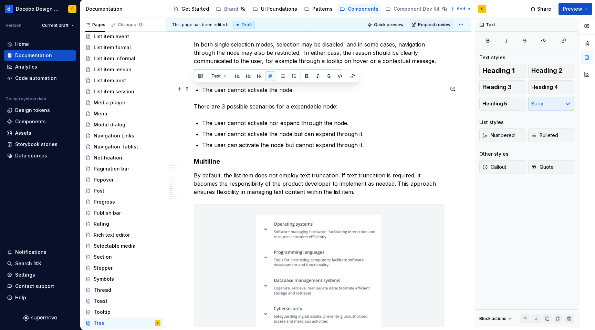
drag, startPoint x: 345, startPoint y: 90, endPoint x: 195, endPoint y: 88, distance: 149.9
click at [195, 78] on p "There is 1 possible scenario for a non-expandable node:" at bounding box center [319, 73] width 250 height 8
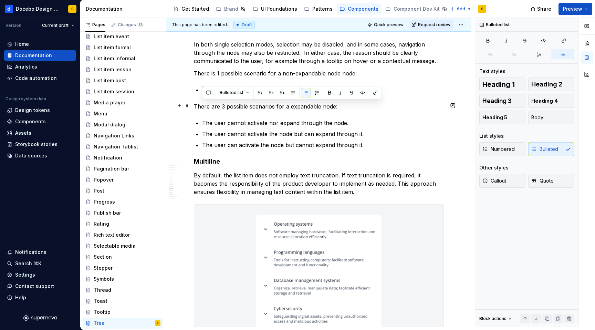
drag, startPoint x: 296, startPoint y: 106, endPoint x: 203, endPoint y: 105, distance: 92.4
click at [203, 94] on p "The user cannot activate the node." at bounding box center [323, 90] width 242 height 8
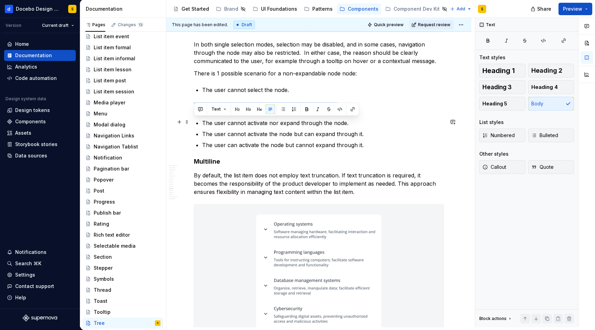
drag, startPoint x: 340, startPoint y: 123, endPoint x: 193, endPoint y: 122, distance: 147.5
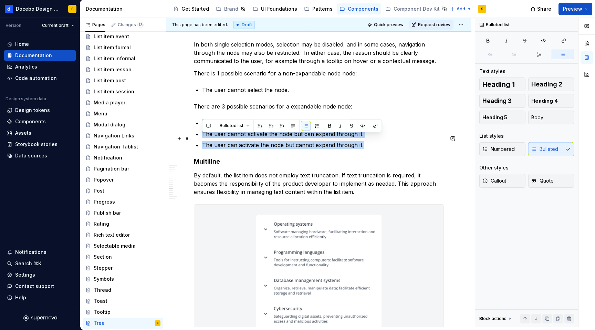
drag, startPoint x: 365, startPoint y: 162, endPoint x: 204, endPoint y: 137, distance: 162.8
click at [204, 137] on ul "The user cannot activate nor expand through the node. The user cannot activate …" at bounding box center [323, 134] width 242 height 30
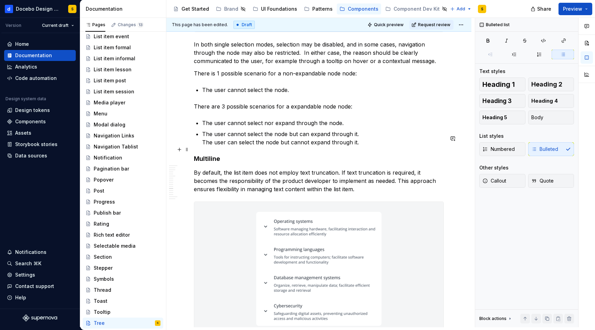
click at [203, 146] on p "The user cannot select the node but can expand through it. The user can select …" at bounding box center [323, 138] width 242 height 17
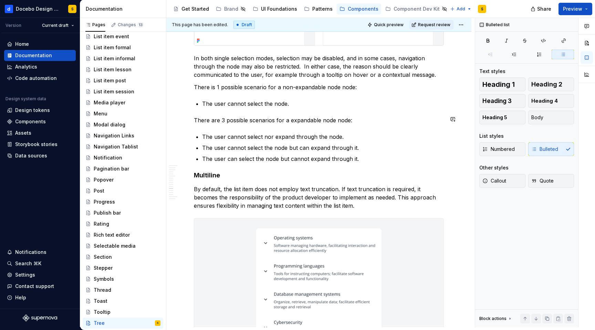
scroll to position [3312, 0]
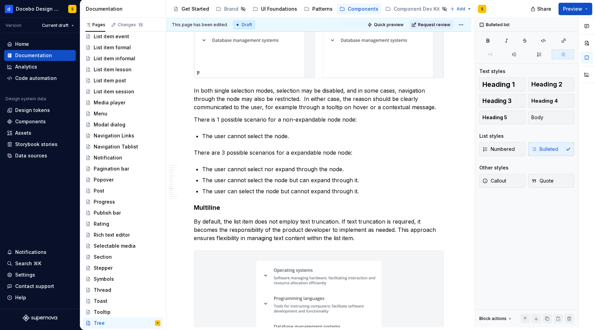
click at [212, 70] on img at bounding box center [318, 18] width 249 height 117
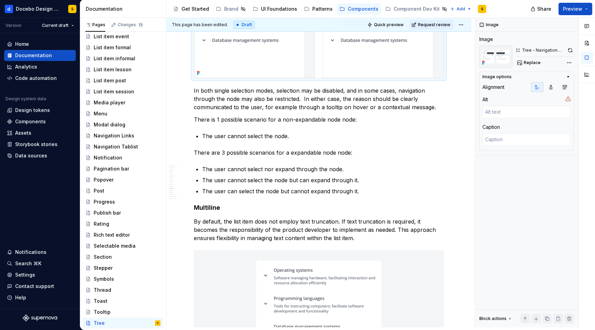
type textarea "*"
copy div
click at [177, 208] on button "button" at bounding box center [180, 207] width 10 height 10
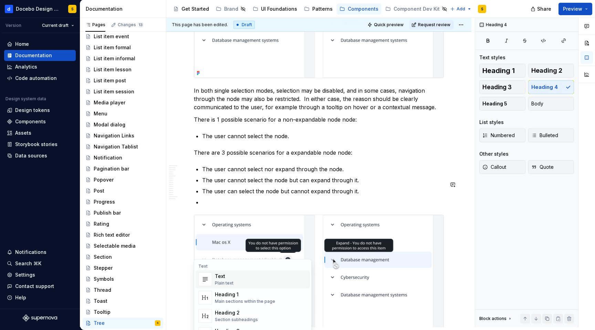
click at [213, 206] on p at bounding box center [323, 202] width 242 height 8
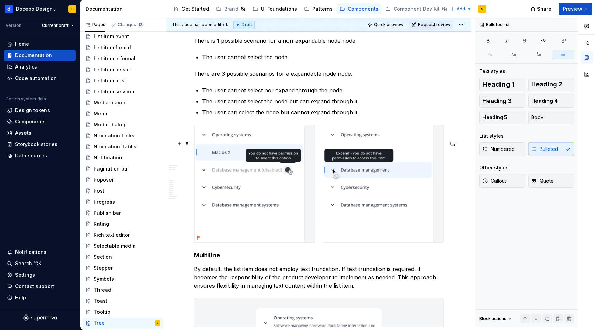
scroll to position [3400, 0]
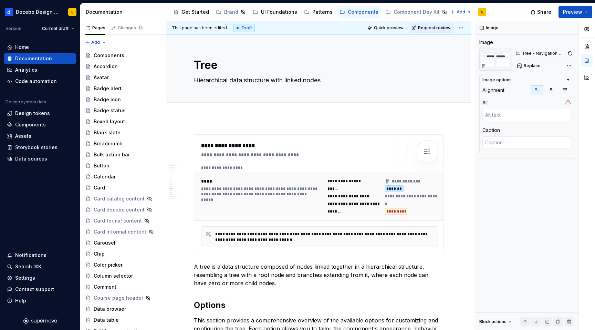
scroll to position [3400, 0]
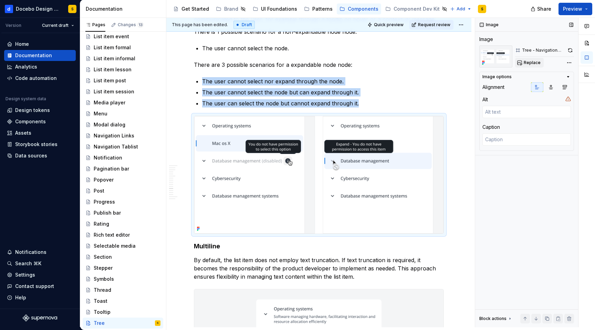
click at [530, 62] on span "Replace" at bounding box center [532, 63] width 17 height 6
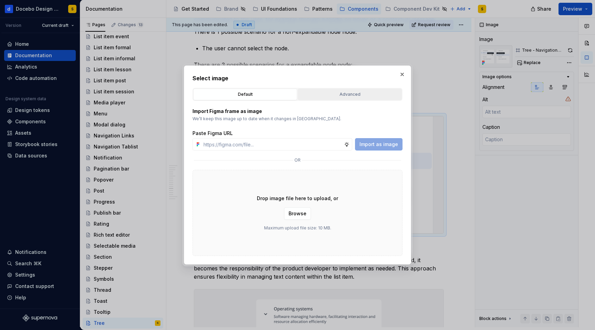
type textarea "*"
click at [368, 93] on div "Advanced" at bounding box center [349, 94] width 99 height 7
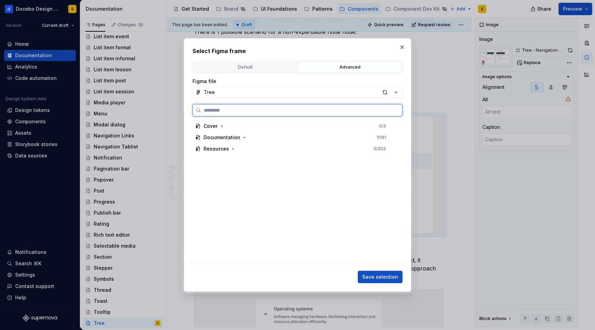
click at [240, 109] on input "search" at bounding box center [301, 110] width 201 height 7
paste input "**********"
type input "**********"
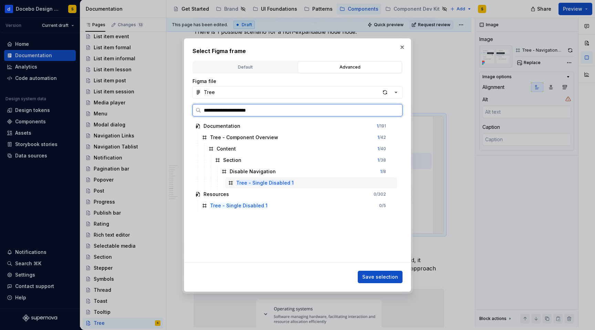
click at [309, 188] on div "Tree - Single Disabled 1" at bounding box center [311, 182] width 172 height 11
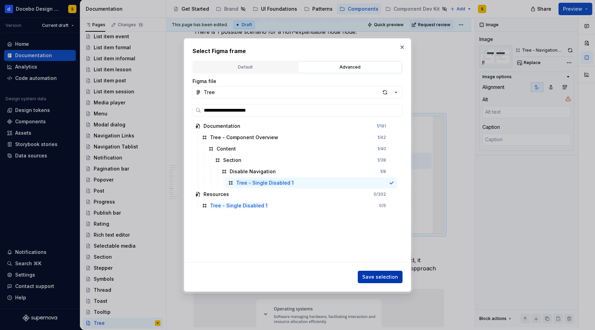
click at [379, 278] on span "Save selection" at bounding box center [380, 277] width 36 height 7
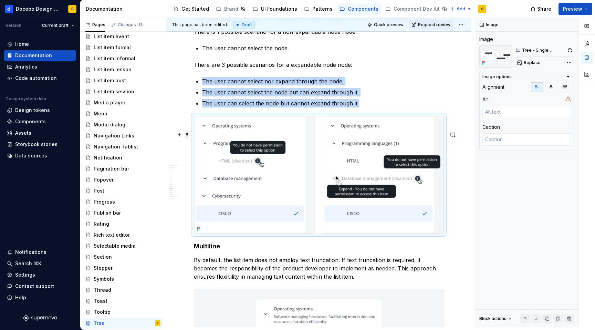
click at [187, 134] on span at bounding box center [187, 135] width 6 height 10
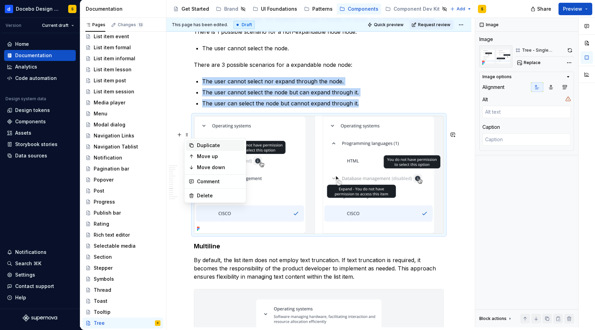
click at [219, 145] on div "Duplicate" at bounding box center [219, 145] width 45 height 7
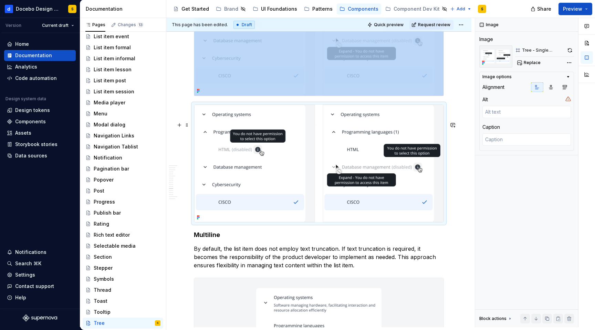
scroll to position [3554, 0]
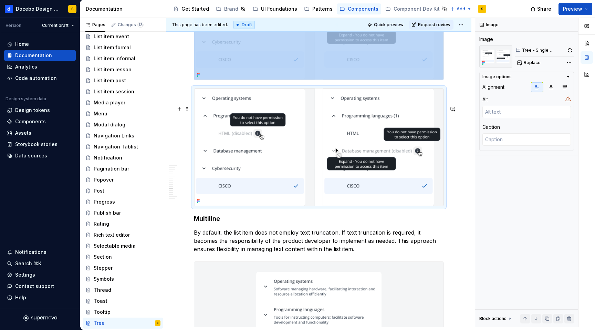
click at [219, 120] on img at bounding box center [318, 147] width 249 height 117
click at [534, 62] on span "Replace" at bounding box center [532, 63] width 17 height 6
type textarea "*"
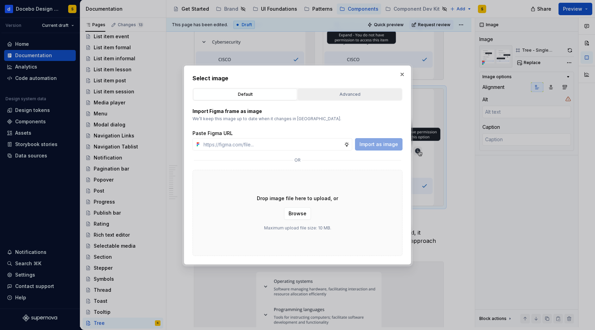
click at [355, 93] on div "Advanced" at bounding box center [349, 94] width 99 height 7
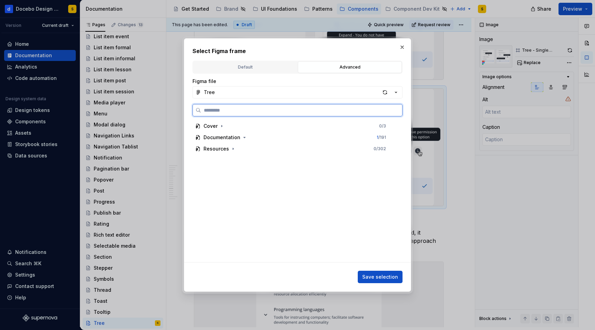
click at [254, 108] on input "search" at bounding box center [301, 110] width 201 height 7
paste input "**********"
type input "**********"
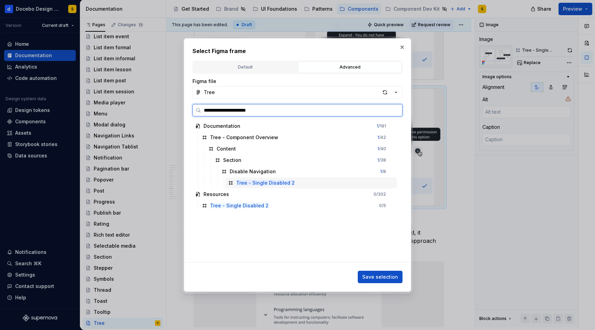
click at [303, 181] on div "Tree - Single Disabled 2" at bounding box center [311, 182] width 172 height 11
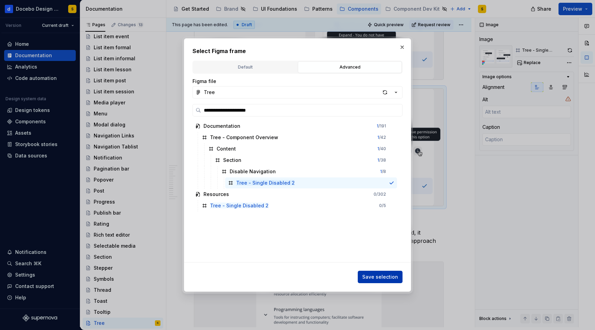
click at [389, 276] on span "Save selection" at bounding box center [380, 277] width 36 height 7
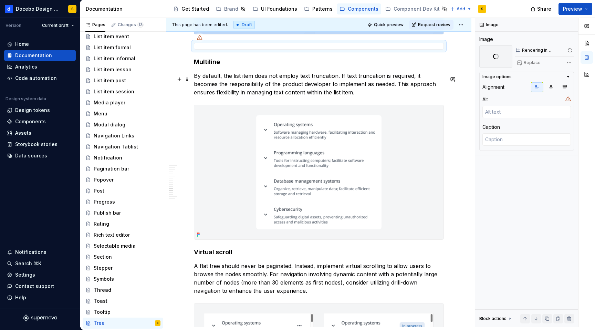
scroll to position [3606, 0]
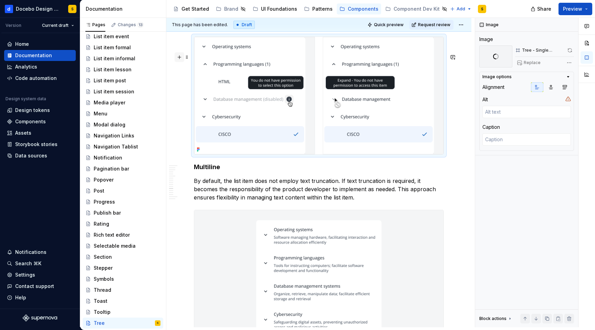
click at [179, 58] on button "button" at bounding box center [180, 57] width 10 height 10
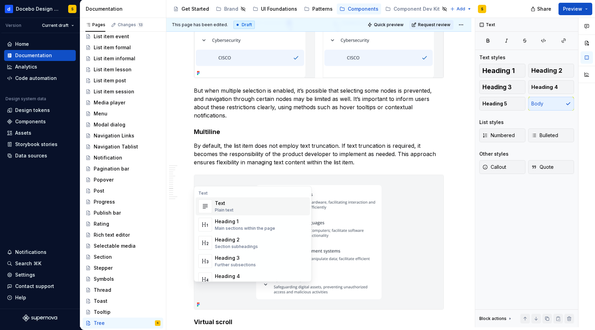
scroll to position [3703, 0]
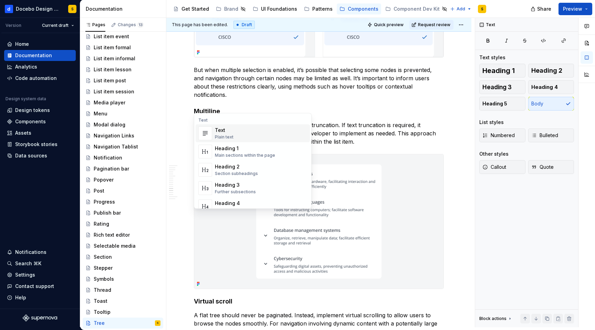
click at [204, 95] on p "But when multiple selection is enabled, it’s possible that selecting some nodes…" at bounding box center [319, 82] width 250 height 33
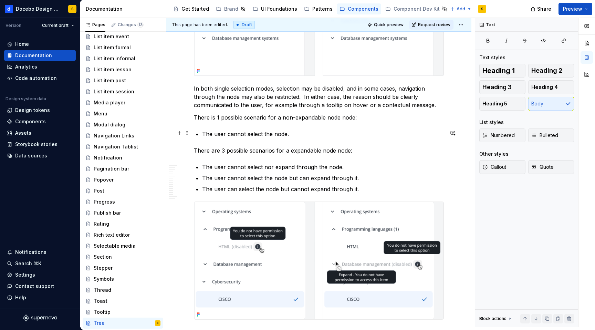
scroll to position [3299, 0]
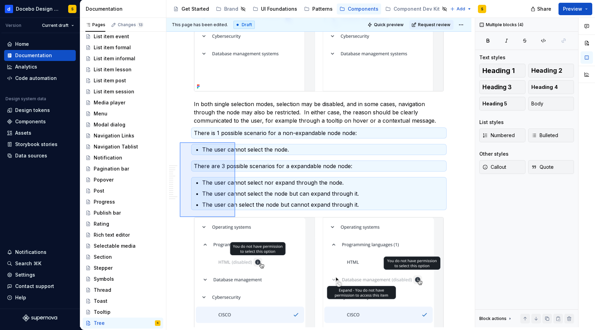
drag, startPoint x: 180, startPoint y: 142, endPoint x: 235, endPoint y: 217, distance: 93.1
click at [235, 217] on div "**********" at bounding box center [320, 172] width 309 height 309
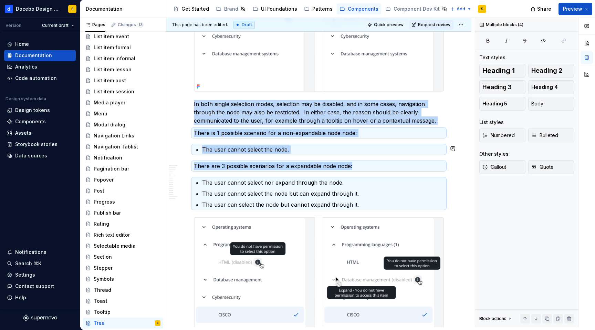
copy div "In both single selection modes, selection may be disabled, and in some cases, n…"
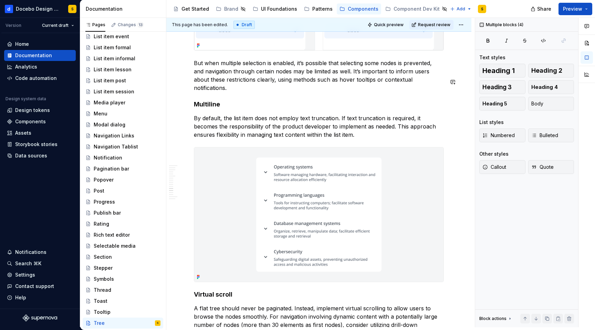
scroll to position [3697, 0]
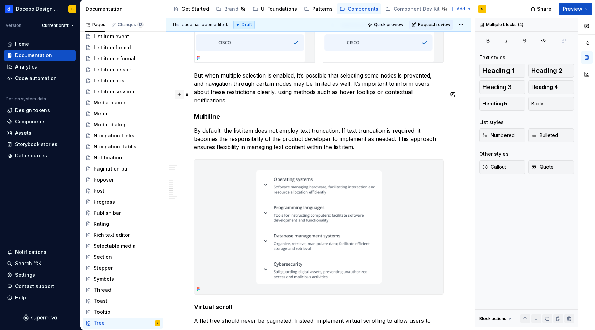
click at [177, 96] on button "button" at bounding box center [180, 95] width 10 height 10
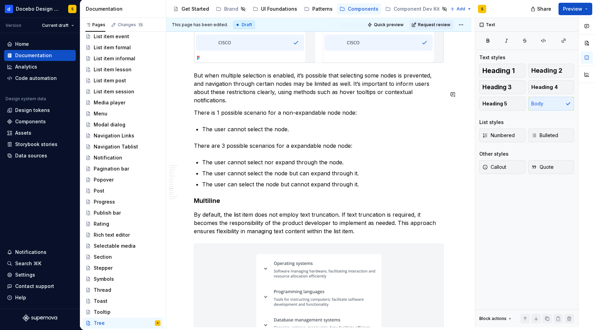
drag, startPoint x: 361, startPoint y: 124, endPoint x: 194, endPoint y: 119, distance: 166.8
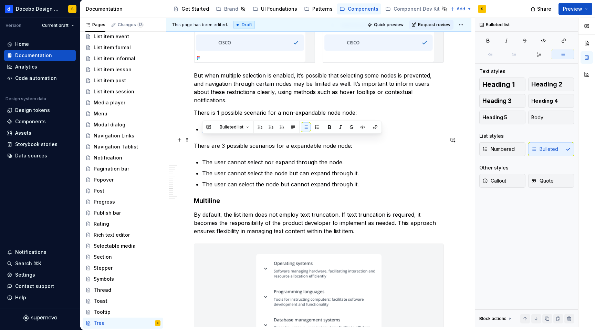
drag, startPoint x: 287, startPoint y: 140, endPoint x: 203, endPoint y: 136, distance: 84.2
click at [203, 133] on p "The user cannot select the node." at bounding box center [323, 129] width 242 height 8
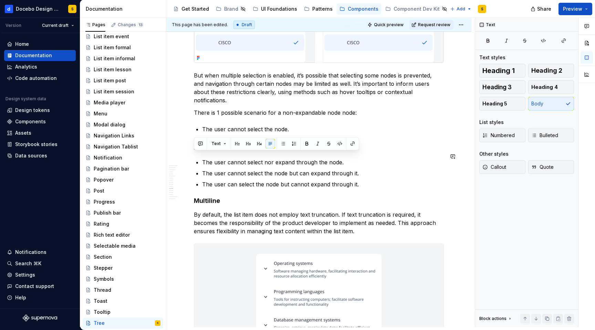
drag, startPoint x: 353, startPoint y: 157, endPoint x: 207, endPoint y: 149, distance: 146.0
type textarea "*"
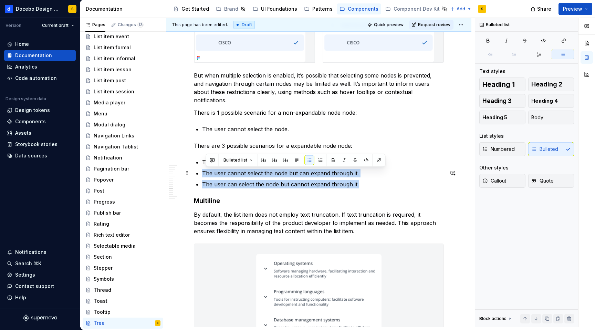
drag, startPoint x: 359, startPoint y: 195, endPoint x: 207, endPoint y: 174, distance: 154.1
click at [207, 174] on ul "The user cannot select nor expand through the node. The user cannot select the …" at bounding box center [323, 173] width 242 height 30
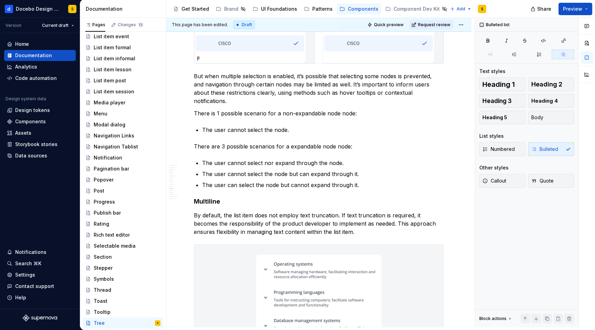
scroll to position [3626, 0]
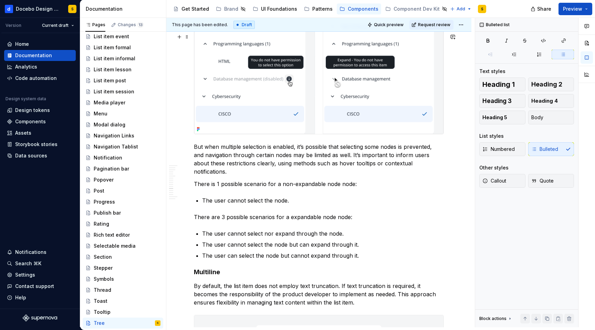
click at [213, 105] on img at bounding box center [318, 75] width 249 height 117
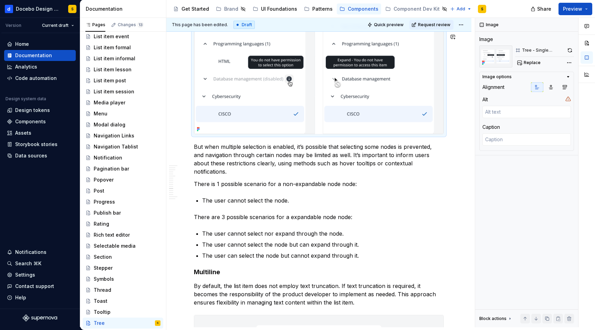
copy div
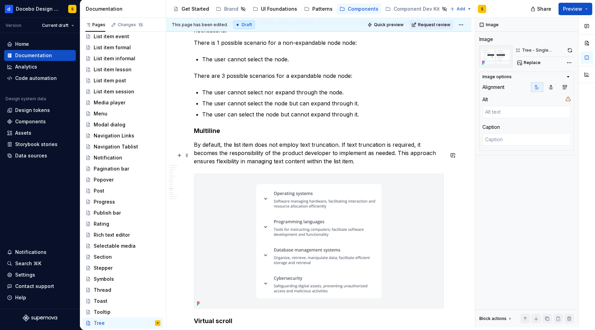
scroll to position [3768, 0]
click at [178, 123] on button "button" at bounding box center [180, 124] width 10 height 10
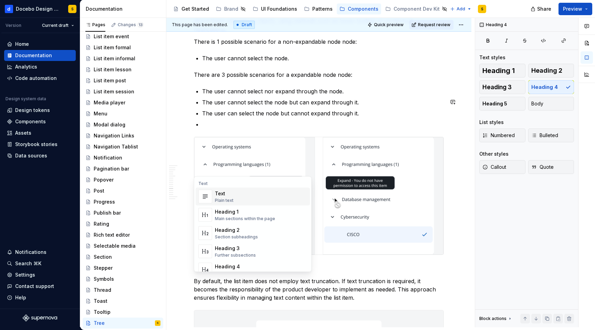
click at [217, 129] on p at bounding box center [323, 124] width 242 height 8
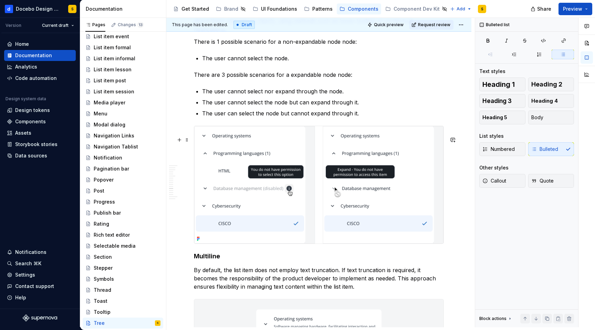
click at [201, 188] on img at bounding box center [318, 184] width 249 height 117
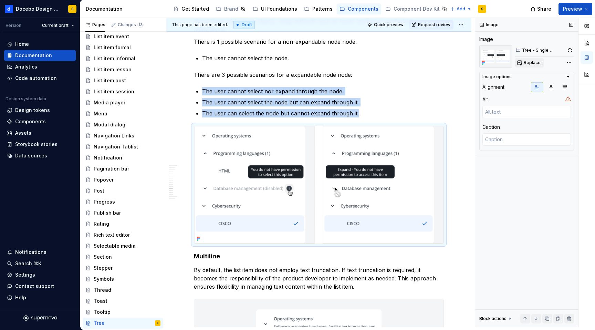
click at [533, 62] on span "Replace" at bounding box center [532, 63] width 17 height 6
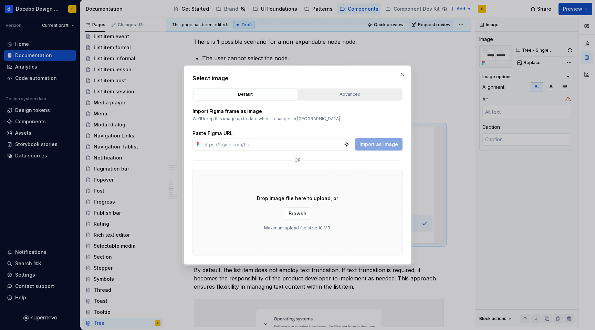
type textarea "*"
click at [329, 92] on div "Advanced" at bounding box center [349, 94] width 99 height 7
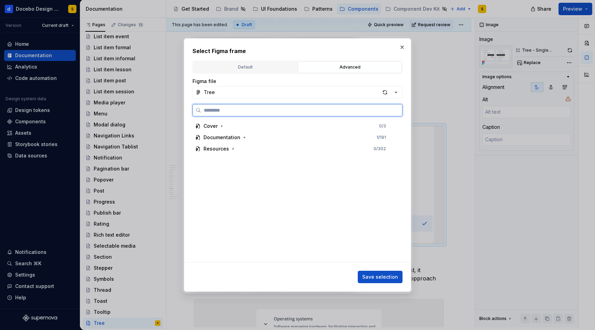
click at [249, 112] on input "search" at bounding box center [301, 110] width 201 height 7
paste input "**********"
type input "**********"
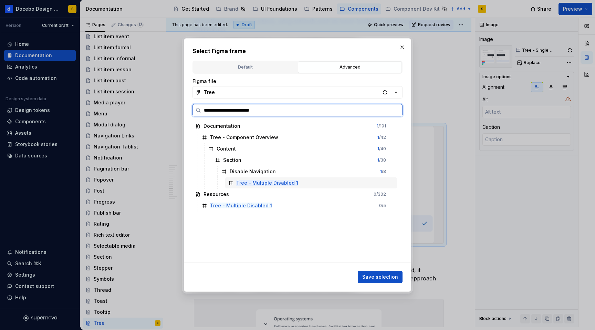
click at [308, 184] on div "Tree - Multiple Disabled 1" at bounding box center [311, 182] width 172 height 11
click at [379, 275] on span "Save selection" at bounding box center [380, 277] width 36 height 7
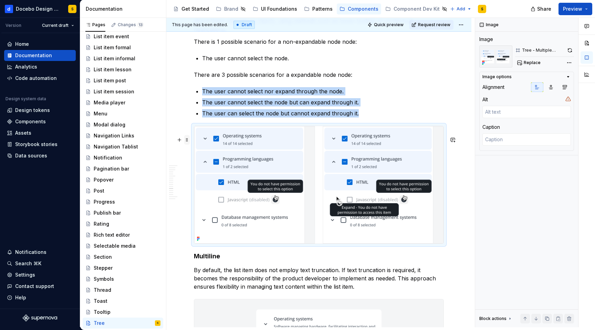
click at [186, 140] on span at bounding box center [187, 140] width 6 height 10
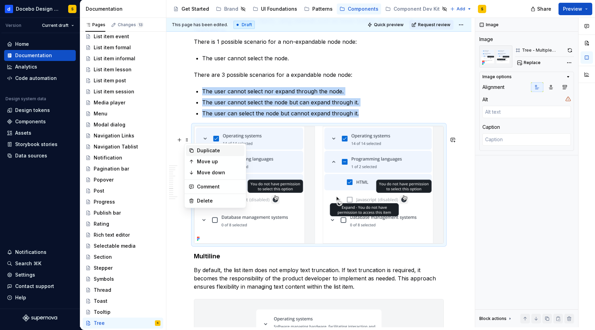
click at [215, 150] on div "Duplicate" at bounding box center [219, 150] width 45 height 7
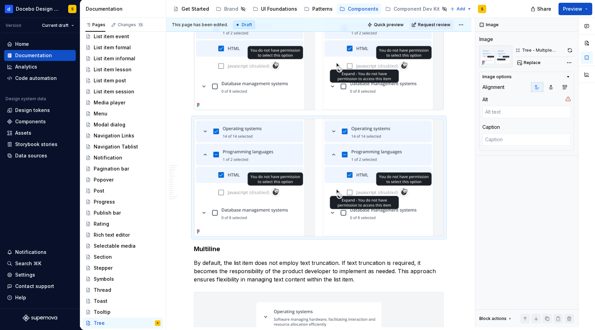
scroll to position [3909, 0]
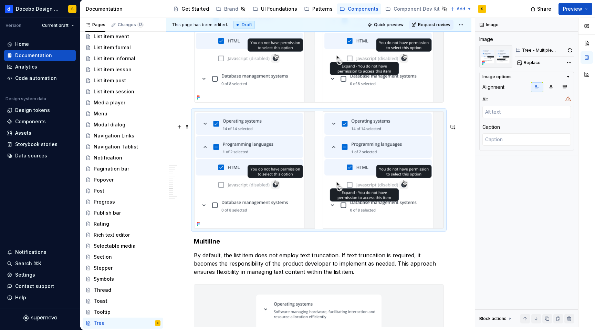
click at [225, 164] on img at bounding box center [318, 169] width 249 height 117
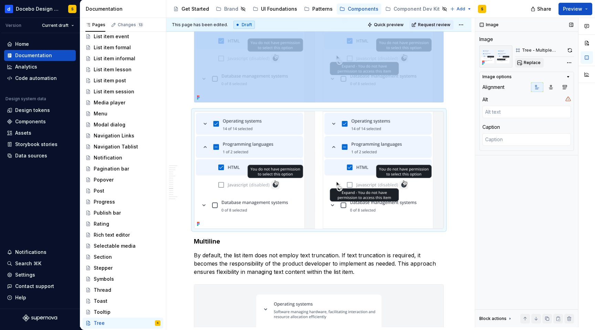
click at [526, 62] on span "Replace" at bounding box center [532, 63] width 17 height 6
type textarea "*"
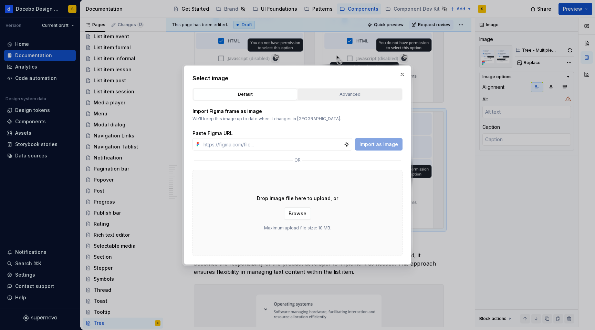
click at [355, 93] on div "Advanced" at bounding box center [349, 94] width 99 height 7
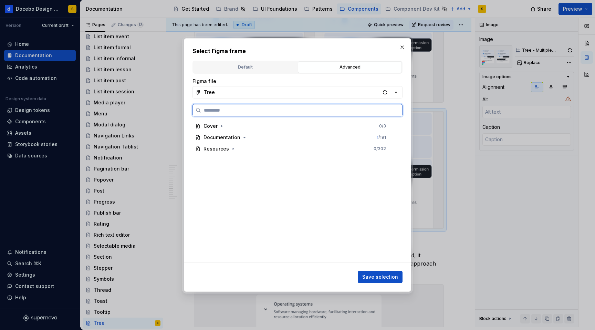
click at [260, 111] on input "search" at bounding box center [301, 110] width 201 height 7
paste input "**********"
type input "**********"
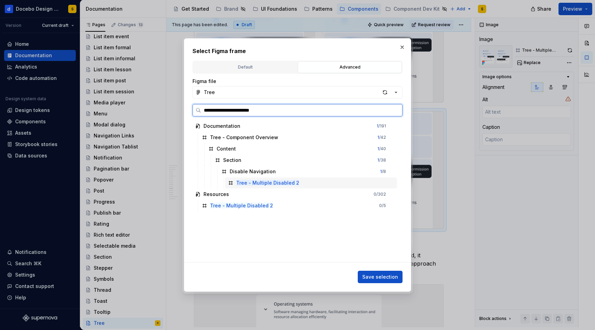
click at [348, 185] on div "Tree - Multiple Disabled 2" at bounding box center [311, 182] width 172 height 11
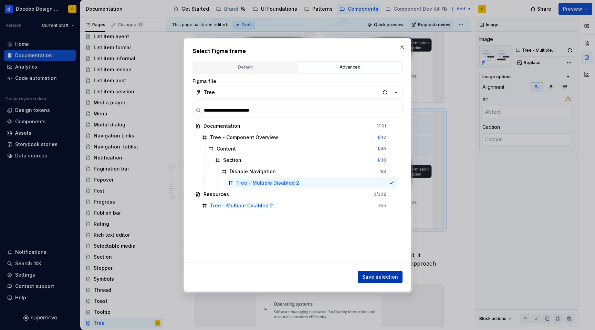
click at [391, 279] on span "Save selection" at bounding box center [380, 277] width 36 height 7
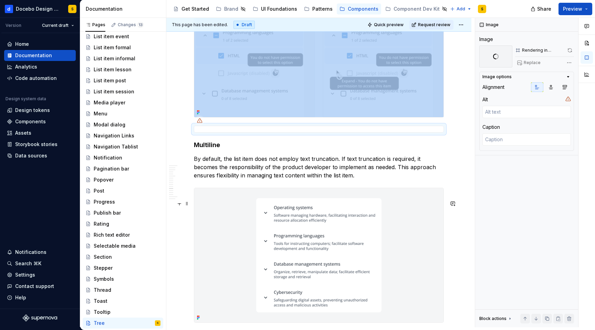
scroll to position [3904, 0]
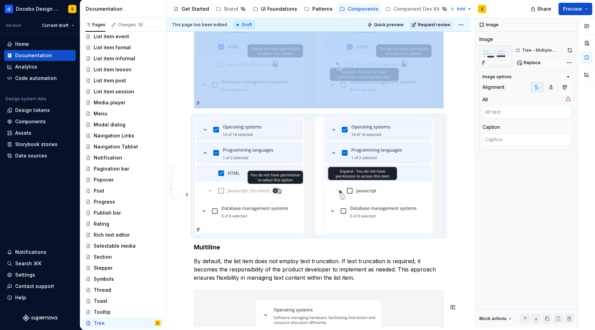
click at [459, 192] on div "**********" at bounding box center [320, 172] width 309 height 309
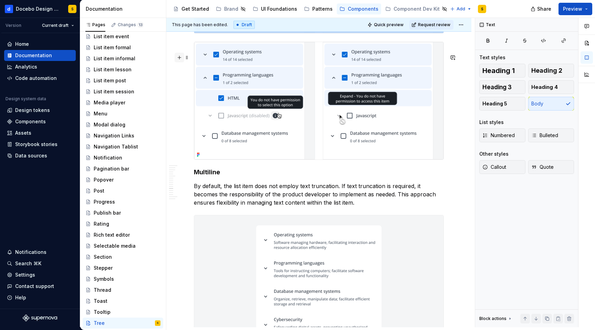
scroll to position [3993, 0]
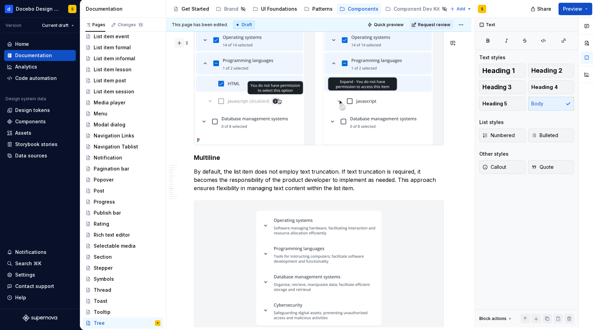
click at [180, 43] on button "button" at bounding box center [180, 43] width 10 height 10
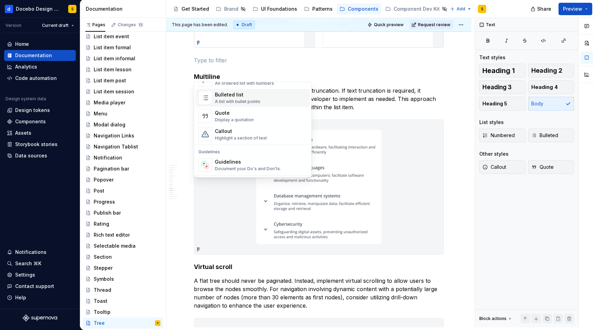
scroll to position [135, 0]
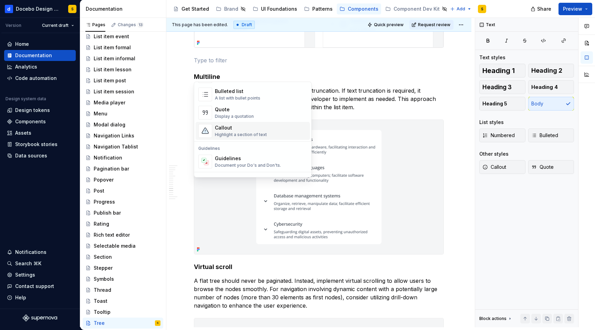
click at [242, 128] on div "Callout" at bounding box center [241, 127] width 52 height 7
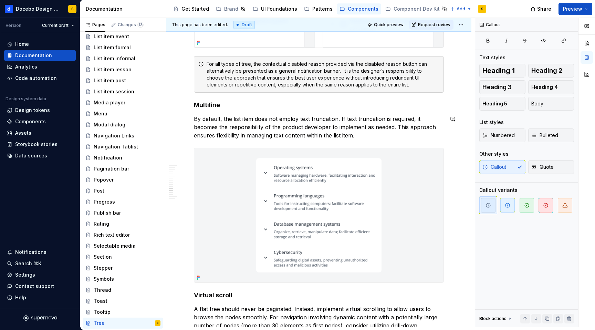
click at [219, 109] on h4 "Multiline" at bounding box center [319, 105] width 250 height 8
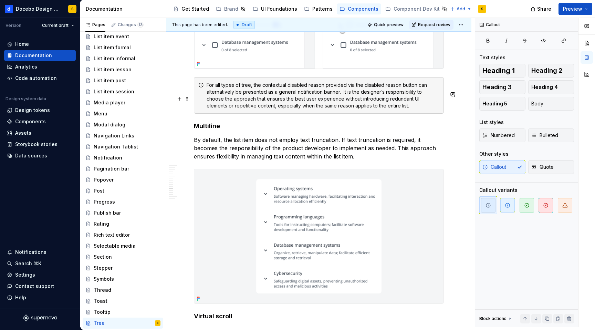
scroll to position [4044, 0]
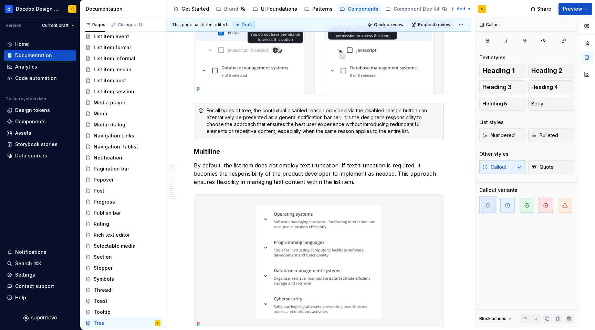
click at [216, 86] on img at bounding box center [318, 35] width 249 height 117
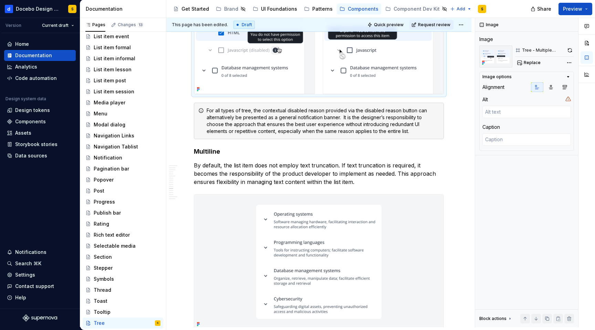
copy div
click at [179, 123] on button "button" at bounding box center [180, 125] width 10 height 10
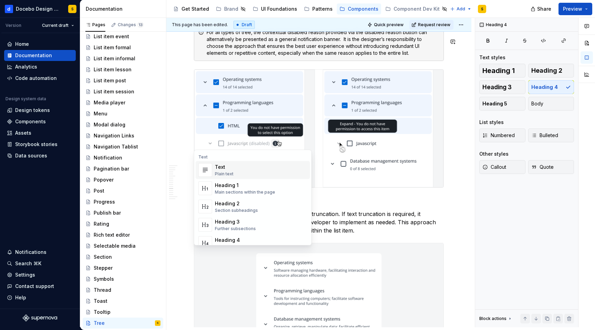
scroll to position [4132, 0]
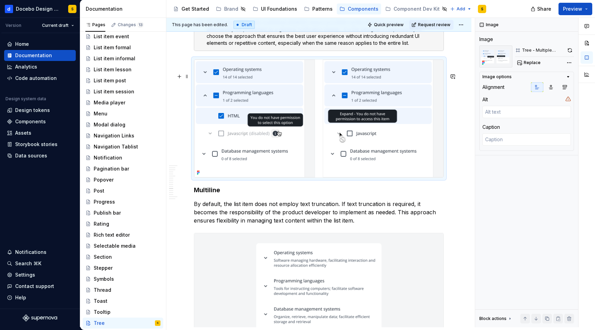
click at [327, 79] on img at bounding box center [318, 118] width 249 height 117
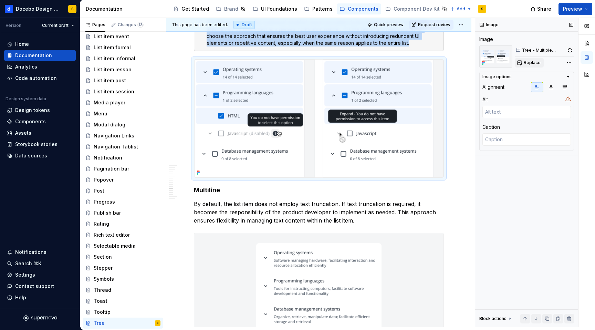
click at [530, 64] on span "Replace" at bounding box center [532, 63] width 17 height 6
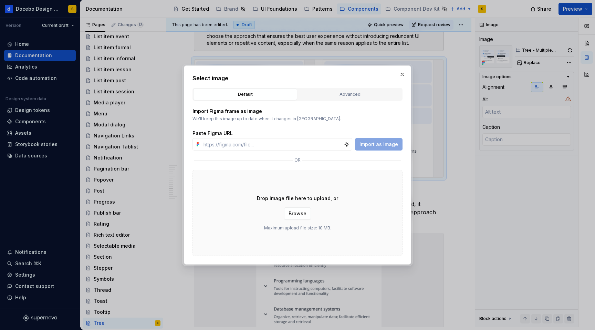
type textarea "*"
click at [362, 91] on div "Advanced" at bounding box center [349, 94] width 99 height 7
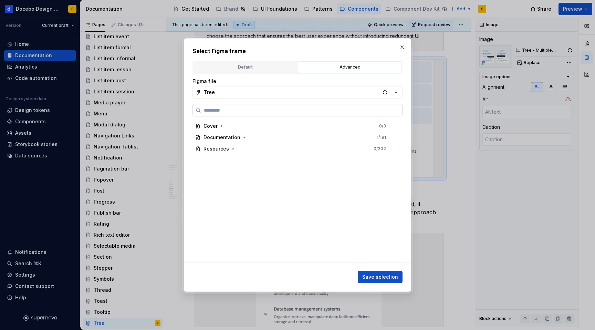
paste input "**********"
type input "**********"
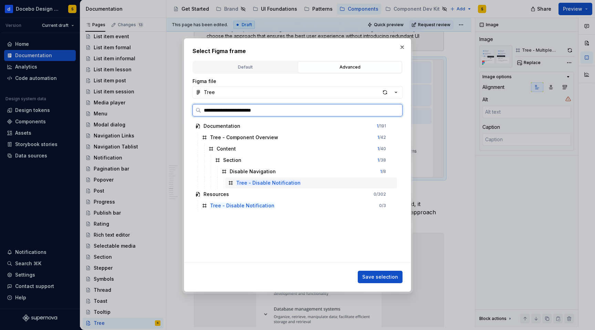
click at [314, 187] on div "Tree - Disable Notification" at bounding box center [311, 182] width 172 height 11
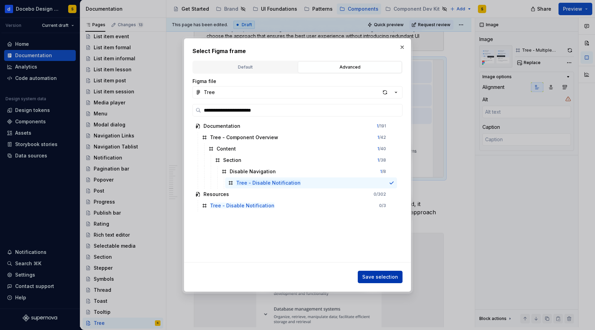
click at [384, 275] on span "Save selection" at bounding box center [380, 277] width 36 height 7
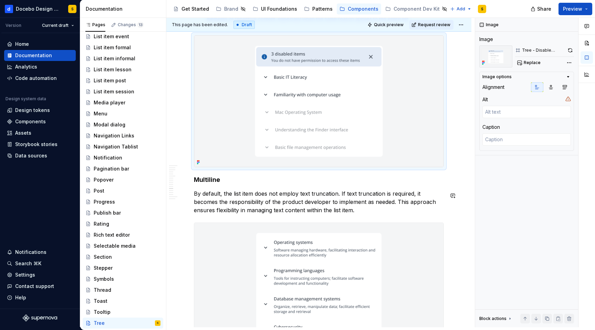
scroll to position [4213, 0]
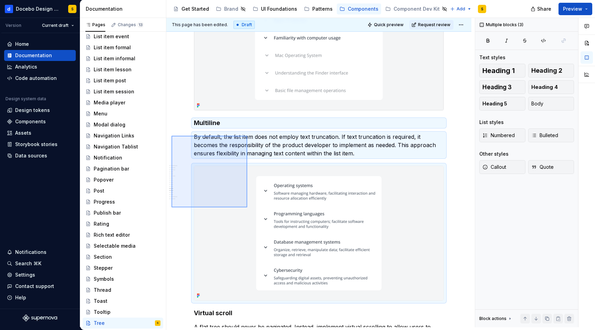
drag, startPoint x: 172, startPoint y: 136, endPoint x: 247, endPoint y: 207, distance: 104.3
click at [247, 207] on div "**********" at bounding box center [320, 172] width 309 height 309
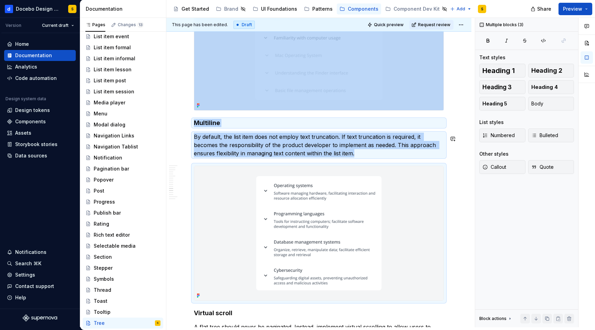
copy div "Multiline By default, the list item does not employ text truncation. If text tr…"
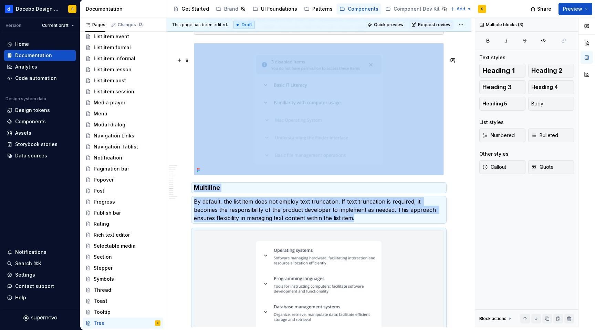
scroll to position [4136, 0]
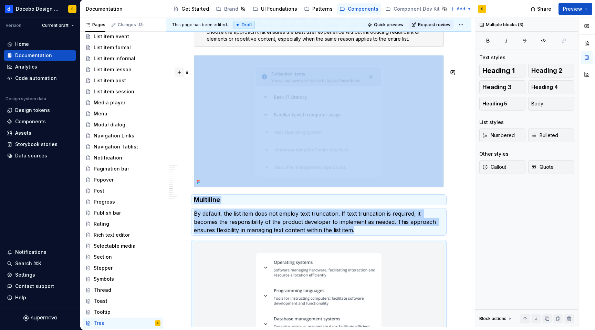
click at [176, 71] on button "button" at bounding box center [180, 73] width 10 height 10
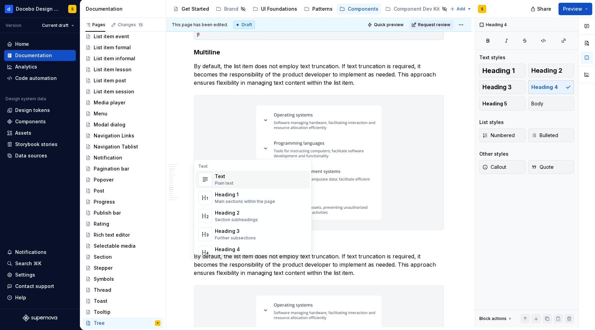
scroll to position [4292, 0]
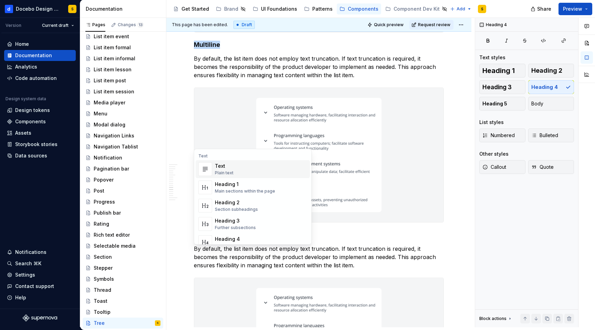
click at [211, 49] on h4 "Multiline" at bounding box center [319, 45] width 250 height 8
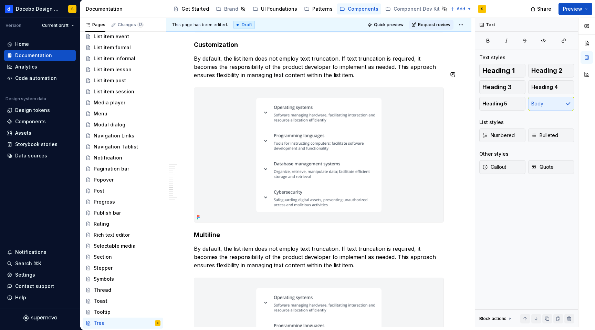
click at [236, 77] on p "By default, the list item does not employ text truncation. If text truncation i…" at bounding box center [319, 66] width 250 height 25
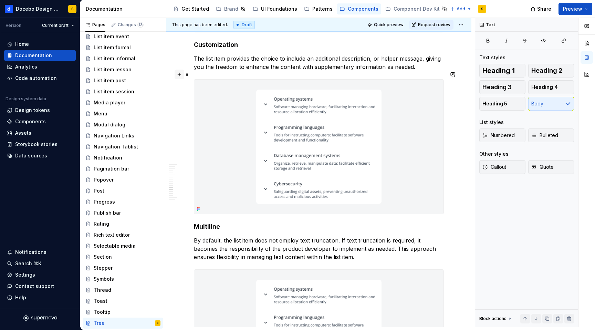
click at [180, 75] on button "button" at bounding box center [180, 75] width 10 height 10
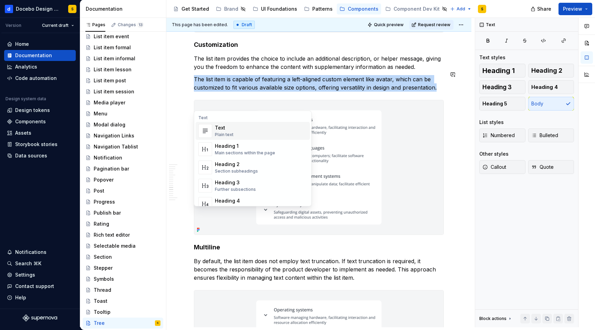
click at [430, 142] on img at bounding box center [318, 167] width 249 height 134
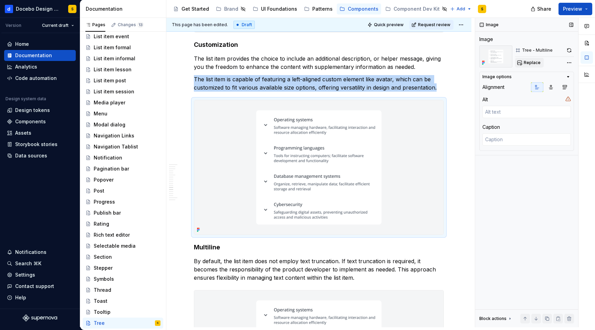
click at [531, 63] on span "Replace" at bounding box center [532, 63] width 17 height 6
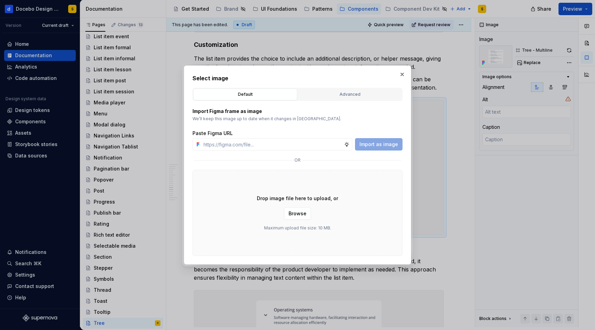
type textarea "*"
click at [356, 93] on div "Advanced" at bounding box center [349, 94] width 99 height 7
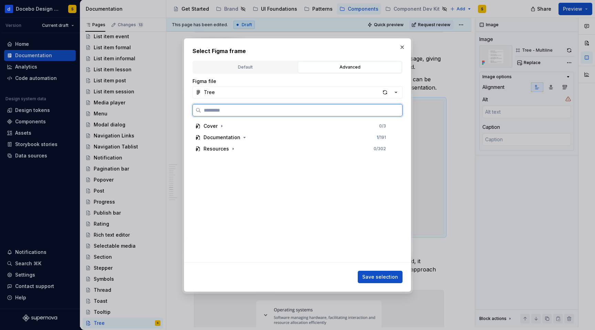
click at [252, 110] on input "search" at bounding box center [301, 110] width 201 height 7
paste input "**********"
type input "**********"
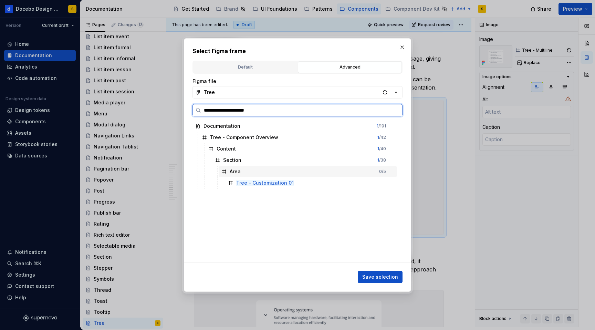
click at [306, 182] on div "Tree - Customization 01" at bounding box center [311, 182] width 172 height 11
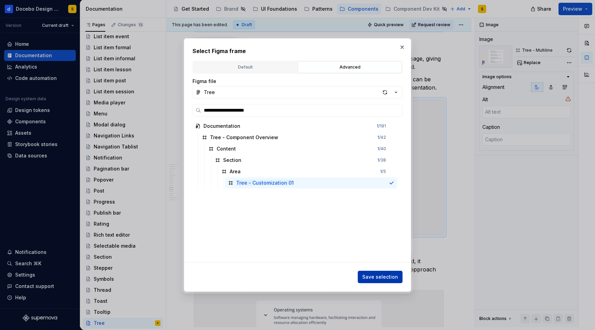
click at [369, 276] on span "Save selection" at bounding box center [380, 277] width 36 height 7
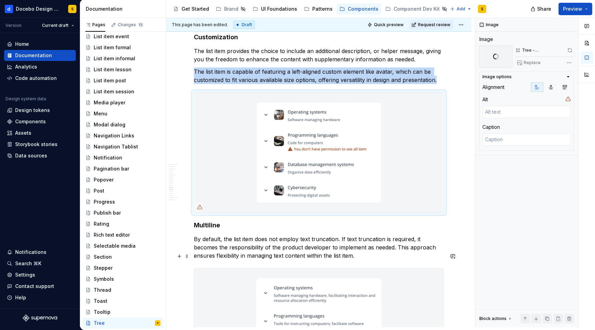
scroll to position [4300, 0]
click at [180, 109] on button "button" at bounding box center [180, 111] width 10 height 10
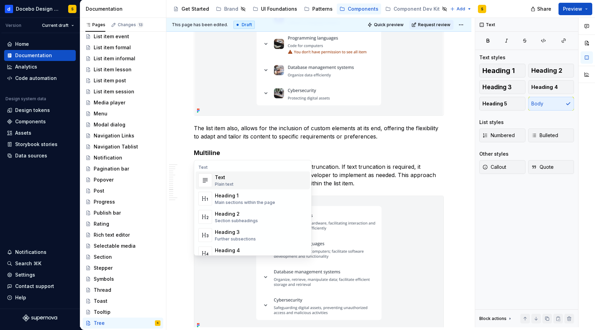
scroll to position [4397, 0]
click at [392, 156] on h4 "Multiline" at bounding box center [319, 152] width 250 height 8
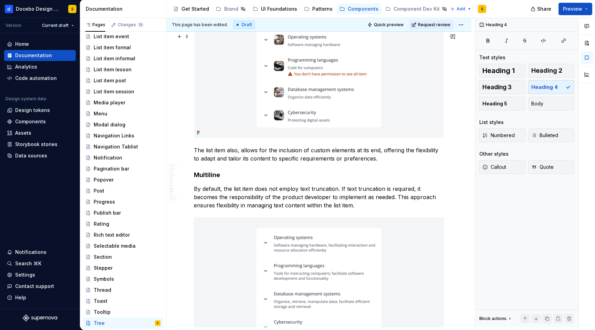
scroll to position [4366, 0]
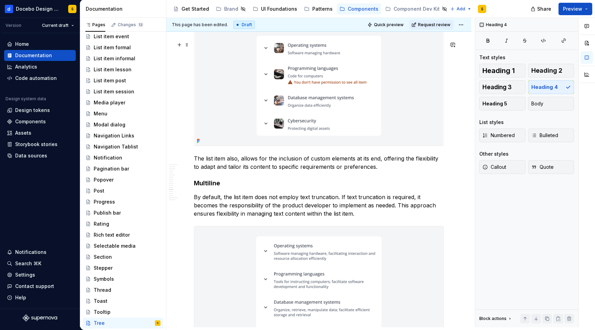
click at [227, 115] on img at bounding box center [318, 86] width 249 height 120
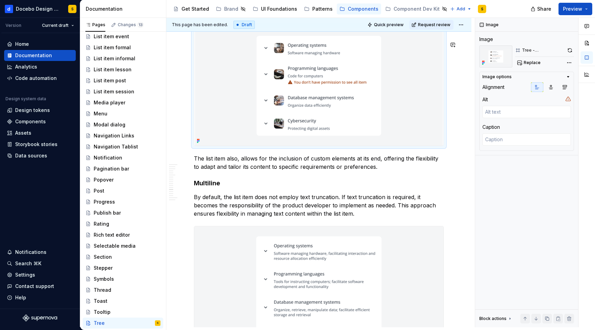
copy p "The list item is capable of featuring a left-aligned custom element like avatar…"
click at [266, 171] on p "The list item also, allows for the inclusion of custom elements at its end, off…" at bounding box center [319, 162] width 250 height 17
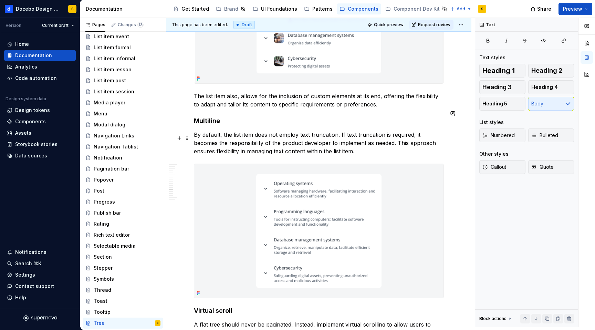
scroll to position [4432, 0]
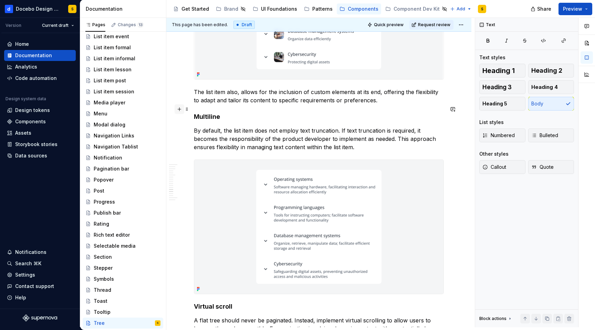
click at [178, 108] on button "button" at bounding box center [180, 109] width 10 height 10
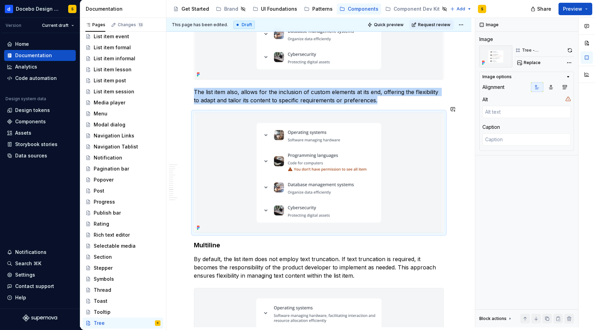
click at [326, 175] on img at bounding box center [318, 173] width 249 height 120
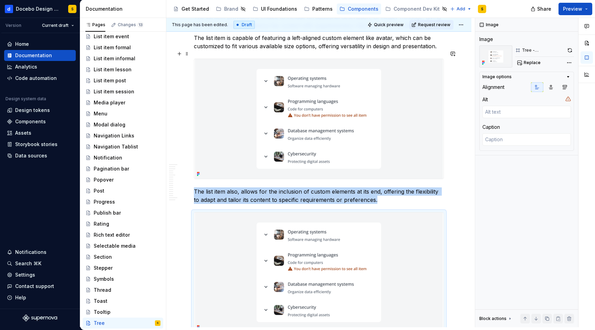
scroll to position [4325, 0]
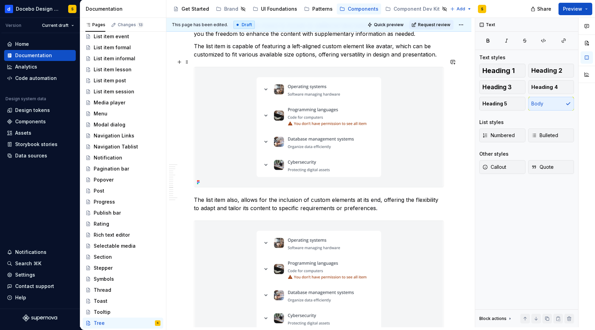
click at [269, 59] on p "The list item is capable of featuring a left-aligned custom element like avatar…" at bounding box center [319, 50] width 250 height 17
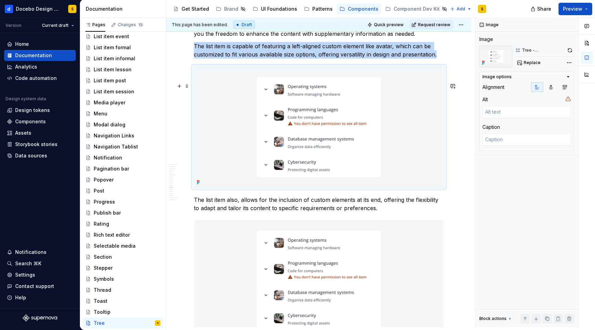
click at [222, 149] on img at bounding box center [318, 127] width 249 height 120
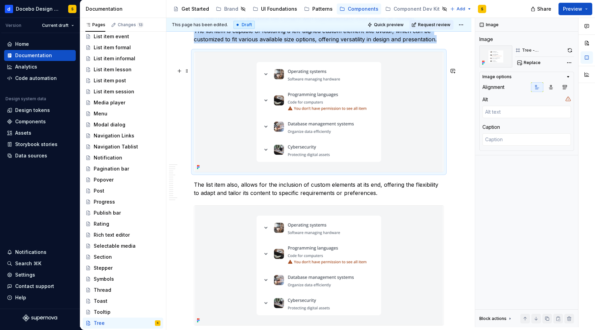
scroll to position [4341, 0]
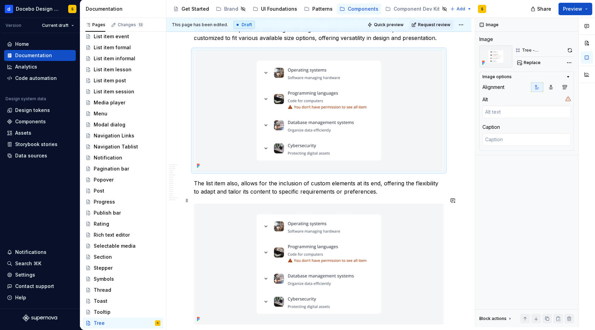
click at [235, 196] on p "The list item also, allows for the inclusion of custom elements at its end, off…" at bounding box center [319, 187] width 250 height 17
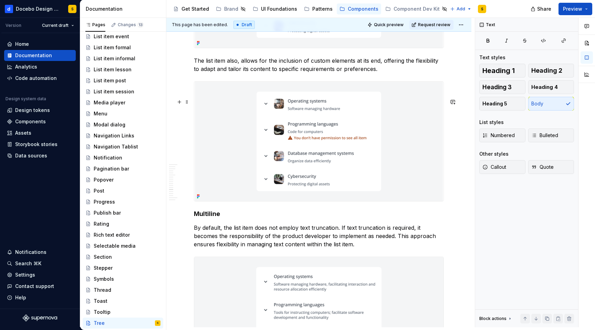
scroll to position [4487, 0]
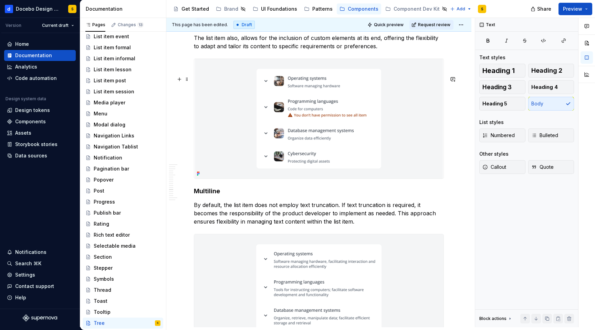
click at [235, 141] on img at bounding box center [318, 119] width 249 height 120
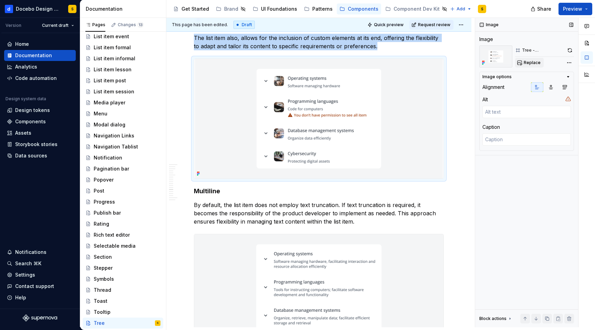
click at [527, 61] on span "Replace" at bounding box center [532, 63] width 17 height 6
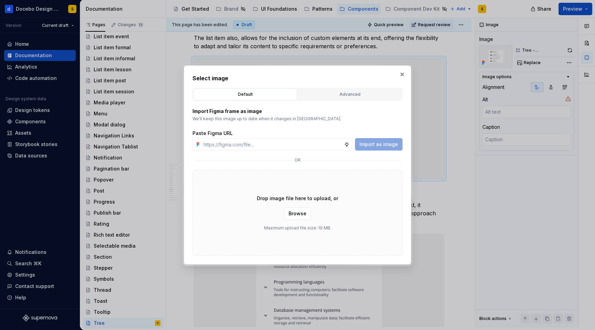
type textarea "*"
click at [341, 92] on div "Advanced" at bounding box center [349, 94] width 99 height 7
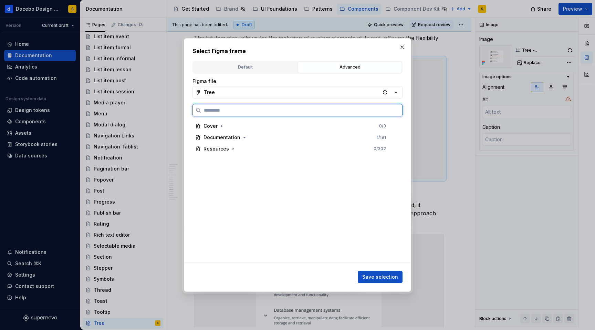
click at [247, 111] on input "search" at bounding box center [301, 110] width 201 height 7
paste input "**********"
type input "**********"
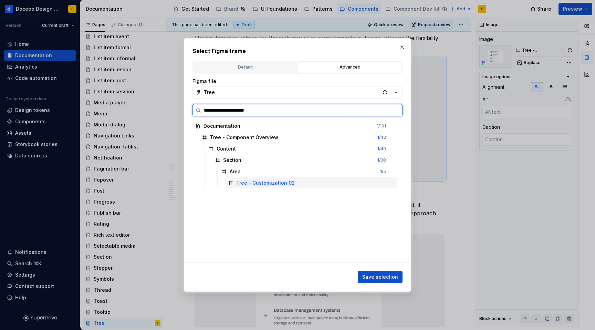
click at [313, 183] on div "Tree - Customization 02" at bounding box center [311, 182] width 172 height 11
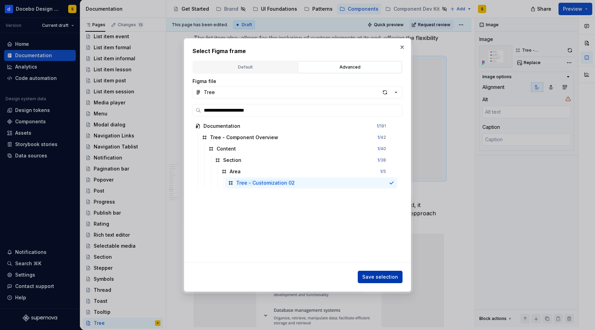
click at [383, 275] on span "Save selection" at bounding box center [380, 277] width 36 height 7
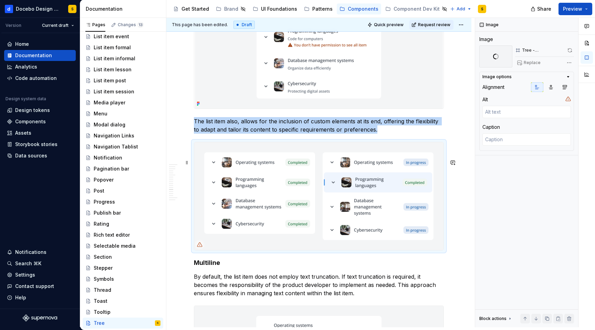
scroll to position [4405, 0]
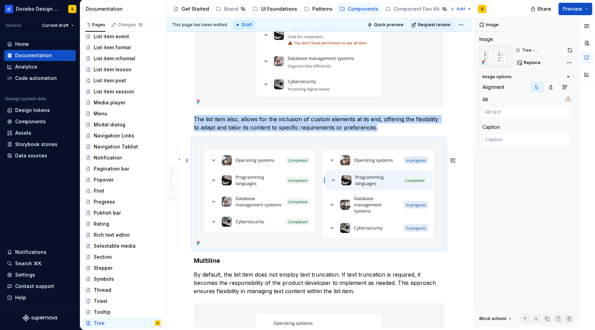
click at [219, 186] on img at bounding box center [318, 194] width 249 height 108
copy p "The list item also, allows for the inclusion of custom elements at its end, off…"
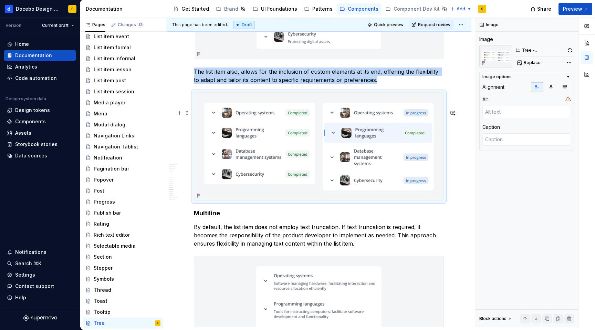
scroll to position [4489, 0]
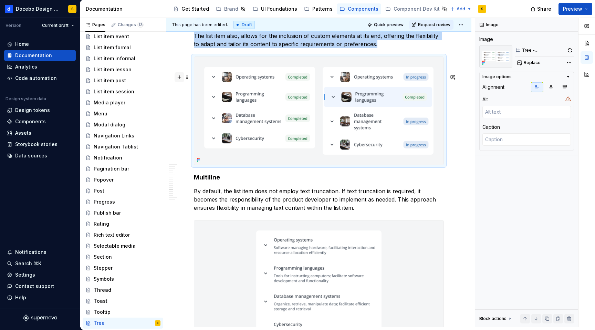
click at [178, 77] on button "button" at bounding box center [180, 77] width 10 height 10
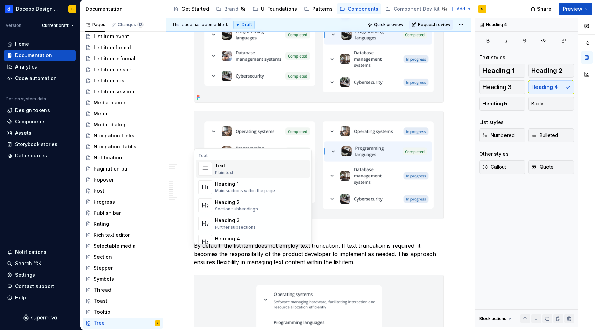
scroll to position [4582, 0]
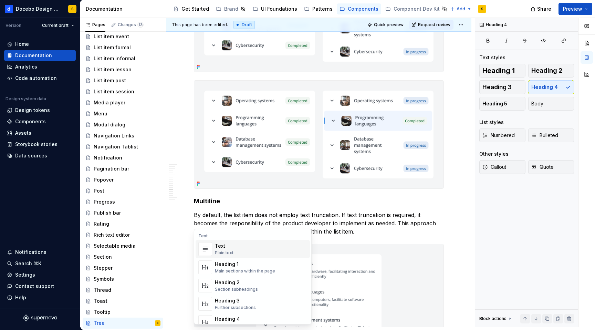
click at [300, 154] on img at bounding box center [318, 135] width 249 height 108
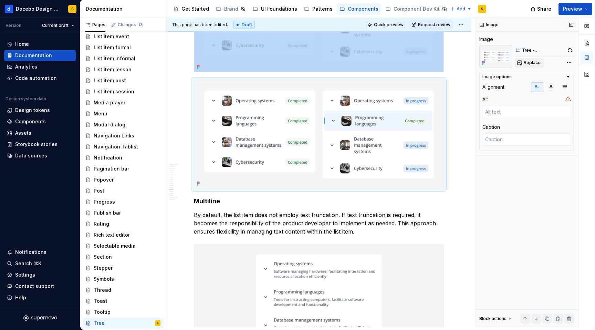
click at [527, 60] on span "Replace" at bounding box center [532, 63] width 17 height 6
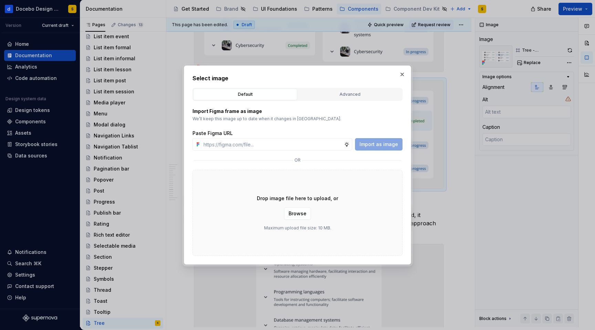
type textarea "*"
click at [344, 93] on div "Advanced" at bounding box center [349, 94] width 99 height 7
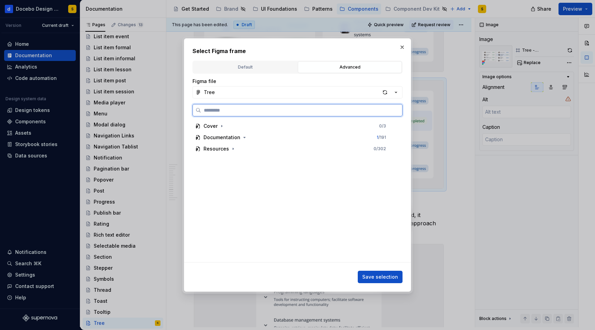
click at [258, 107] on input "search" at bounding box center [301, 110] width 201 height 7
paste input "**********"
type input "**********"
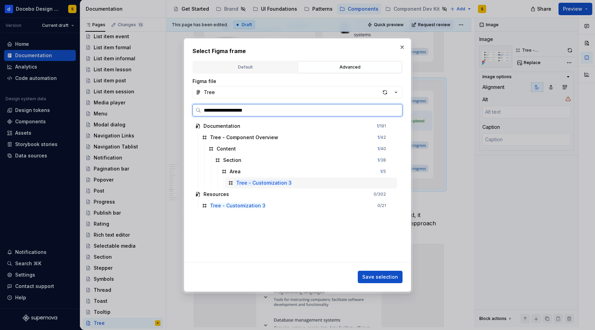
click at [306, 184] on div "Tree - Customization 3" at bounding box center [311, 182] width 172 height 11
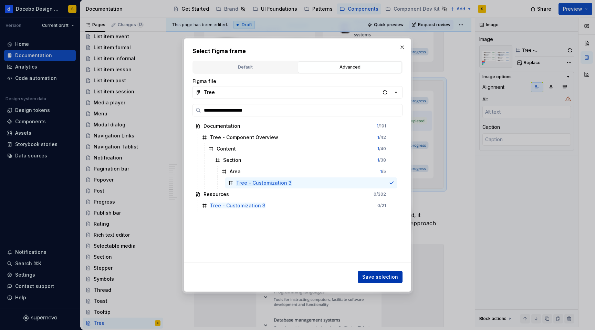
click at [370, 277] on span "Save selection" at bounding box center [380, 277] width 36 height 7
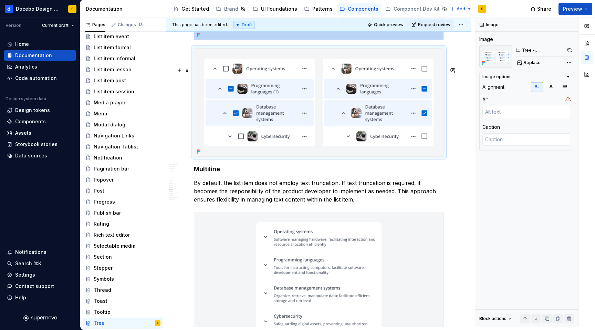
scroll to position [4614, 0]
click at [186, 70] on span at bounding box center [187, 70] width 6 height 10
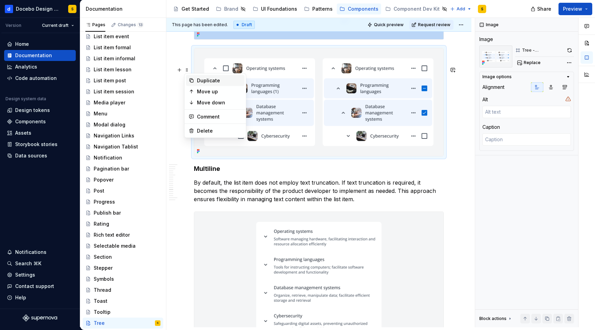
click at [207, 81] on div "Duplicate" at bounding box center [219, 80] width 45 height 7
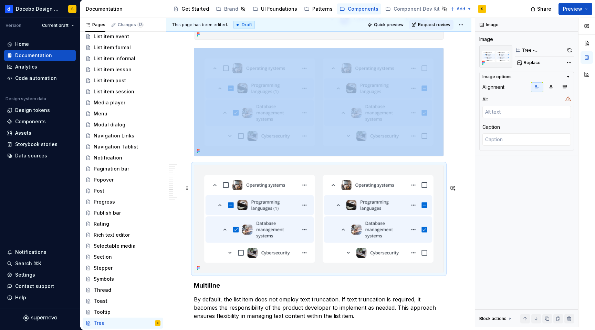
click at [315, 206] on img at bounding box center [318, 219] width 249 height 108
click at [525, 66] on button "Replace" at bounding box center [529, 63] width 29 height 10
type textarea "*"
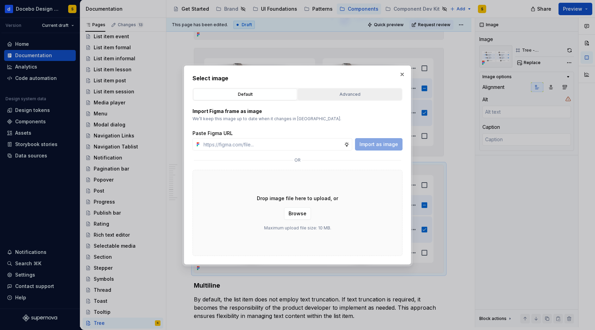
click at [351, 92] on div "Advanced" at bounding box center [349, 94] width 99 height 7
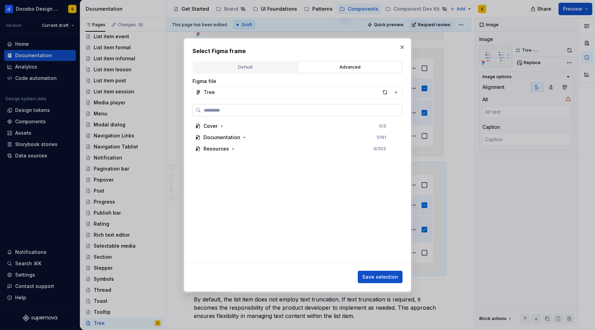
paste input "**********"
type input "**********"
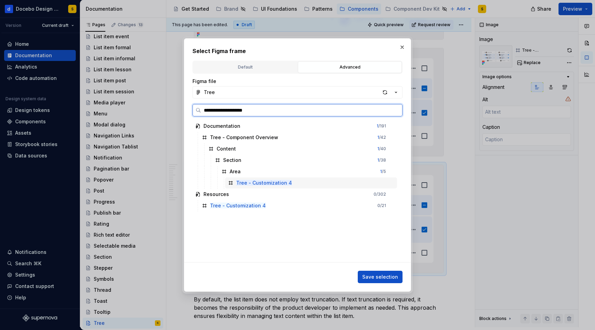
click at [308, 184] on div "Tree - Customization 4" at bounding box center [311, 182] width 172 height 11
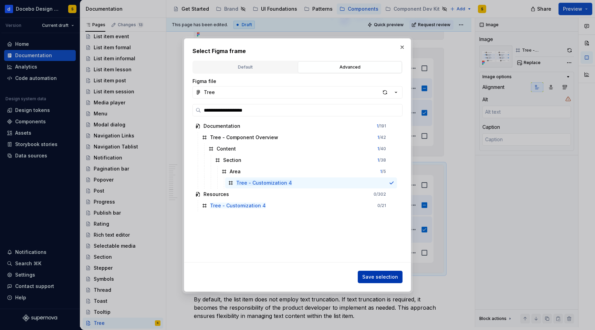
click at [381, 275] on span "Save selection" at bounding box center [380, 277] width 36 height 7
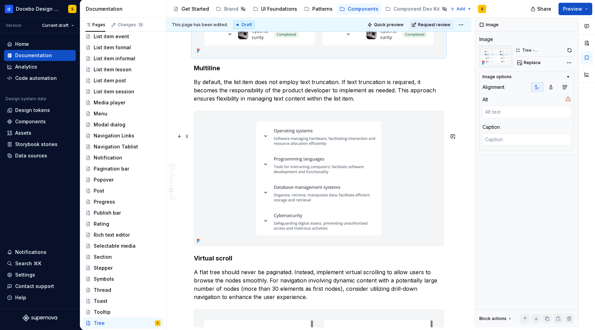
scroll to position [4848, 0]
click at [239, 103] on p "By default, the list item does not employ text truncation. If text truncation i…" at bounding box center [319, 91] width 250 height 25
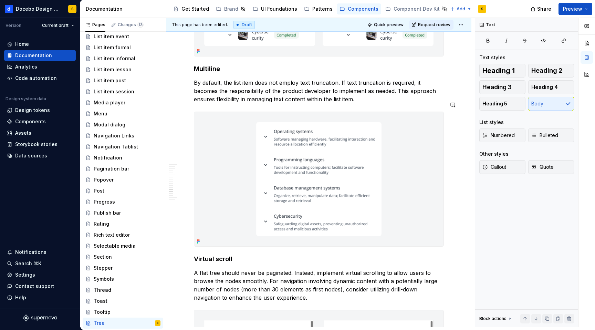
click at [419, 194] on img at bounding box center [318, 179] width 249 height 134
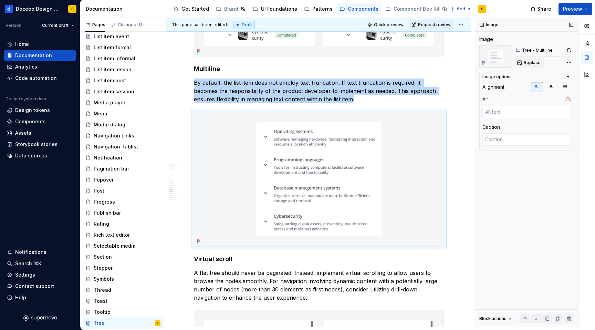
click at [533, 65] on span "Replace" at bounding box center [532, 63] width 17 height 6
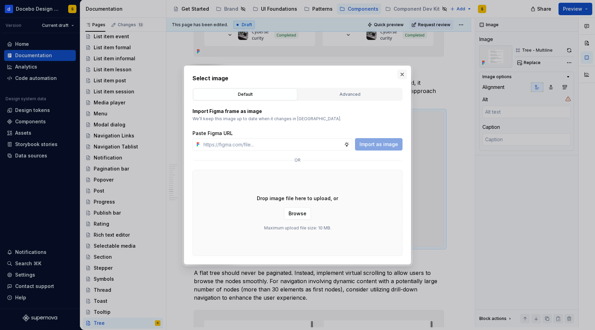
type textarea "*"
click at [347, 99] on button "Advanced" at bounding box center [350, 95] width 104 height 12
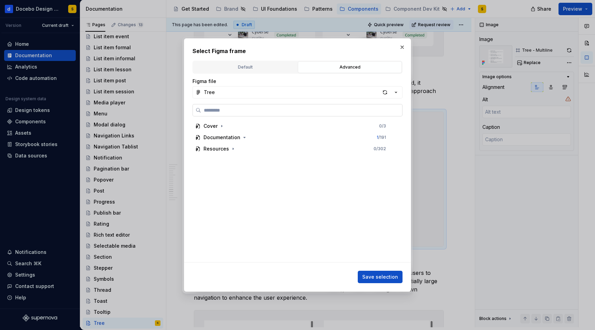
paste input "**********"
type input "**********"
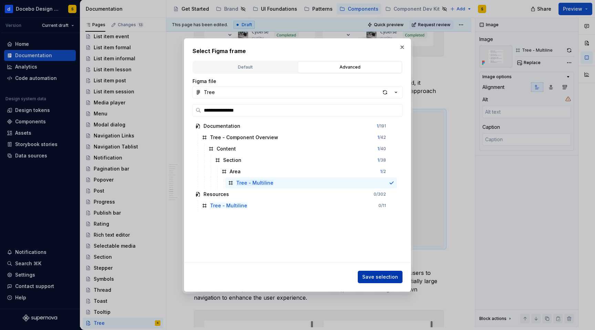
click at [382, 278] on span "Save selection" at bounding box center [380, 277] width 36 height 7
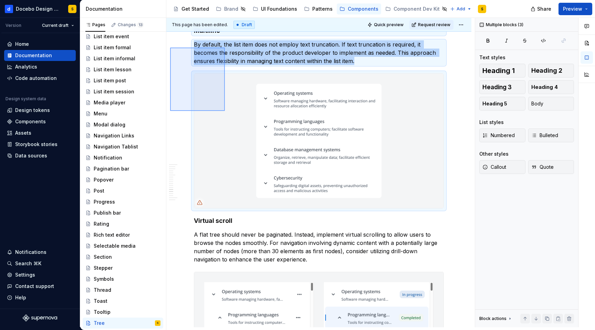
scroll to position [4886, 0]
drag, startPoint x: 170, startPoint y: 47, endPoint x: 227, endPoint y: 117, distance: 90.6
click at [228, 118] on div "**********" at bounding box center [320, 172] width 309 height 309
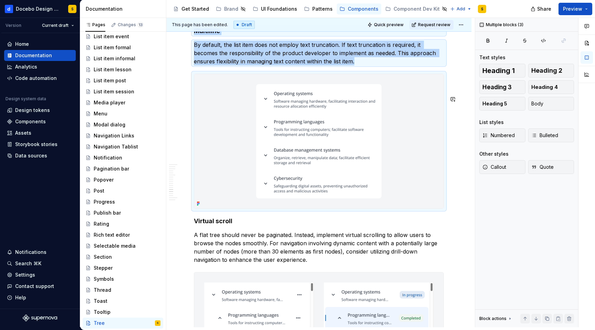
copy div "Multiline By default, the list item does not employ text truncation. If text tr…"
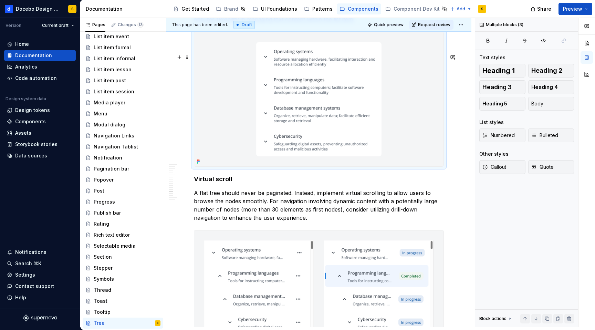
scroll to position [4928, 0]
click at [176, 57] on button "button" at bounding box center [180, 58] width 10 height 10
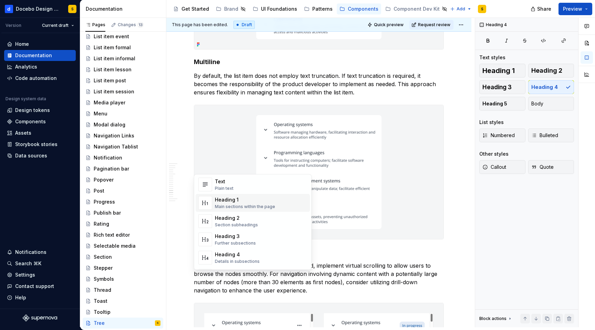
scroll to position [12, 0]
click at [250, 96] on p "By default, the list item does not employ text truncation. If text truncation i…" at bounding box center [319, 84] width 250 height 25
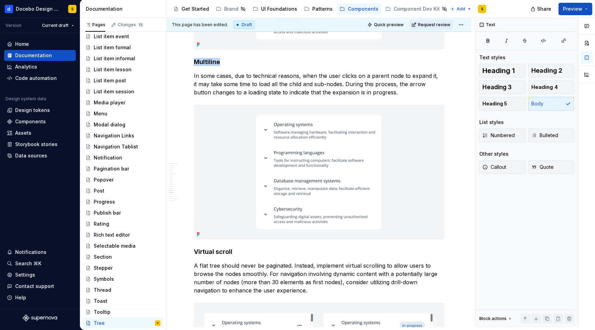
click at [211, 66] on h4 "Multiline" at bounding box center [319, 62] width 250 height 8
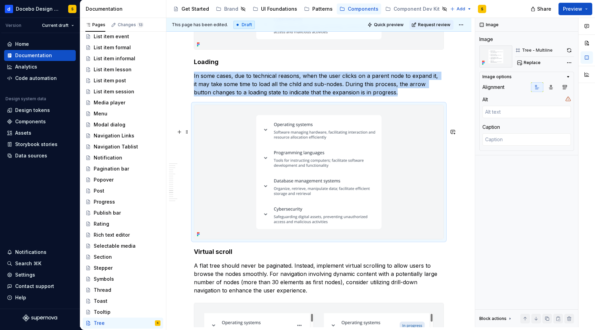
click at [414, 173] on img at bounding box center [318, 172] width 249 height 134
click at [530, 61] on span "Replace" at bounding box center [532, 63] width 17 height 6
type textarea "*"
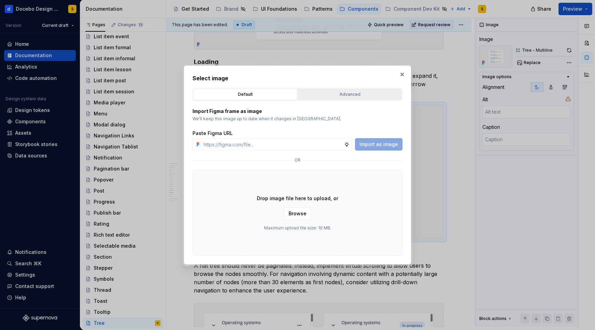
click at [350, 96] on div "Advanced" at bounding box center [349, 94] width 99 height 7
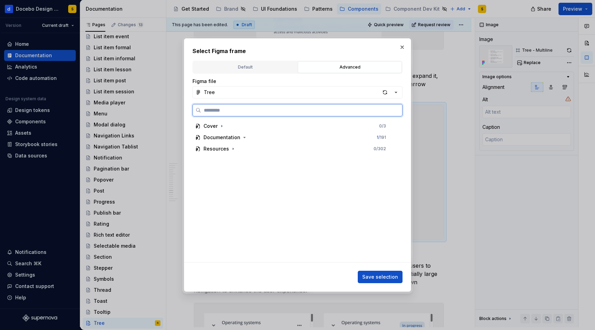
click at [286, 108] on input "search" at bounding box center [301, 110] width 201 height 7
paste input "**********"
type input "**********"
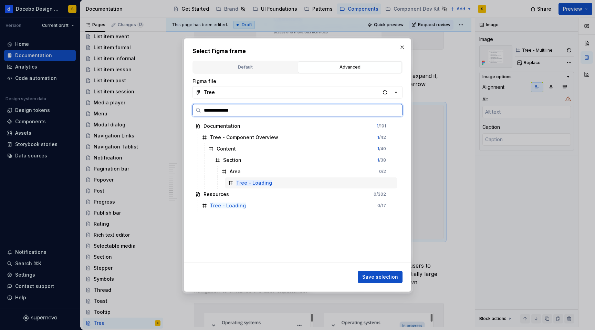
click at [313, 185] on div "Tree - Loading" at bounding box center [311, 182] width 172 height 11
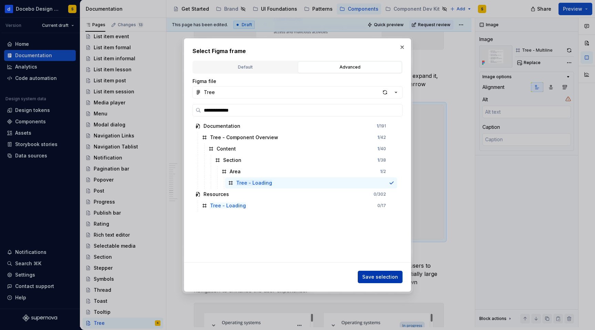
click at [385, 275] on span "Save selection" at bounding box center [380, 277] width 36 height 7
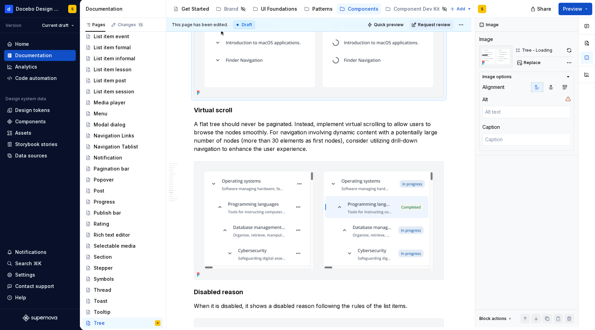
scroll to position [5229, 0]
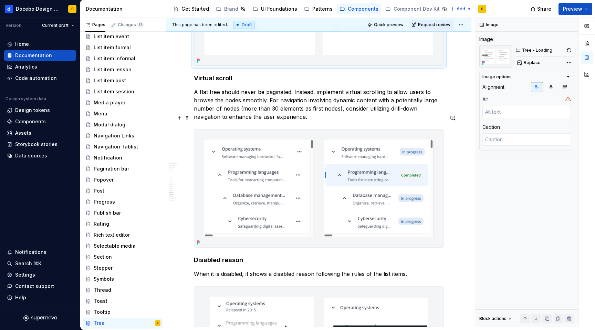
click at [236, 121] on p "A flat tree should never be paginated. Instead, implement virtual scrolling to …" at bounding box center [319, 104] width 250 height 33
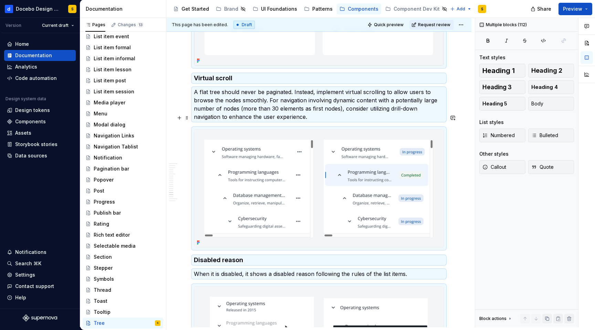
click at [225, 121] on p "A flat tree should never be paginated. Instead, implement virtual scrolling to …" at bounding box center [319, 104] width 250 height 33
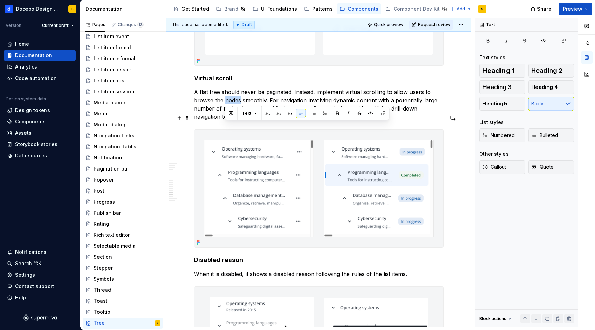
click at [225, 121] on p "A flat tree should never be paginated. Instead, implement virtual scrolling to …" at bounding box center [319, 104] width 250 height 33
click at [176, 117] on button "button" at bounding box center [180, 118] width 10 height 10
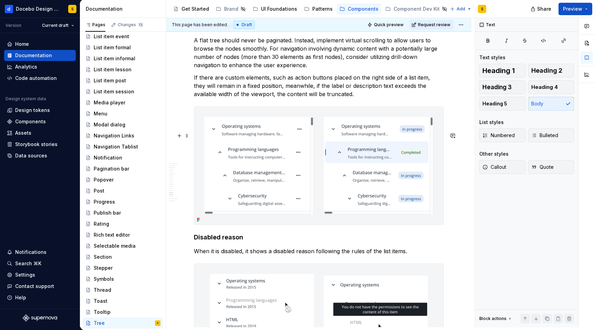
scroll to position [5282, 0]
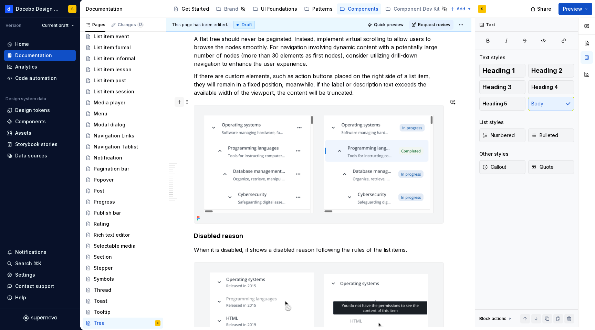
click at [179, 102] on button "button" at bounding box center [180, 102] width 10 height 10
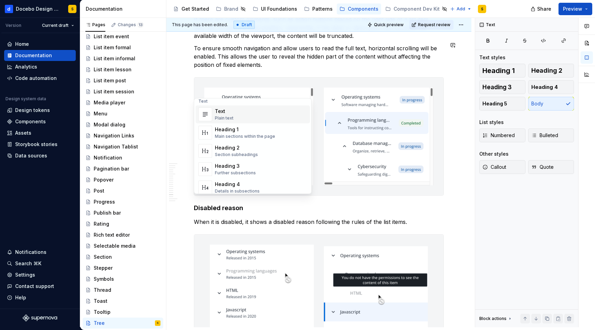
scroll to position [5, 0]
click at [326, 127] on img at bounding box center [318, 137] width 249 height 118
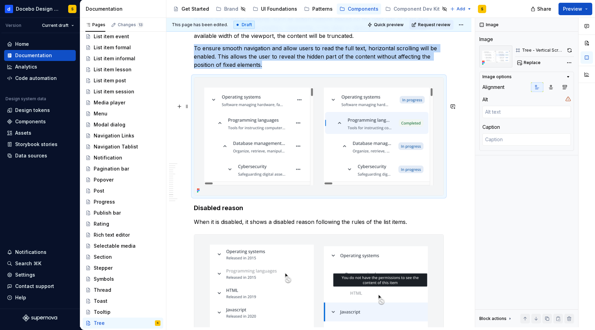
click at [311, 127] on img at bounding box center [318, 137] width 249 height 118
click at [529, 62] on span "Replace" at bounding box center [532, 63] width 17 height 6
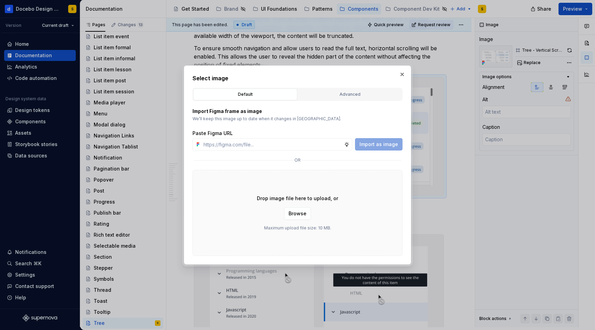
type textarea "*"
click at [330, 96] on div "Advanced" at bounding box center [349, 94] width 99 height 7
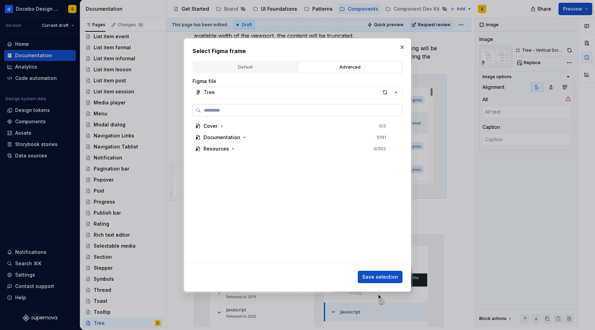
click at [250, 110] on input "search" at bounding box center [301, 110] width 201 height 7
paste input "**********"
type input "**********"
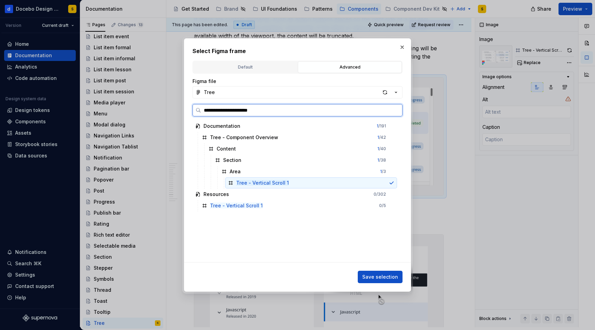
click at [303, 181] on div "Tree - Vertical Scroll 1" at bounding box center [311, 182] width 172 height 11
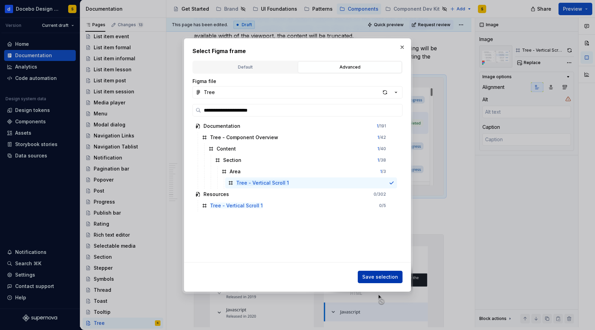
click at [374, 277] on span "Save selection" at bounding box center [380, 277] width 36 height 7
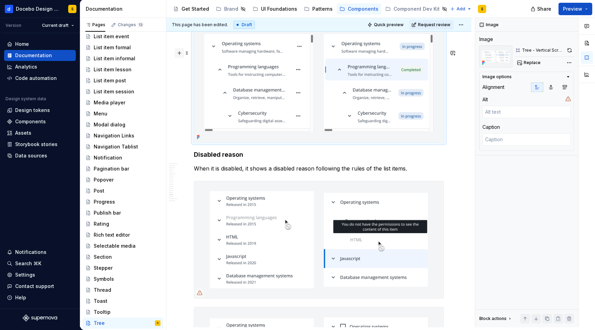
scroll to position [5395, 0]
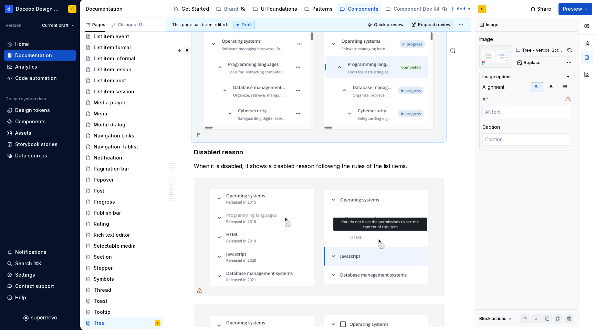
click at [187, 53] on span at bounding box center [187, 51] width 6 height 10
click at [207, 62] on div "Duplicate" at bounding box center [219, 61] width 45 height 7
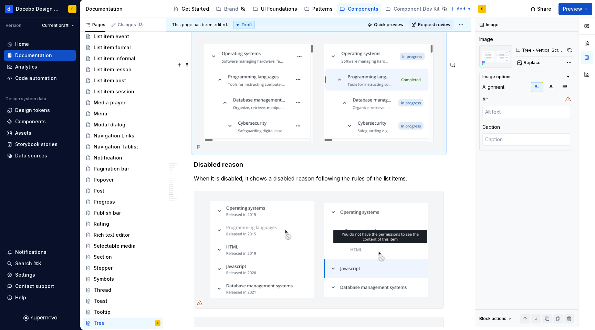
scroll to position [5511, 0]
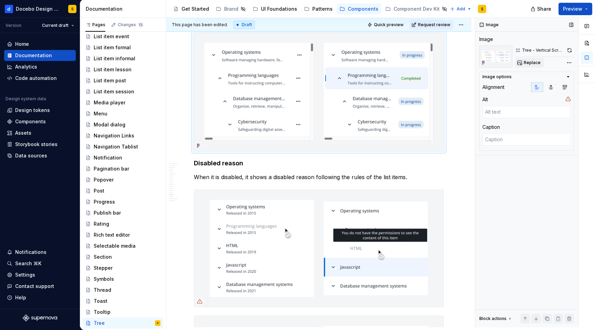
click at [527, 62] on span "Replace" at bounding box center [532, 63] width 17 height 6
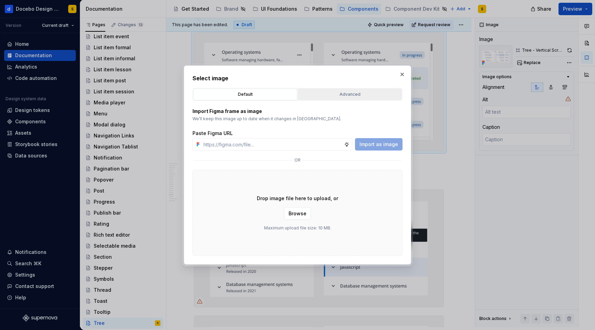
click at [338, 92] on div "Advanced" at bounding box center [349, 94] width 99 height 7
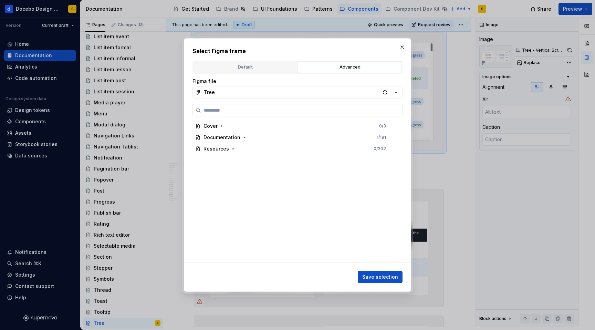
type textarea "*"
click at [262, 109] on input "search" at bounding box center [301, 110] width 201 height 7
paste input "**********"
type input "**********"
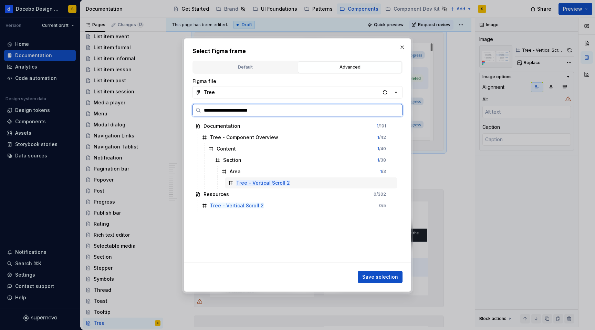
click at [317, 183] on div "Tree - Vertical Scroll 2" at bounding box center [311, 182] width 172 height 11
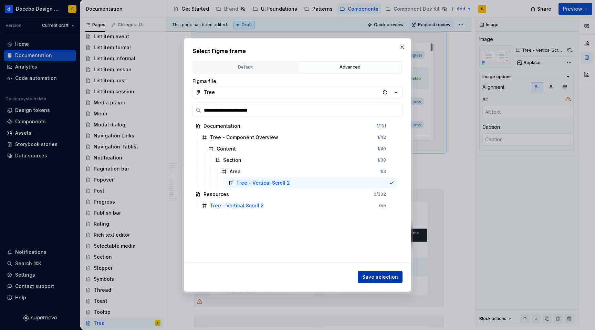
click at [379, 275] on span "Save selection" at bounding box center [380, 277] width 36 height 7
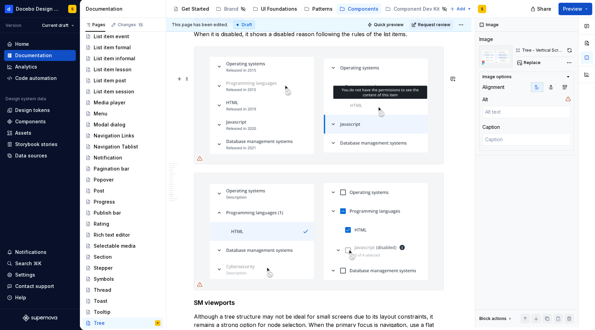
scroll to position [5641, 0]
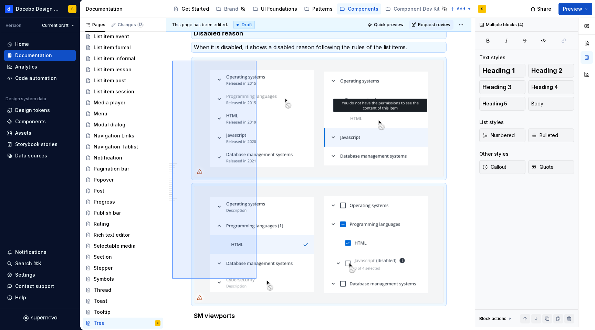
drag, startPoint x: 172, startPoint y: 61, endPoint x: 260, endPoint y: 291, distance: 246.5
click at [260, 291] on div "**********" at bounding box center [320, 172] width 309 height 309
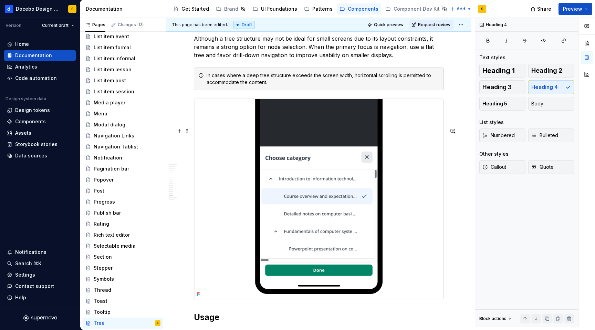
scroll to position [5549, 0]
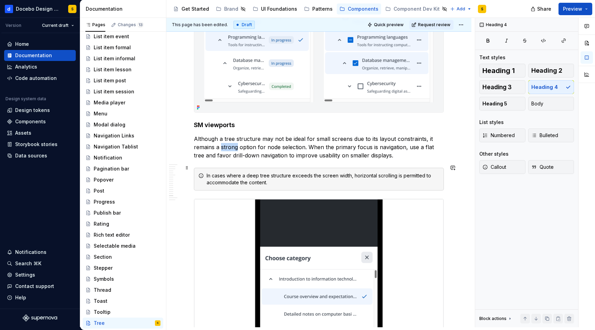
click at [234, 160] on p "Although a tree structure may not be ideal for small screens due to its layout …" at bounding box center [319, 147] width 250 height 25
click at [259, 186] on div "In cases where a deep tree structure exceeds the screen width, horizontal scrol…" at bounding box center [323, 179] width 233 height 14
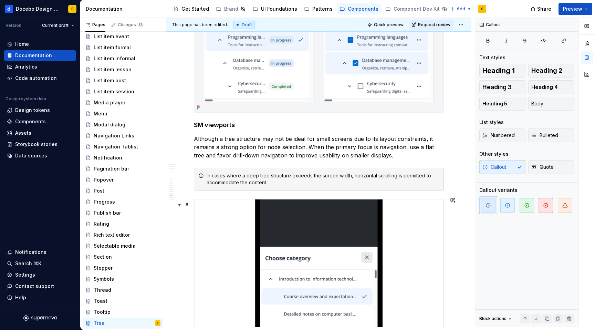
click at [249, 186] on div "In cases where a deep tree structure exceeds the screen width, horizontal scrol…" at bounding box center [323, 179] width 233 height 14
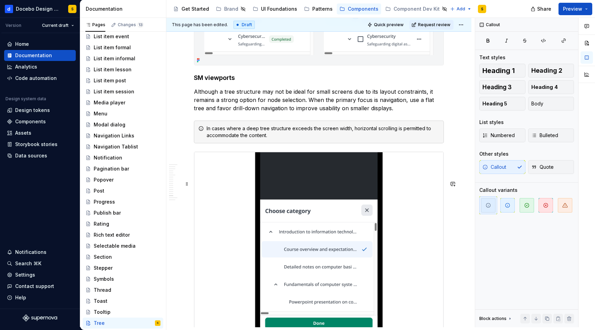
scroll to position [5605, 0]
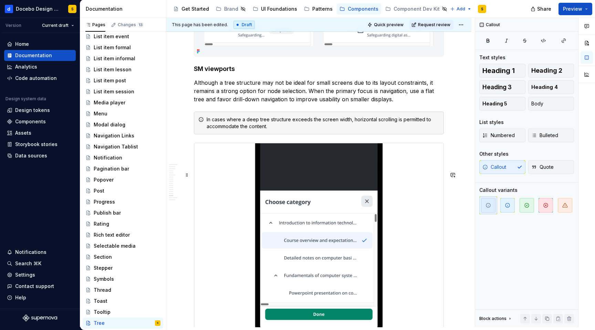
click at [225, 227] on img at bounding box center [318, 243] width 249 height 200
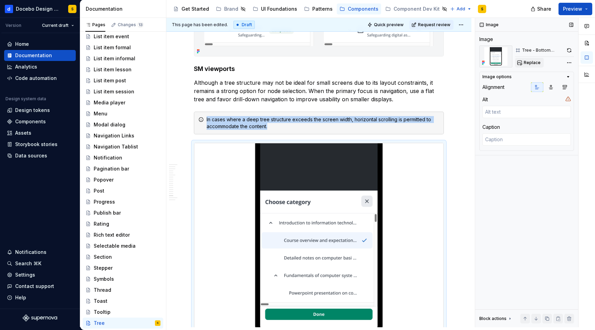
click at [528, 61] on span "Replace" at bounding box center [532, 63] width 17 height 6
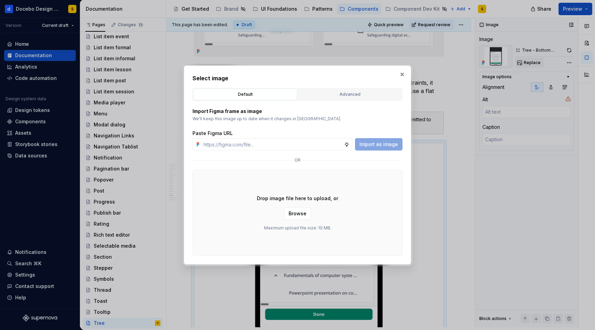
type textarea "*"
click at [350, 93] on div "Advanced" at bounding box center [349, 94] width 99 height 7
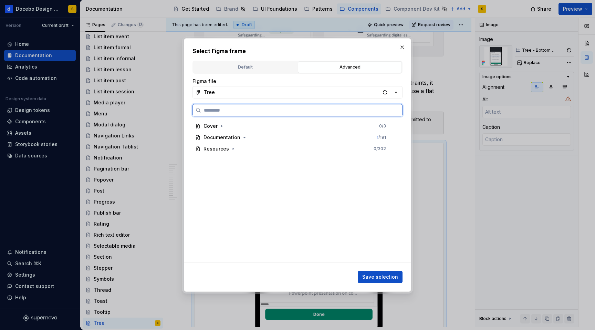
click at [276, 111] on input "search" at bounding box center [301, 110] width 201 height 7
paste input "**********"
type input "**********"
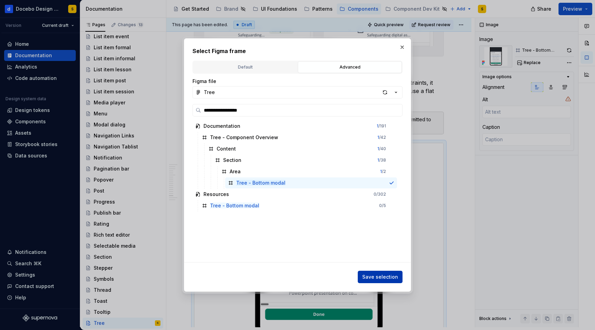
click at [373, 278] on span "Save selection" at bounding box center [380, 277] width 36 height 7
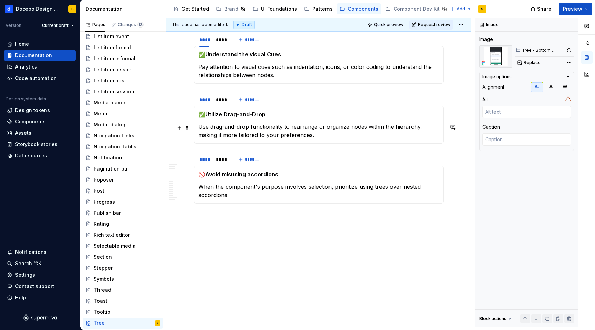
scroll to position [6060, 0]
type textarea "*"
click at [224, 103] on div "****" at bounding box center [221, 99] width 11 height 7
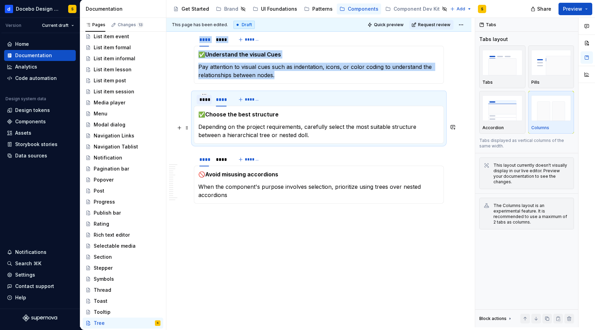
click at [206, 103] on div "****" at bounding box center [205, 99] width 10 height 7
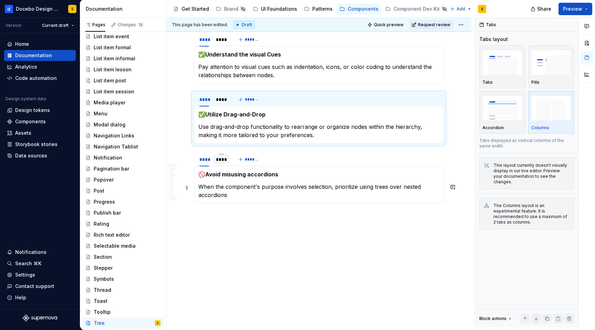
click at [222, 163] on div "****" at bounding box center [221, 159] width 11 height 7
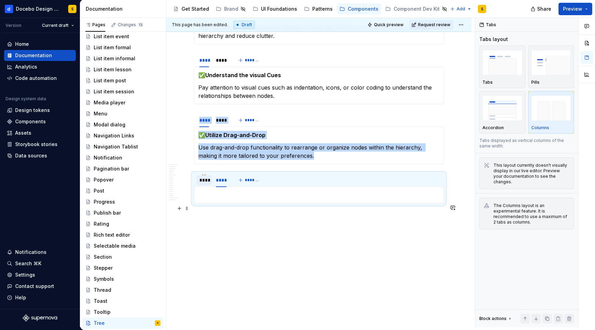
click at [208, 184] on div "****" at bounding box center [205, 180] width 10 height 7
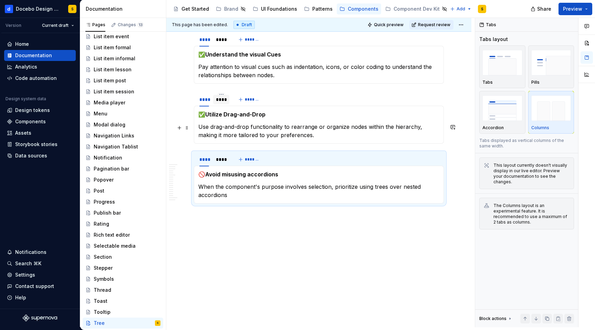
click at [220, 103] on div "****" at bounding box center [221, 99] width 11 height 7
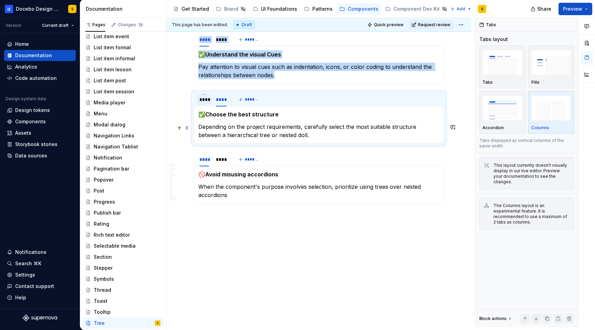
click at [203, 103] on div "****" at bounding box center [205, 99] width 10 height 7
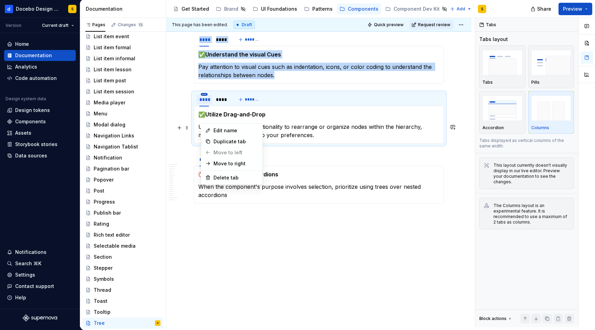
click at [203, 121] on html "Docebo Design System S Version Current draft Home Documentation Analytics Code …" at bounding box center [297, 165] width 595 height 330
click at [229, 177] on div "Delete tab" at bounding box center [236, 177] width 45 height 7
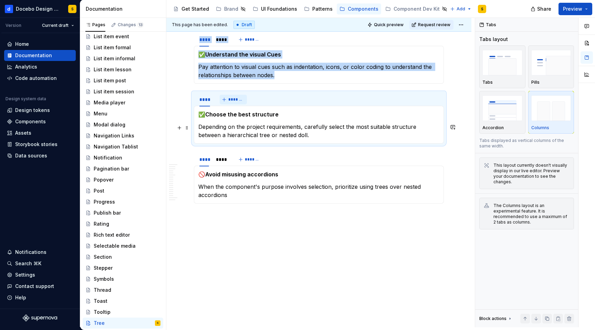
click at [227, 104] on button "*******" at bounding box center [233, 100] width 27 height 10
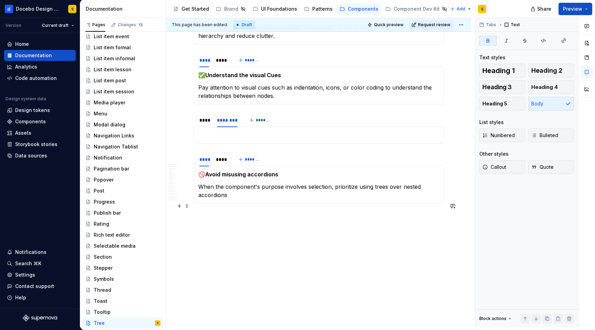
click at [234, 178] on strong "Avoid misusing accordions" at bounding box center [241, 174] width 73 height 7
click at [225, 163] on div "****" at bounding box center [221, 159] width 11 height 7
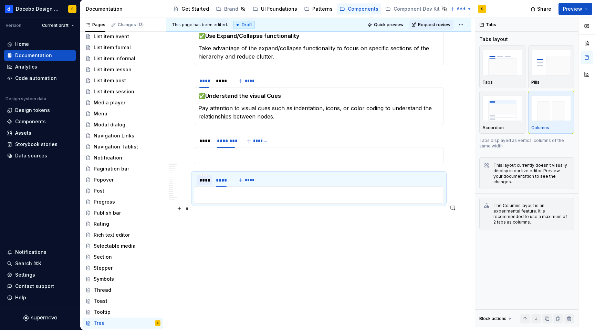
click at [202, 183] on div "****" at bounding box center [205, 180] width 10 height 7
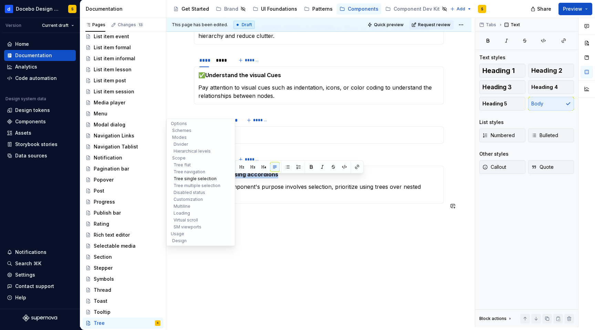
drag, startPoint x: 284, startPoint y: 179, endPoint x: 179, endPoint y: 180, distance: 104.7
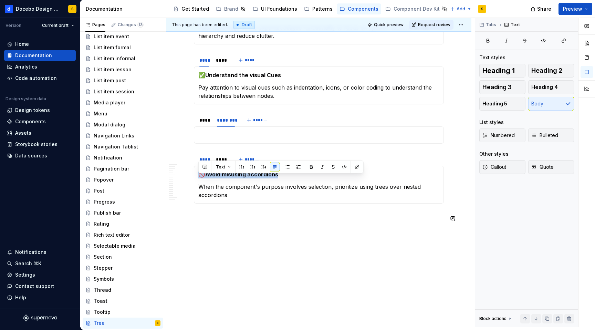
copy p "🚫 Avoid misusing accordions"
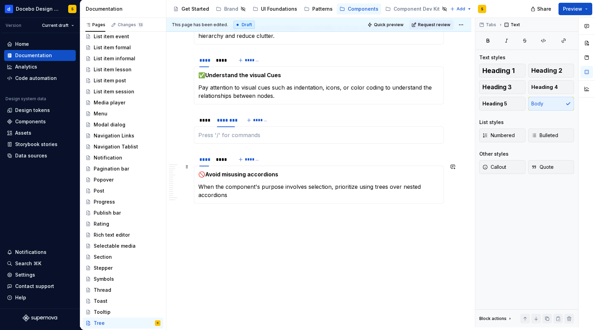
click at [262, 139] on p at bounding box center [318, 135] width 241 height 8
click at [245, 199] on p "When the component's purpose involves selection, prioritize using trees over ne…" at bounding box center [318, 191] width 241 height 17
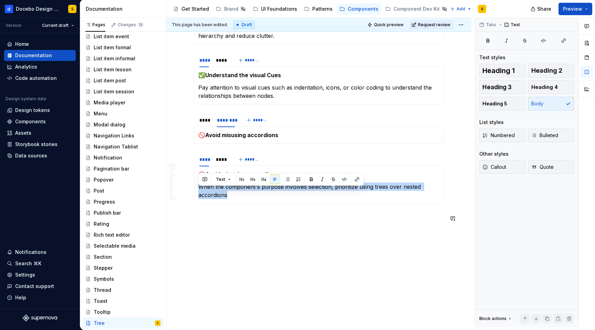
copy p "When the component's purpose involves selection, prioritize using trees over ne…"
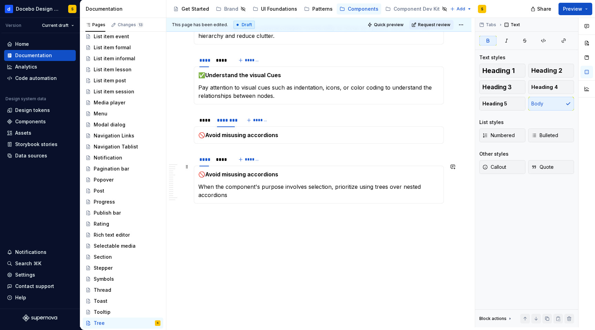
click at [297, 139] on p "🚫 Avoid misusing accordions" at bounding box center [318, 135] width 241 height 8
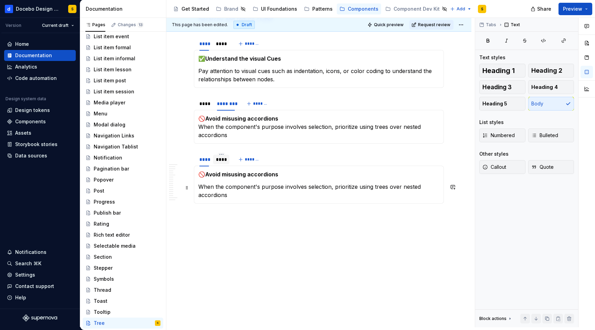
click at [222, 163] on div "****" at bounding box center [221, 159] width 11 height 7
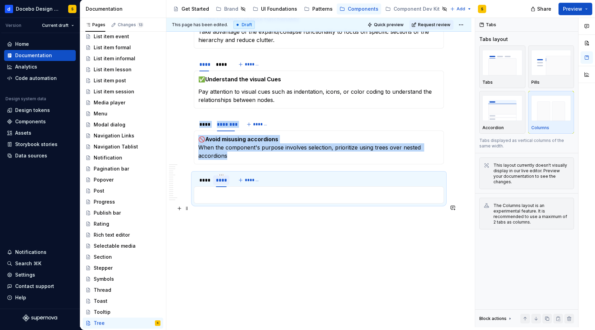
click at [222, 181] on div "****" at bounding box center [221, 180] width 11 height 7
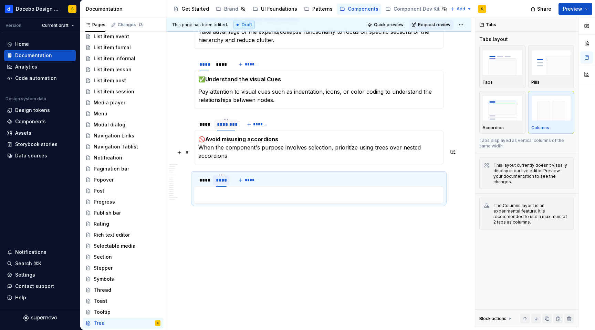
click at [225, 125] on div "********" at bounding box center [226, 124] width 18 height 7
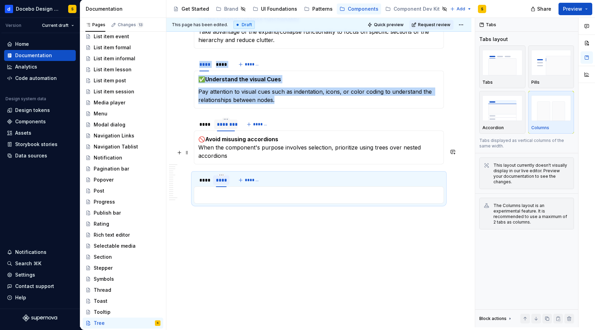
click at [225, 125] on div "********" at bounding box center [226, 124] width 18 height 7
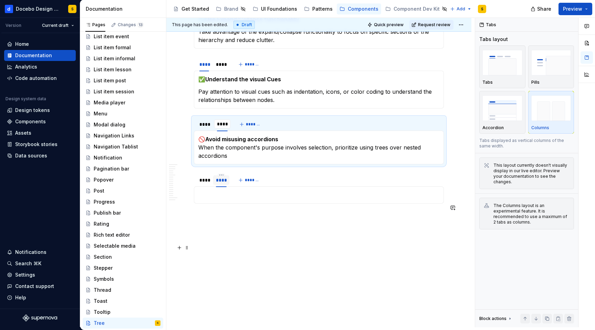
type input "****"
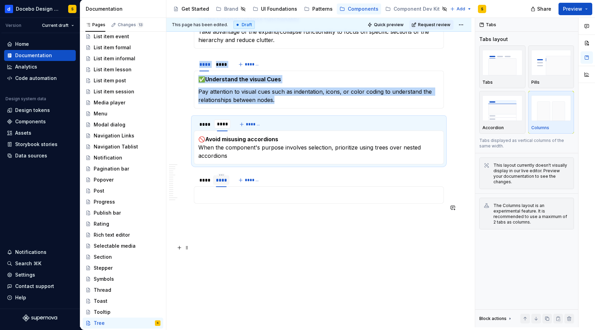
click at [188, 222] on span at bounding box center [187, 227] width 6 height 10
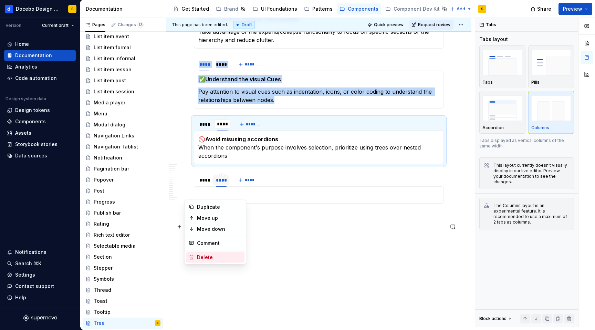
click at [206, 256] on div "Delete" at bounding box center [219, 257] width 45 height 7
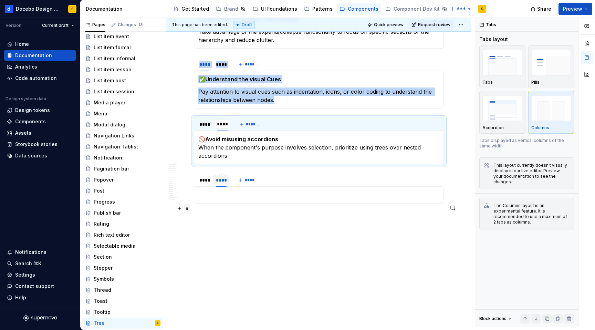
click at [188, 204] on span at bounding box center [187, 209] width 6 height 10
click at [206, 239] on div "Delete" at bounding box center [219, 239] width 45 height 7
click at [388, 198] on p at bounding box center [318, 195] width 241 height 8
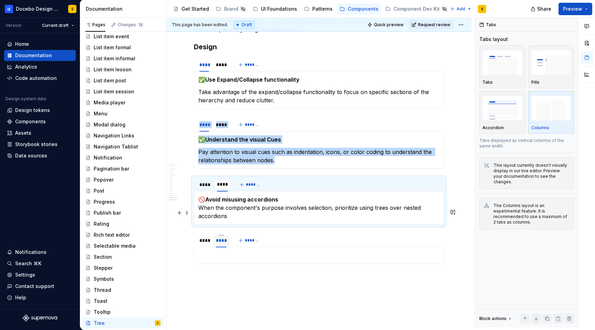
scroll to position [5970, 0]
click at [190, 287] on span at bounding box center [187, 287] width 6 height 10
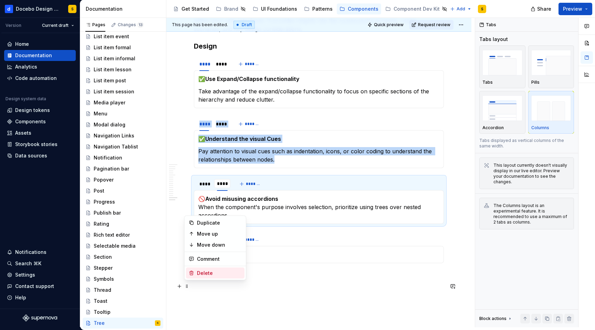
click at [205, 273] on div "Delete" at bounding box center [219, 273] width 45 height 7
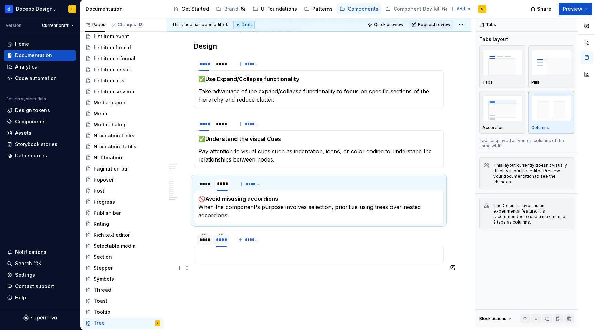
click at [202, 243] on div "****" at bounding box center [205, 239] width 10 height 7
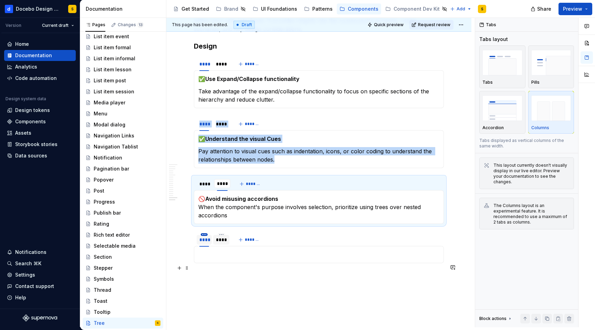
click at [205, 265] on html "Docebo Design System S Version Current draft Home Documentation Analytics Code …" at bounding box center [297, 165] width 595 height 330
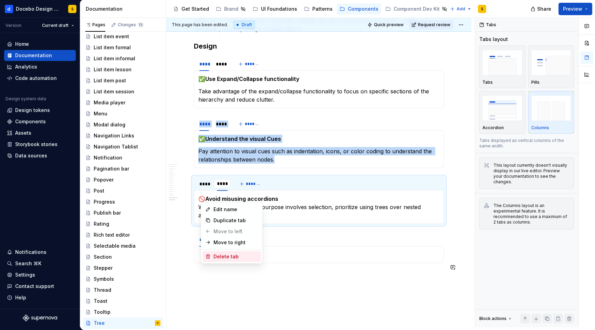
click at [222, 255] on div "Delete tab" at bounding box center [236, 256] width 45 height 7
click at [216, 256] on div "Delete tab" at bounding box center [236, 256] width 45 height 7
click at [219, 257] on div "Delete tab" at bounding box center [236, 256] width 45 height 7
click at [237, 253] on div "Delete tab" at bounding box center [236, 256] width 45 height 7
click at [217, 270] on html "Docebo Design System S Version Current draft Home Documentation Analytics Code …" at bounding box center [297, 165] width 595 height 330
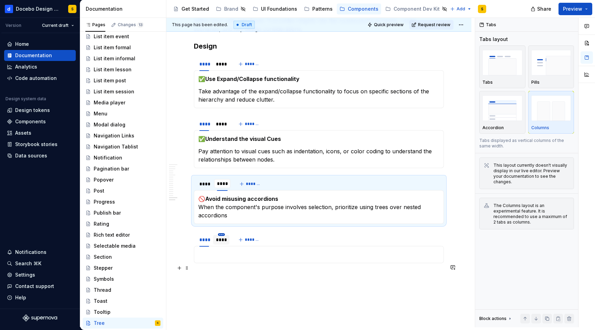
click at [223, 266] on html "Docebo Design System S Version Current draft Home Documentation Analytics Code …" at bounding box center [297, 165] width 595 height 330
click at [235, 255] on div "Delete tab" at bounding box center [253, 256] width 45 height 7
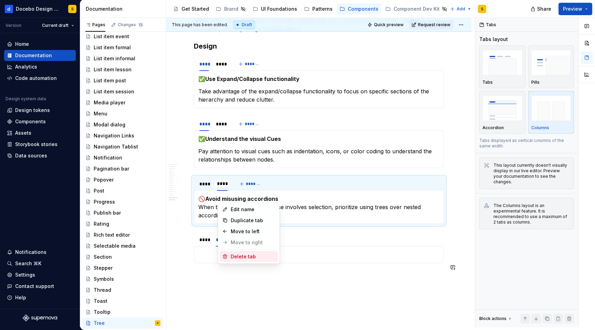
click at [234, 255] on div "Delete tab" at bounding box center [253, 256] width 45 height 7
click at [204, 269] on html "Docebo Design System S Version Current draft Home Documentation Analytics Code …" at bounding box center [297, 165] width 595 height 330
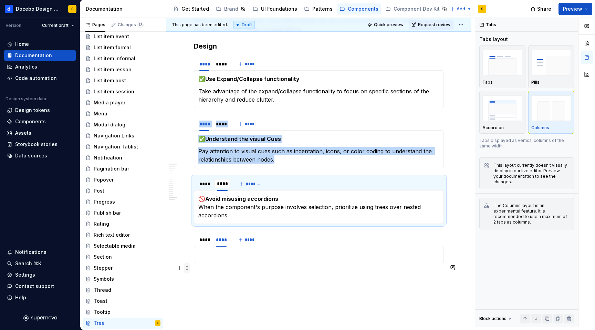
click at [187, 268] on span at bounding box center [187, 268] width 6 height 10
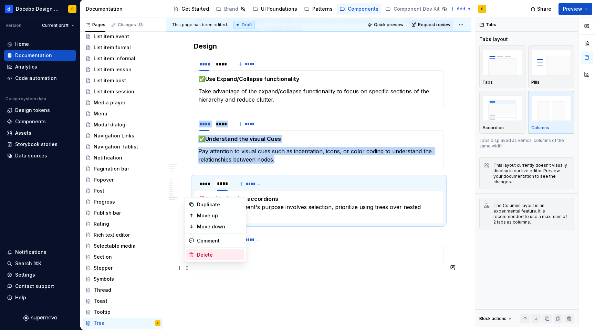
click at [213, 250] on div "Delete" at bounding box center [215, 254] width 59 height 11
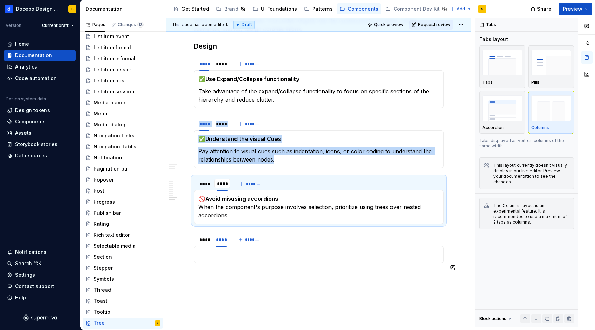
click at [201, 263] on div "🚫 Avoid misusing accordions When the component's purpose involves selection, pr…" at bounding box center [319, 254] width 250 height 17
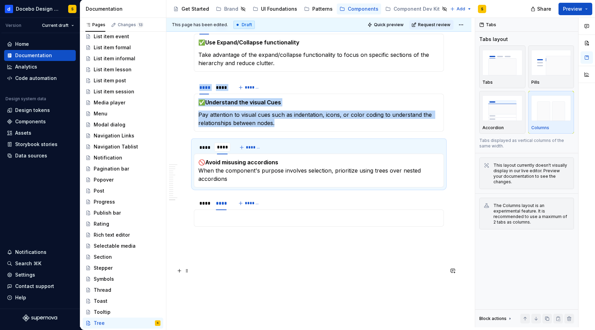
scroll to position [6014, 0]
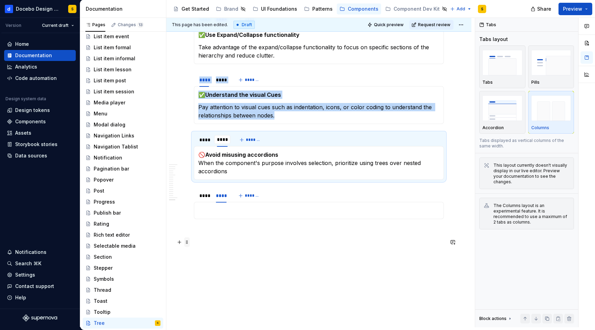
click at [185, 242] on span at bounding box center [187, 242] width 6 height 10
click at [214, 306] on div "Delete" at bounding box center [219, 303] width 45 height 7
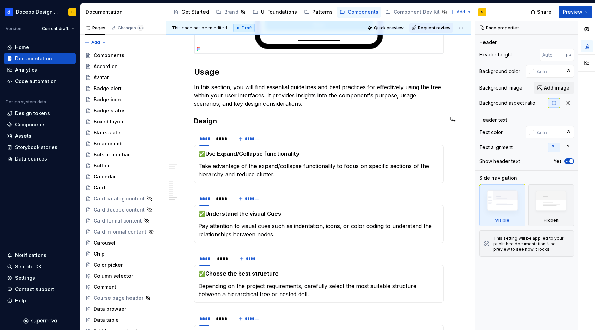
scroll to position [6086, 0]
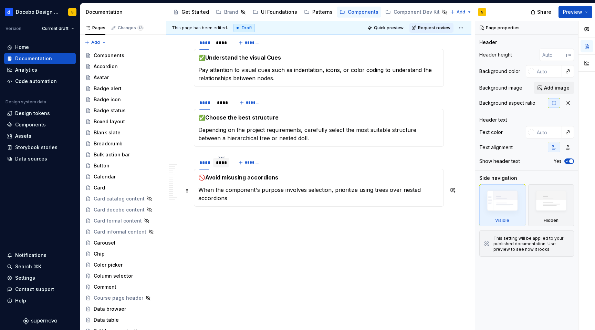
click at [223, 164] on div "****" at bounding box center [221, 162] width 11 height 7
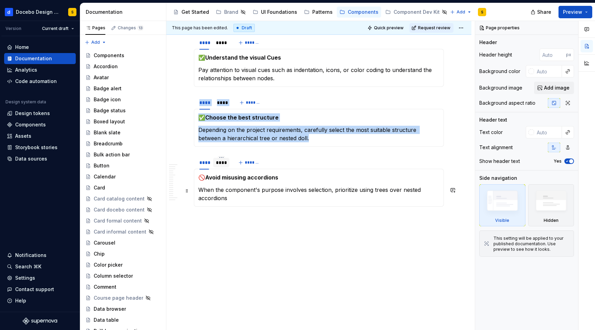
scroll to position [6065, 0]
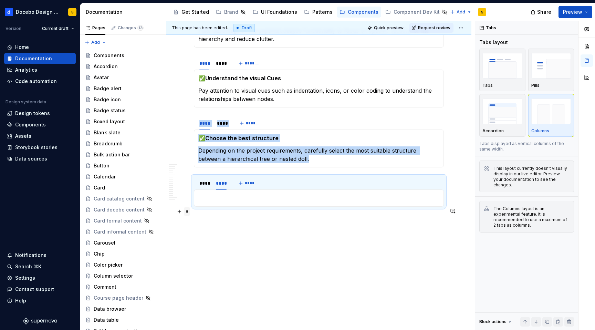
click at [187, 207] on span at bounding box center [187, 212] width 6 height 10
click at [208, 240] on div "Delete" at bounding box center [219, 240] width 45 height 7
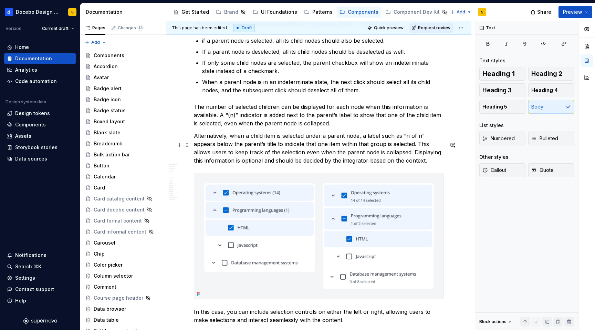
scroll to position [2584, 0]
type textarea "*"
